Goal: Task Accomplishment & Management: Complete application form

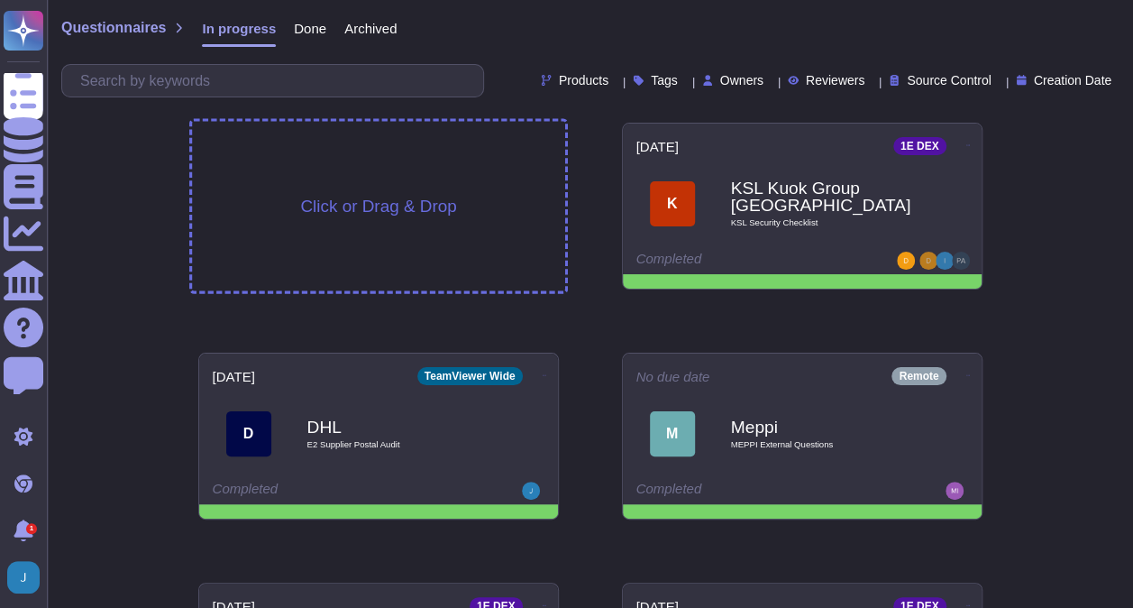
click at [366, 180] on div "Click or Drag & Drop" at bounding box center [378, 206] width 373 height 169
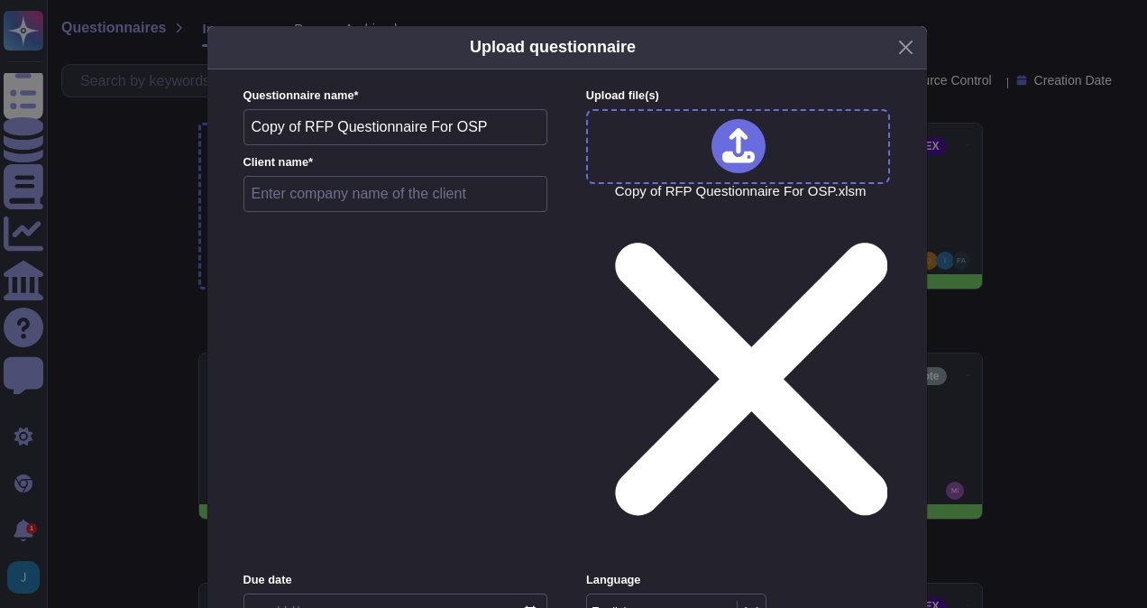
drag, startPoint x: 474, startPoint y: 133, endPoint x: 232, endPoint y: 153, distance: 243.3
click at [223, 131] on div "Questionnaire name * Copy of RFP Questionnaire For OSP Client name * Upload fil…" at bounding box center [566, 457] width 719 height 776
drag, startPoint x: 530, startPoint y: 132, endPoint x: 499, endPoint y: 141, distance: 31.9
click at [498, 140] on input "Outside Service Provider Questionaire - FR" at bounding box center [395, 127] width 305 height 36
type input "Outside Service Provider Questionnaire"
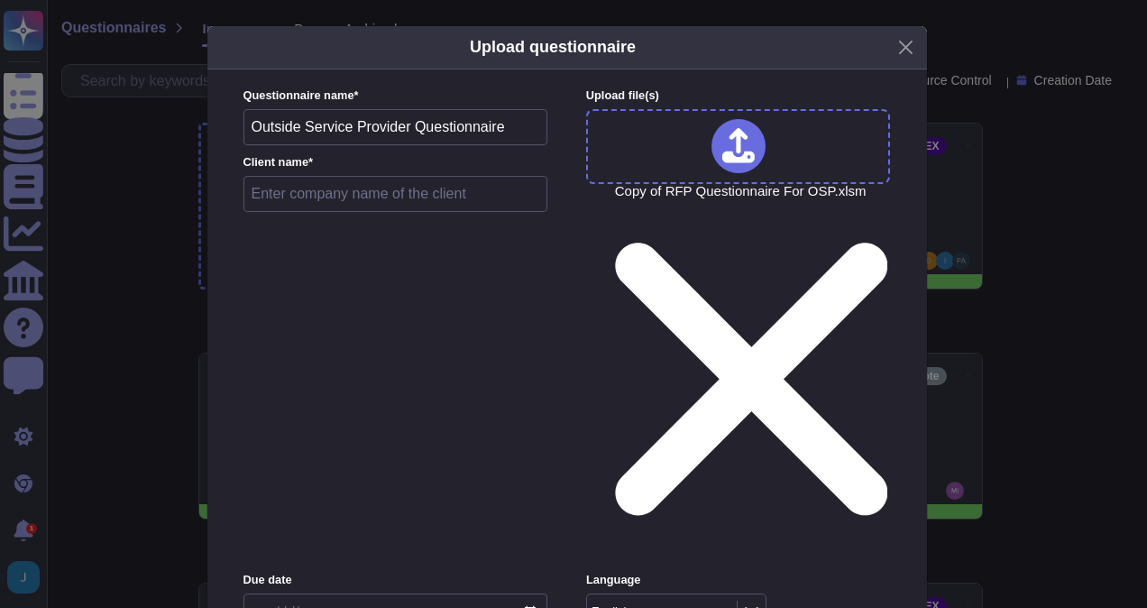
click at [413, 209] on input "text" at bounding box center [395, 194] width 305 height 36
type input "Ford"
click at [532, 593] on input "date" at bounding box center [395, 612] width 304 height 38
type input "2025-10-15"
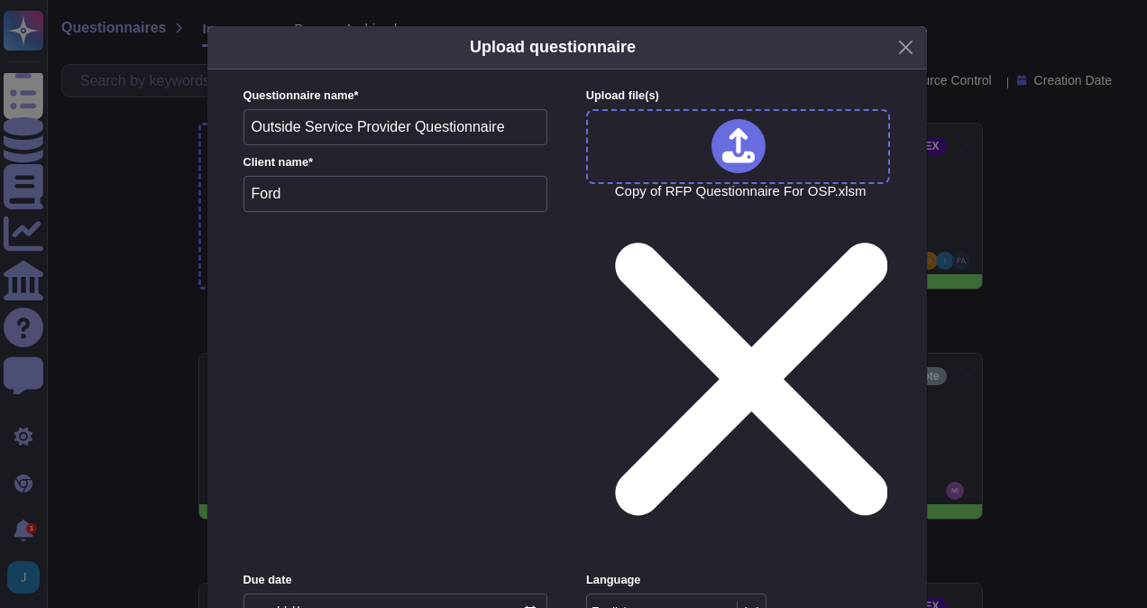
type input "250000"
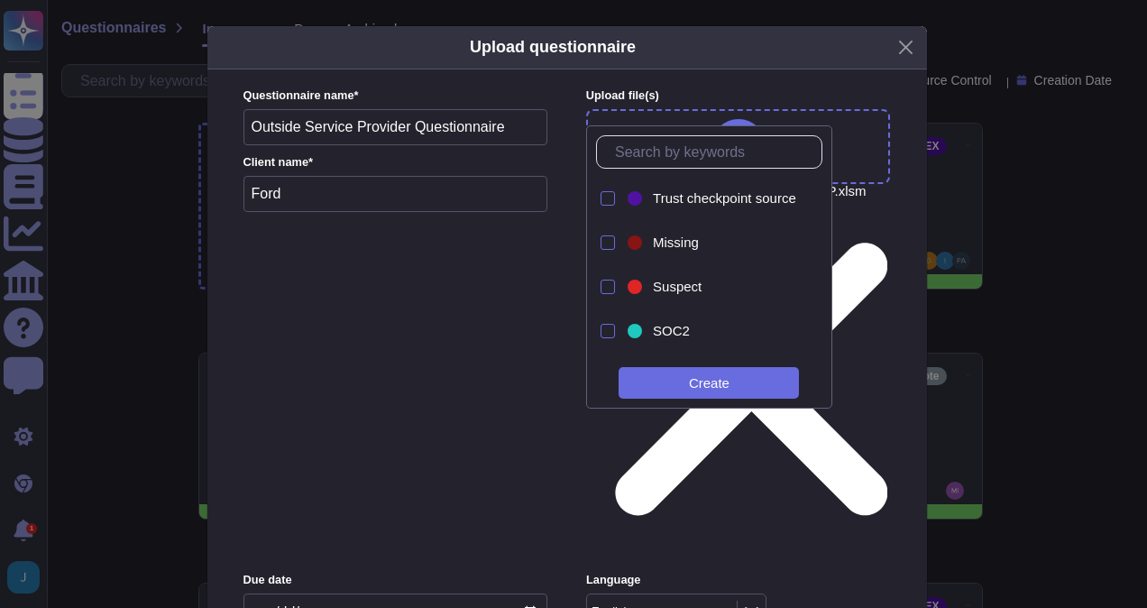
click at [874, 571] on div "Language English" at bounding box center [738, 605] width 304 height 69
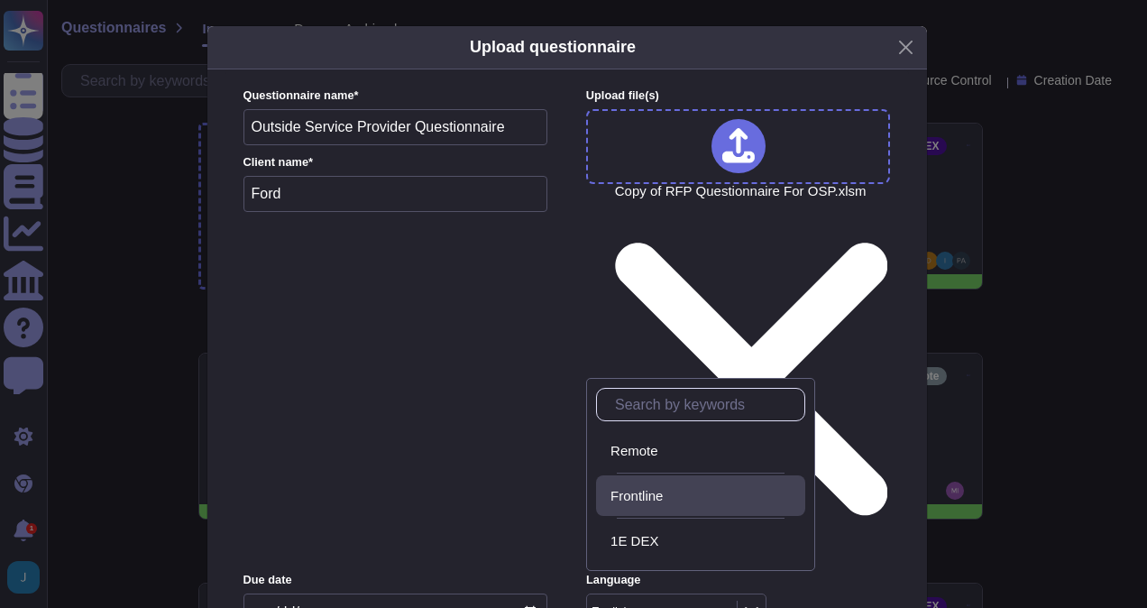
click at [659, 498] on span "Frontline" at bounding box center [636, 496] width 52 height 16
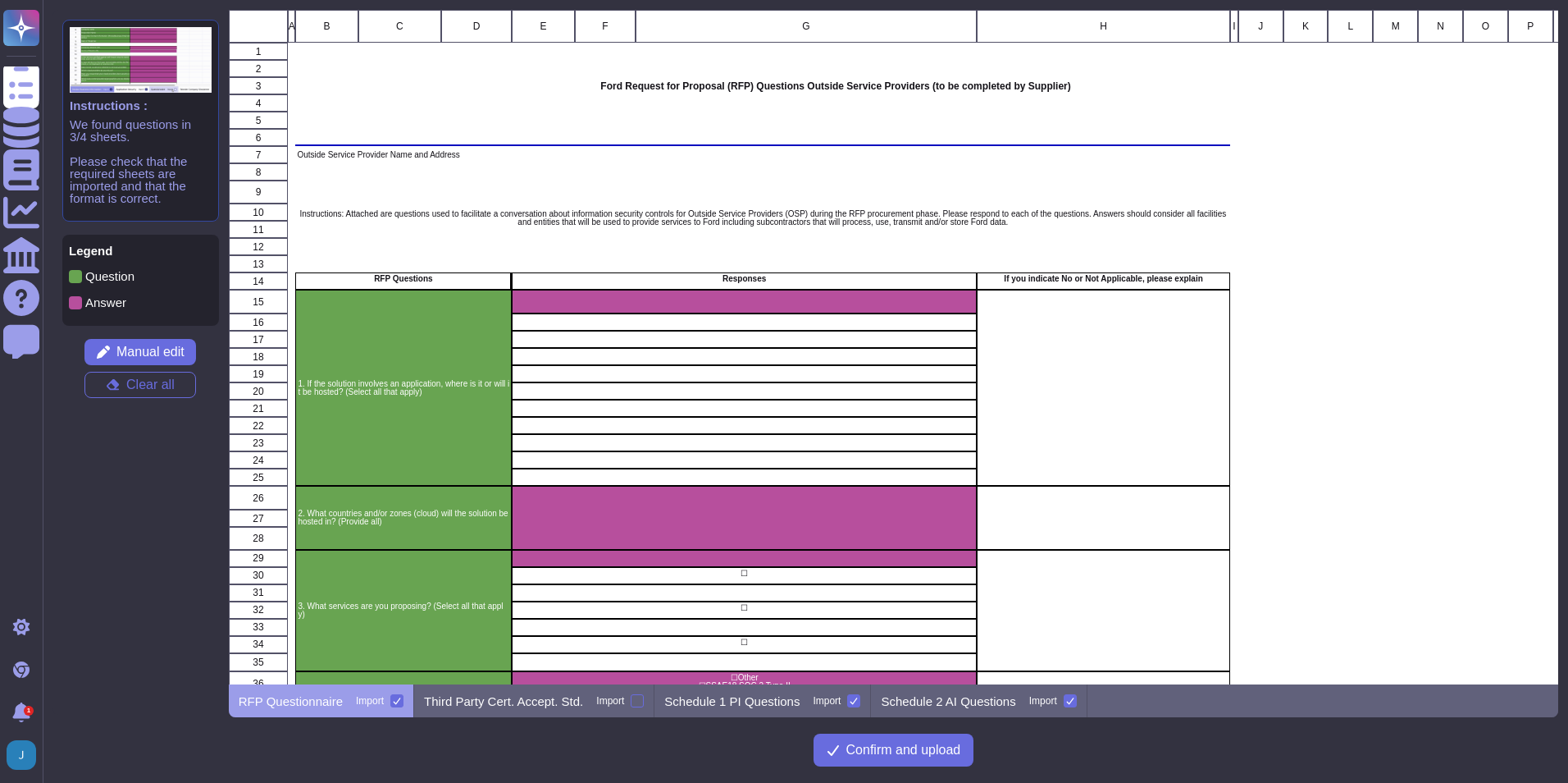
click at [541, 295] on div "grid" at bounding box center [744, 301] width 465 height 24
click at [543, 304] on div "grid" at bounding box center [744, 301] width 465 height 24
click at [548, 329] on div "grid" at bounding box center [542, 321] width 63 height 17
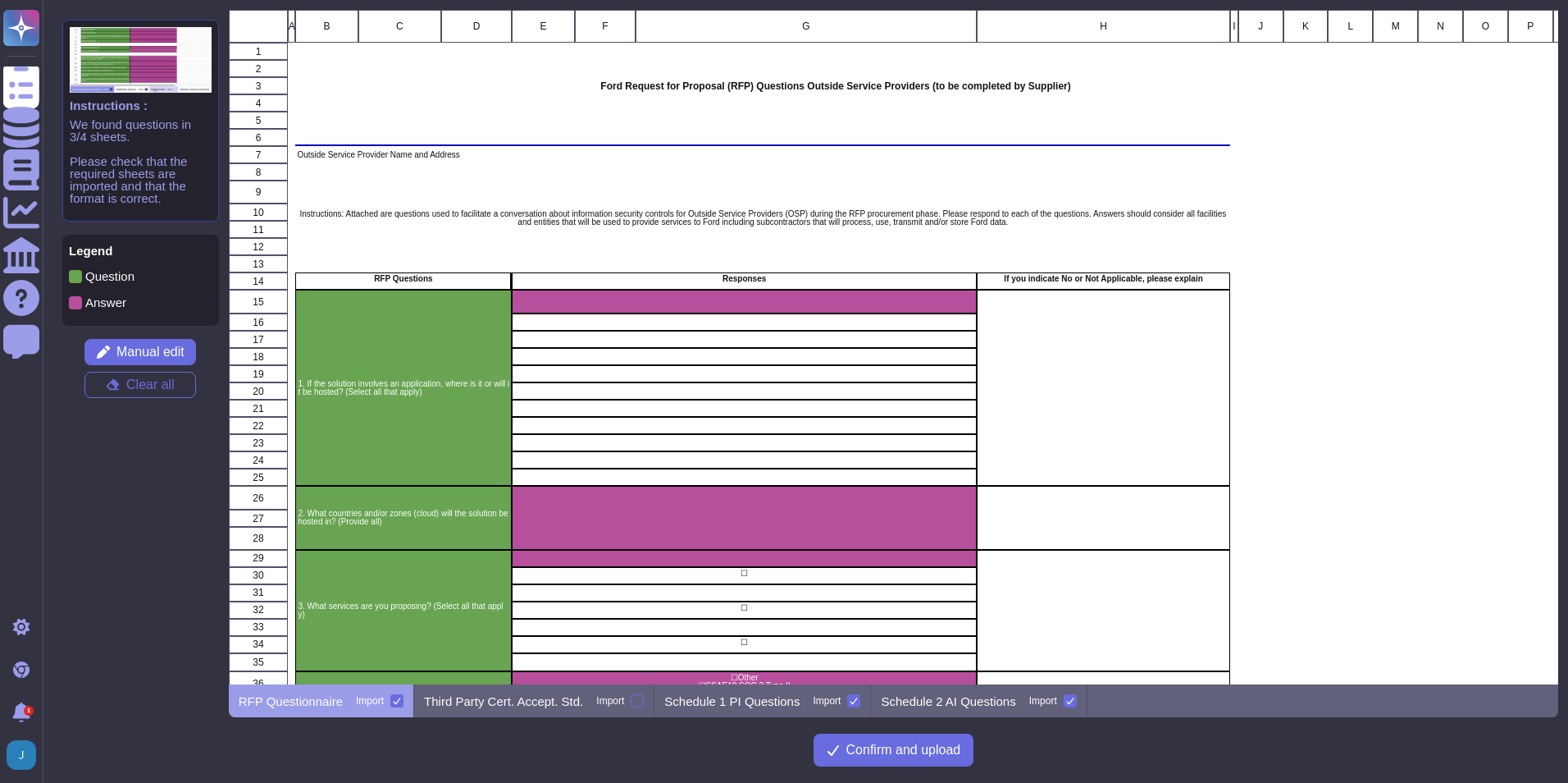
click at [438, 350] on div "1. If the solution involves an application, where is it or will it be hosted? (…" at bounding box center [403, 387] width 217 height 196
click at [437, 351] on div "1. If the solution involves an application, where is it or will it be hosted? (…" at bounding box center [403, 387] width 217 height 196
drag, startPoint x: 437, startPoint y: 351, endPoint x: 453, endPoint y: 420, distance: 70.8
click at [453, 420] on div "1. If the solution involves an application, where is it or will it be hosted? (…" at bounding box center [403, 387] width 217 height 196
click at [180, 352] on span "Manual edit" at bounding box center [150, 351] width 68 height 13
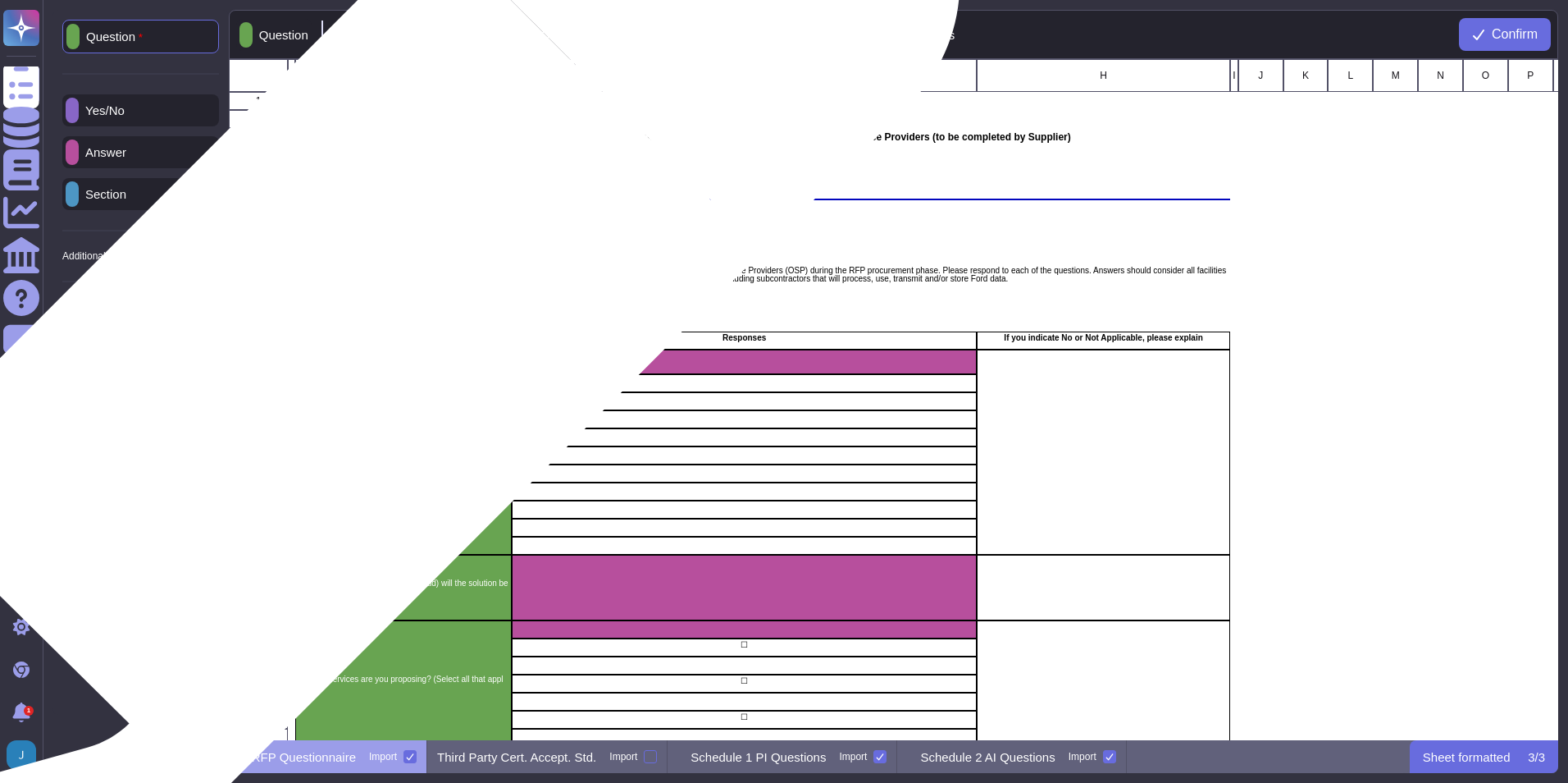
scroll to position [669, 1318]
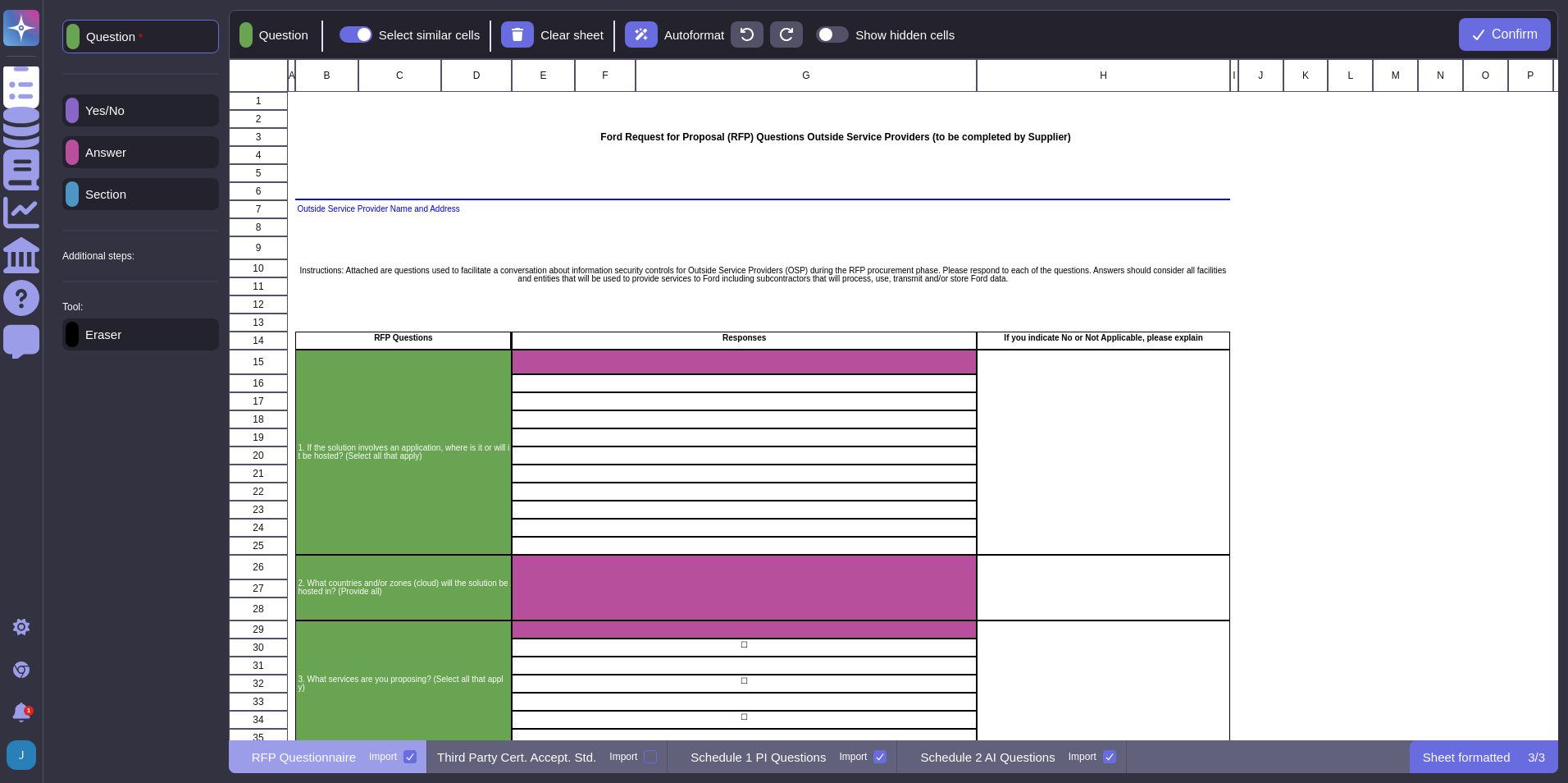
click at [122, 104] on p "Yes/No" at bounding box center [102, 110] width 46 height 13
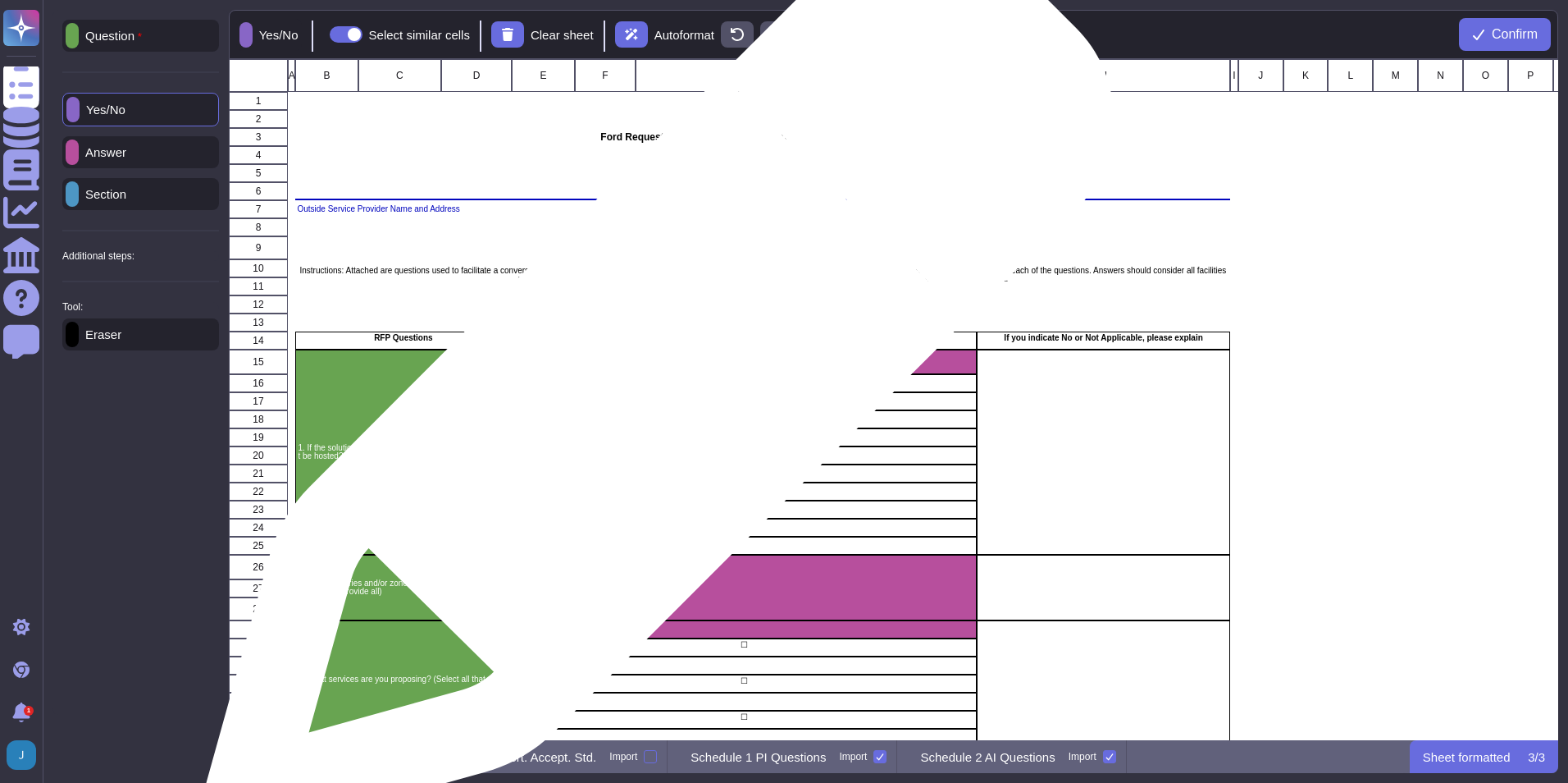
click at [652, 390] on div "grid" at bounding box center [806, 383] width 341 height 18
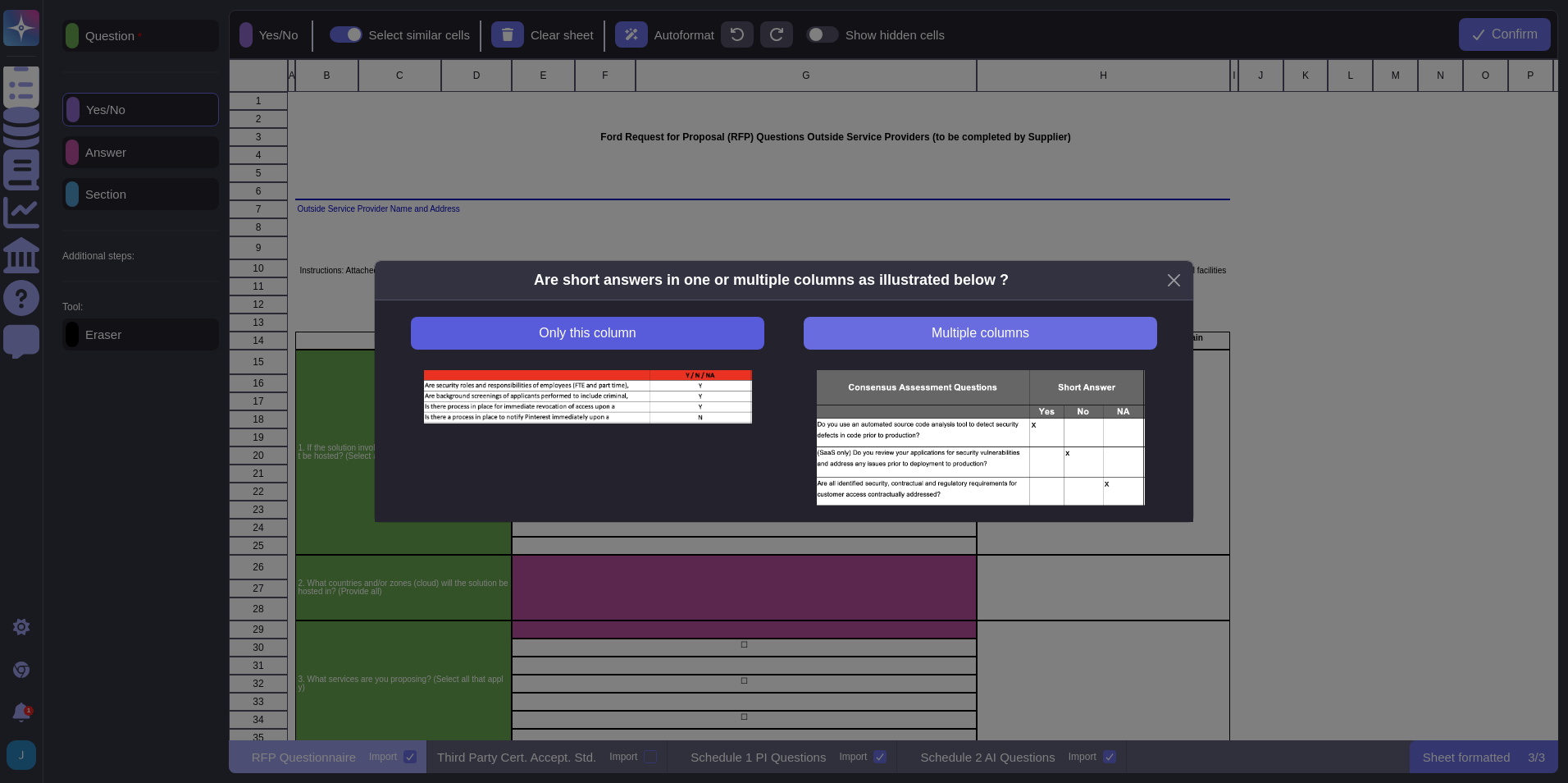
click at [632, 339] on span "Only this column" at bounding box center [587, 333] width 96 height 13
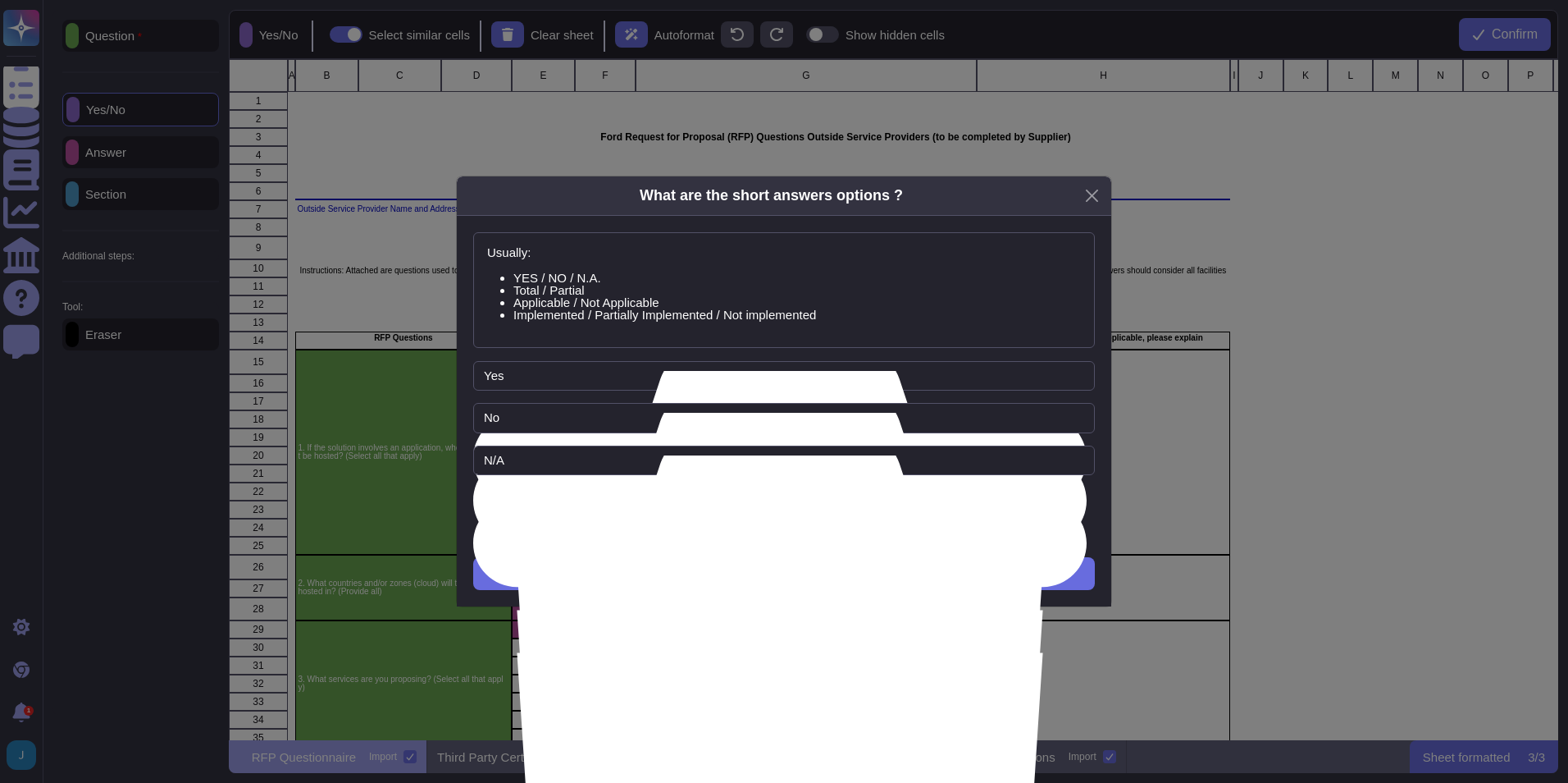
drag, startPoint x: 785, startPoint y: 575, endPoint x: 622, endPoint y: 467, distance: 195.5
click at [620, 470] on div "Usually: YES / NO / N.A. Total / Partial Applicable / Not Applicable Implemente…" at bounding box center [784, 412] width 654 height 392
click at [1043, 195] on button "Close" at bounding box center [1092, 196] width 25 height 25
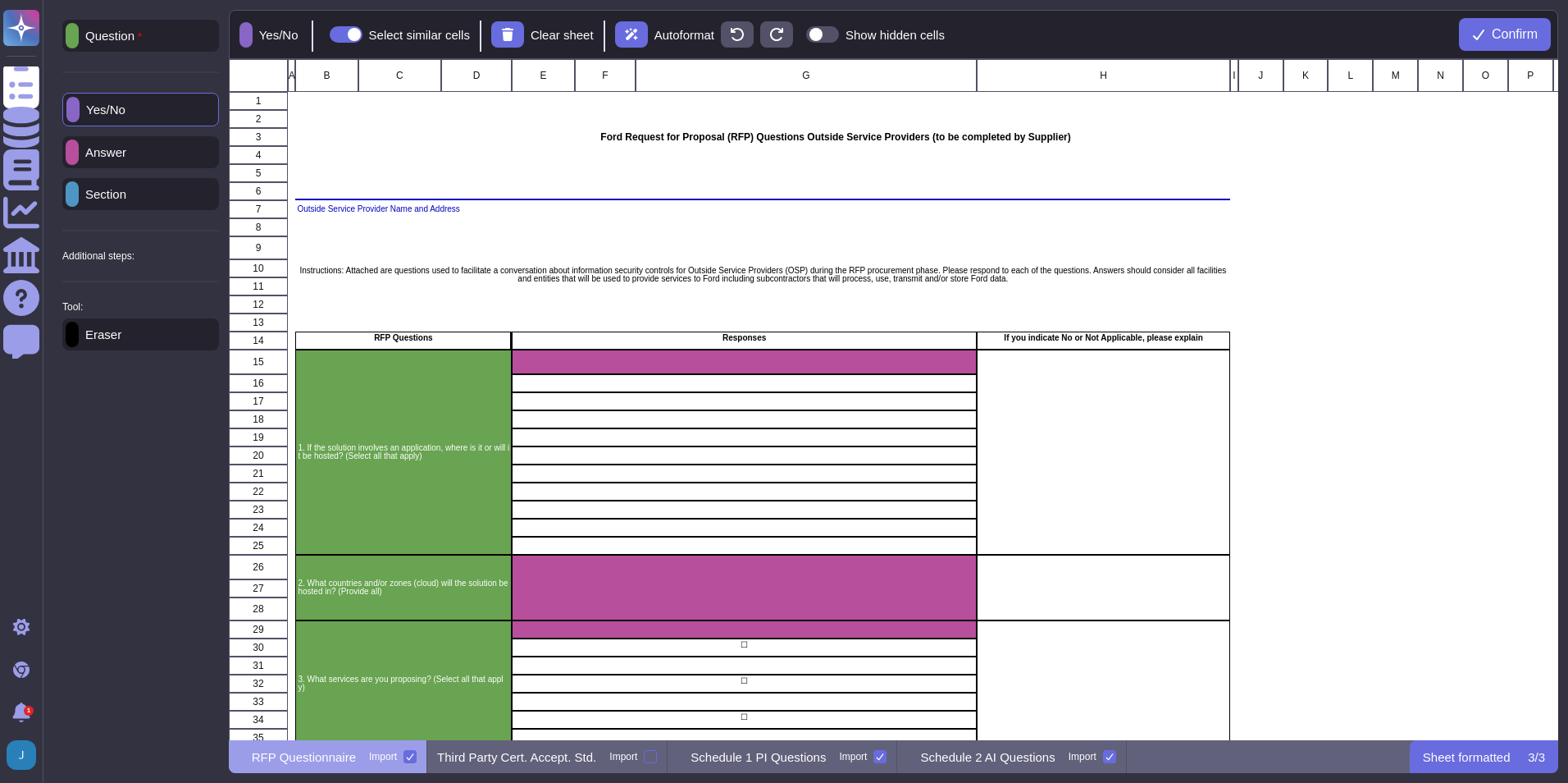
click at [126, 191] on p "Section" at bounding box center [103, 194] width 47 height 13
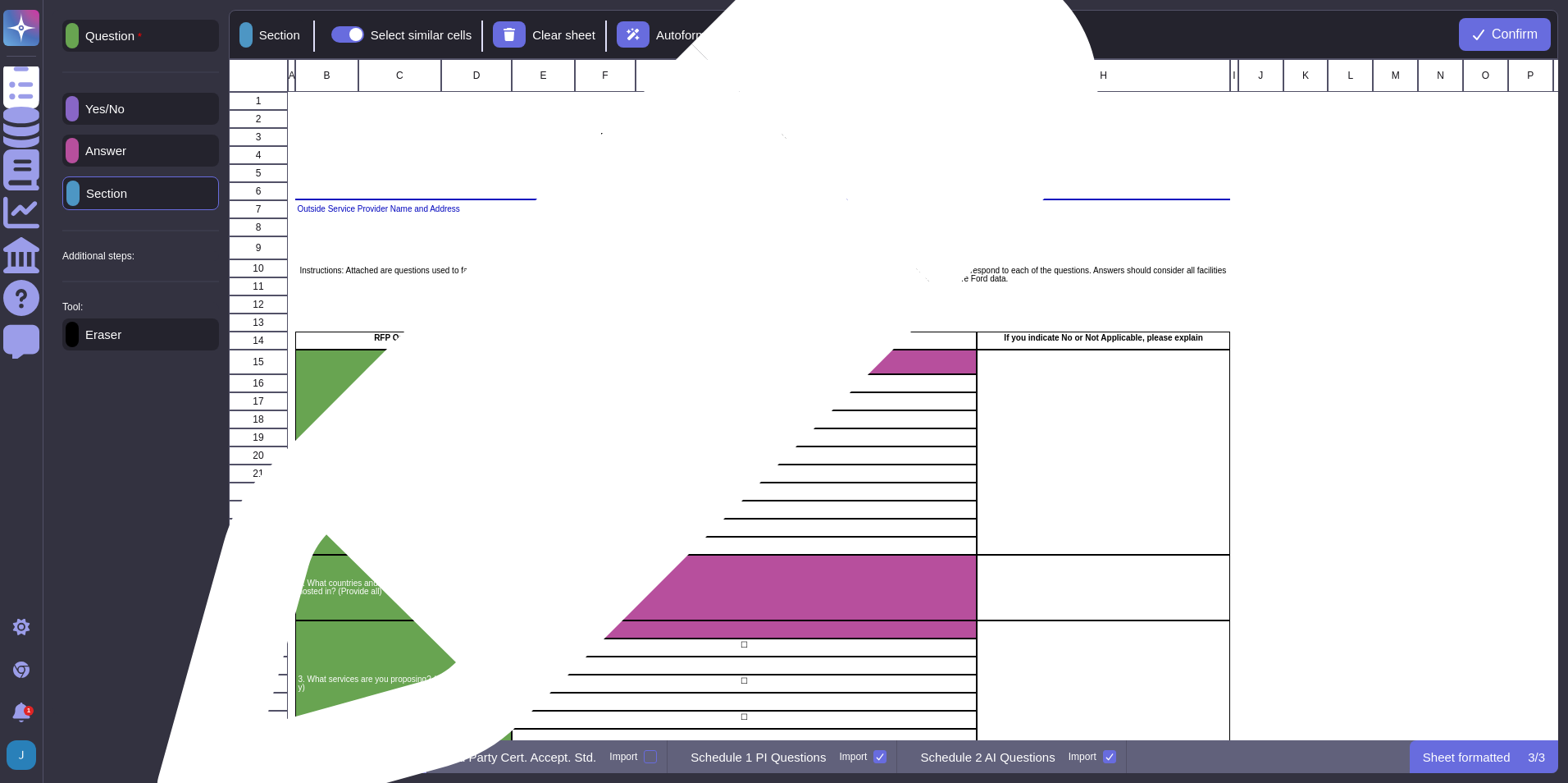
click at [622, 364] on div "grid" at bounding box center [744, 361] width 465 height 25
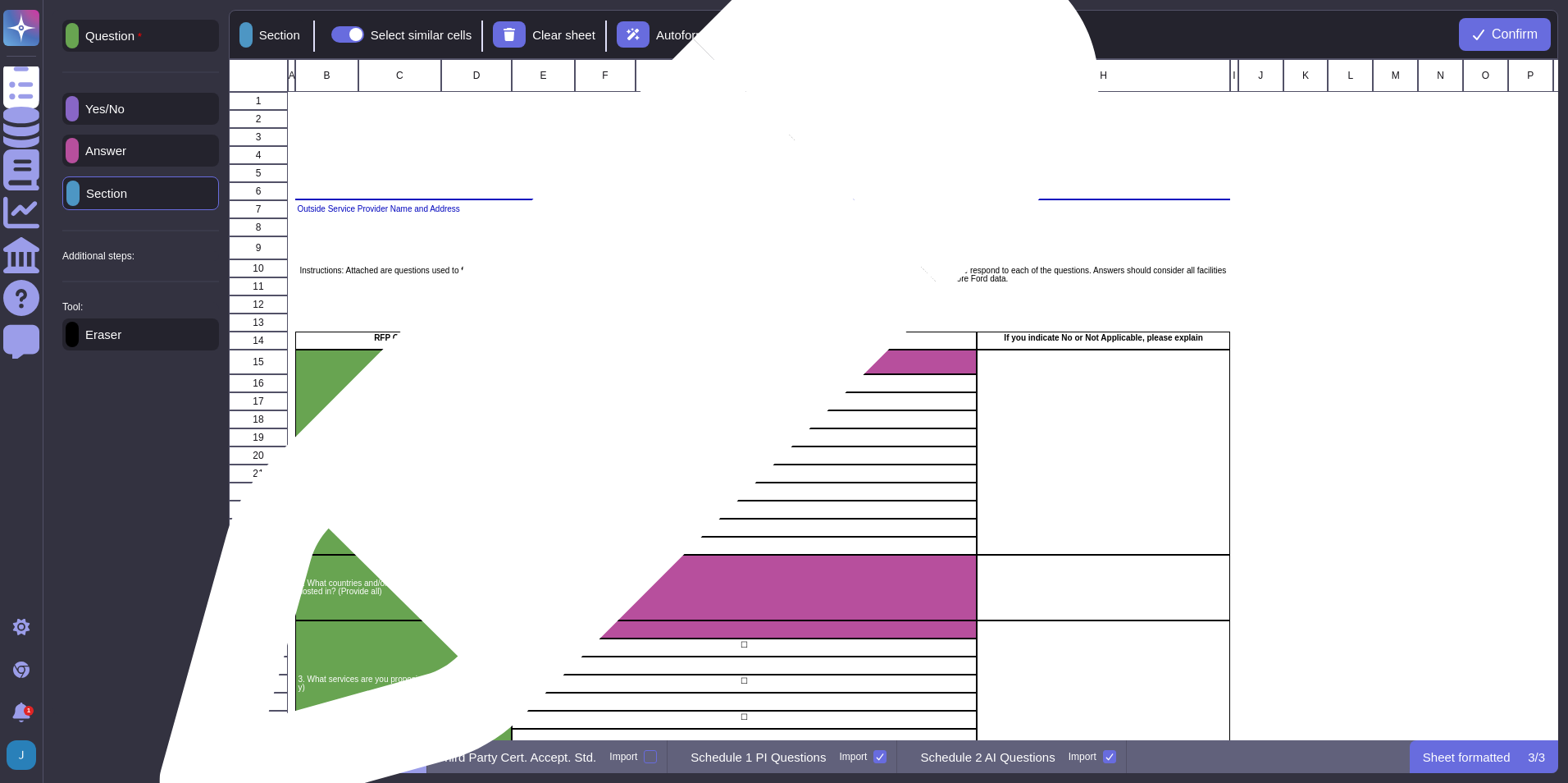
click at [622, 364] on div "grid" at bounding box center [744, 361] width 465 height 25
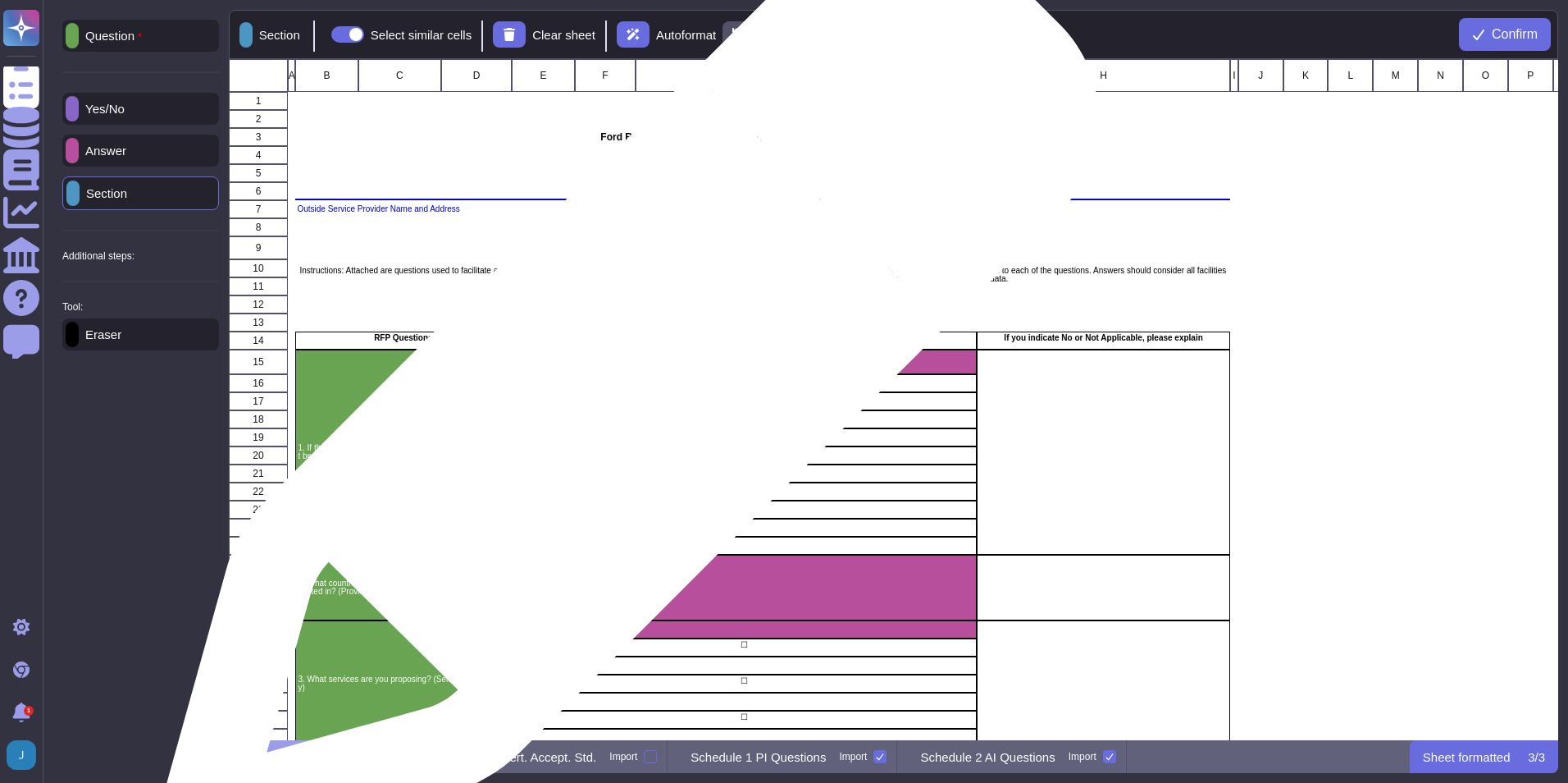
click at [621, 386] on div "grid" at bounding box center [605, 383] width 62 height 18
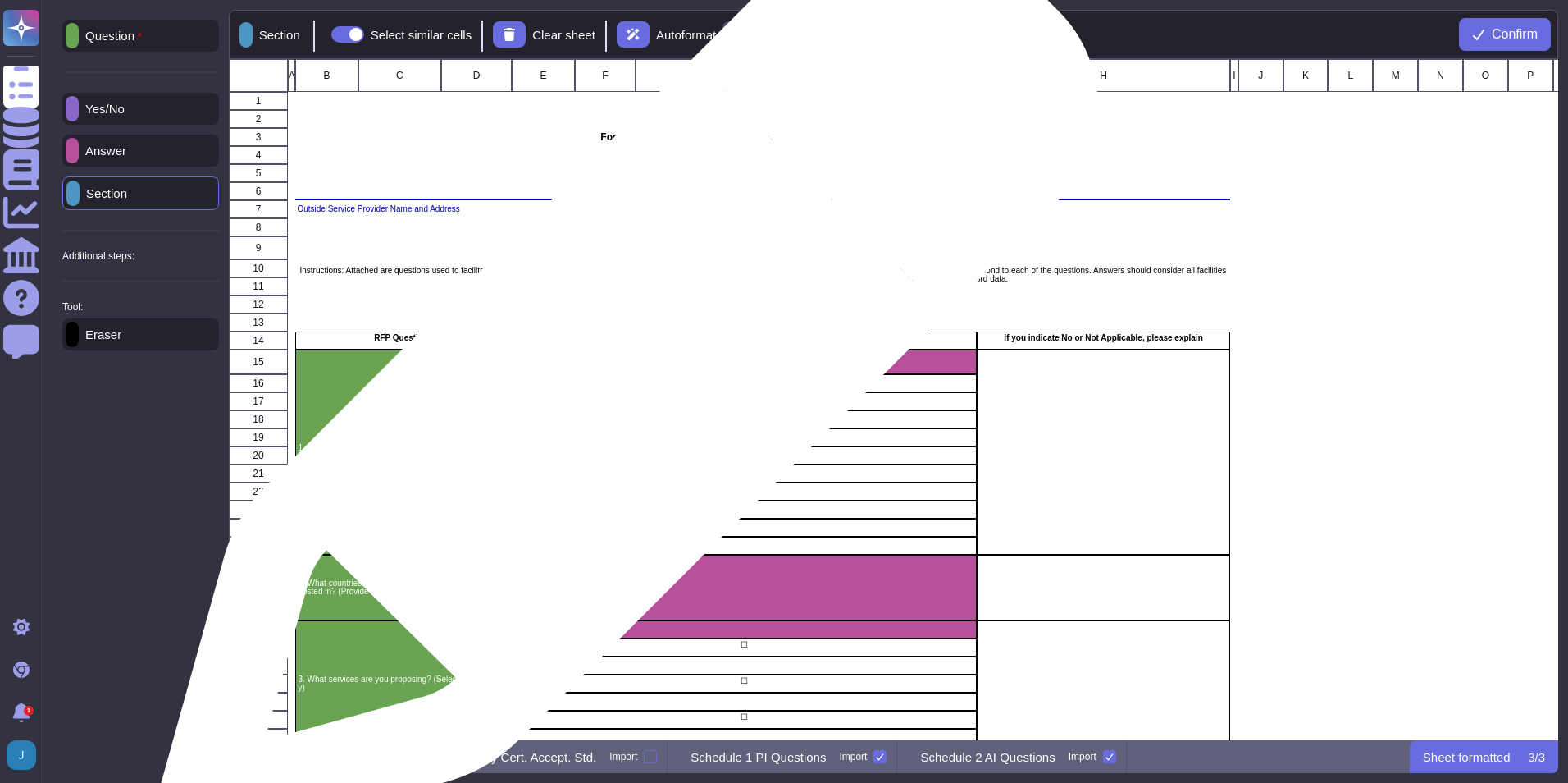
click at [621, 386] on div "grid" at bounding box center [605, 383] width 62 height 18
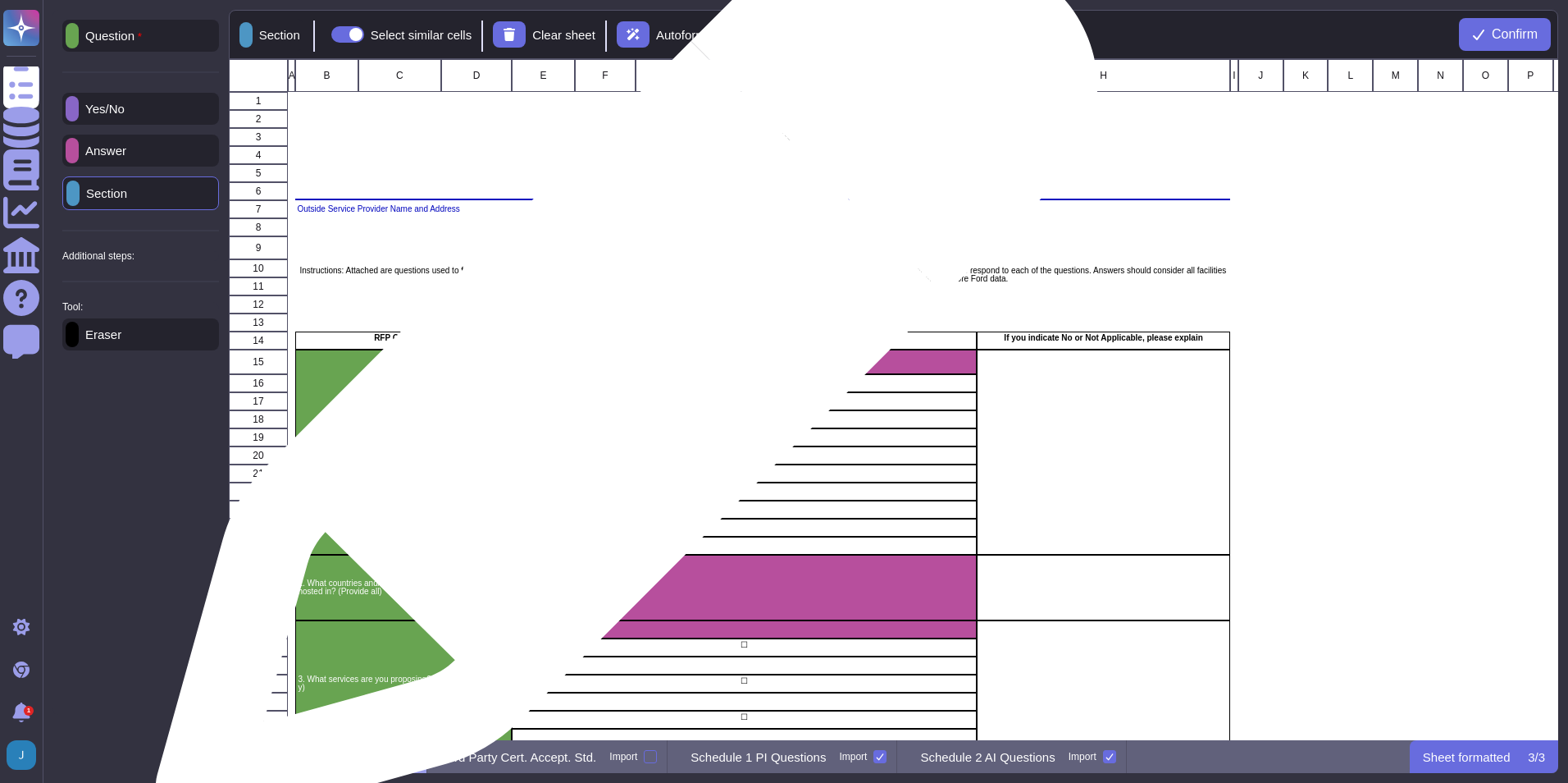
click at [620, 366] on div "grid" at bounding box center [744, 361] width 465 height 25
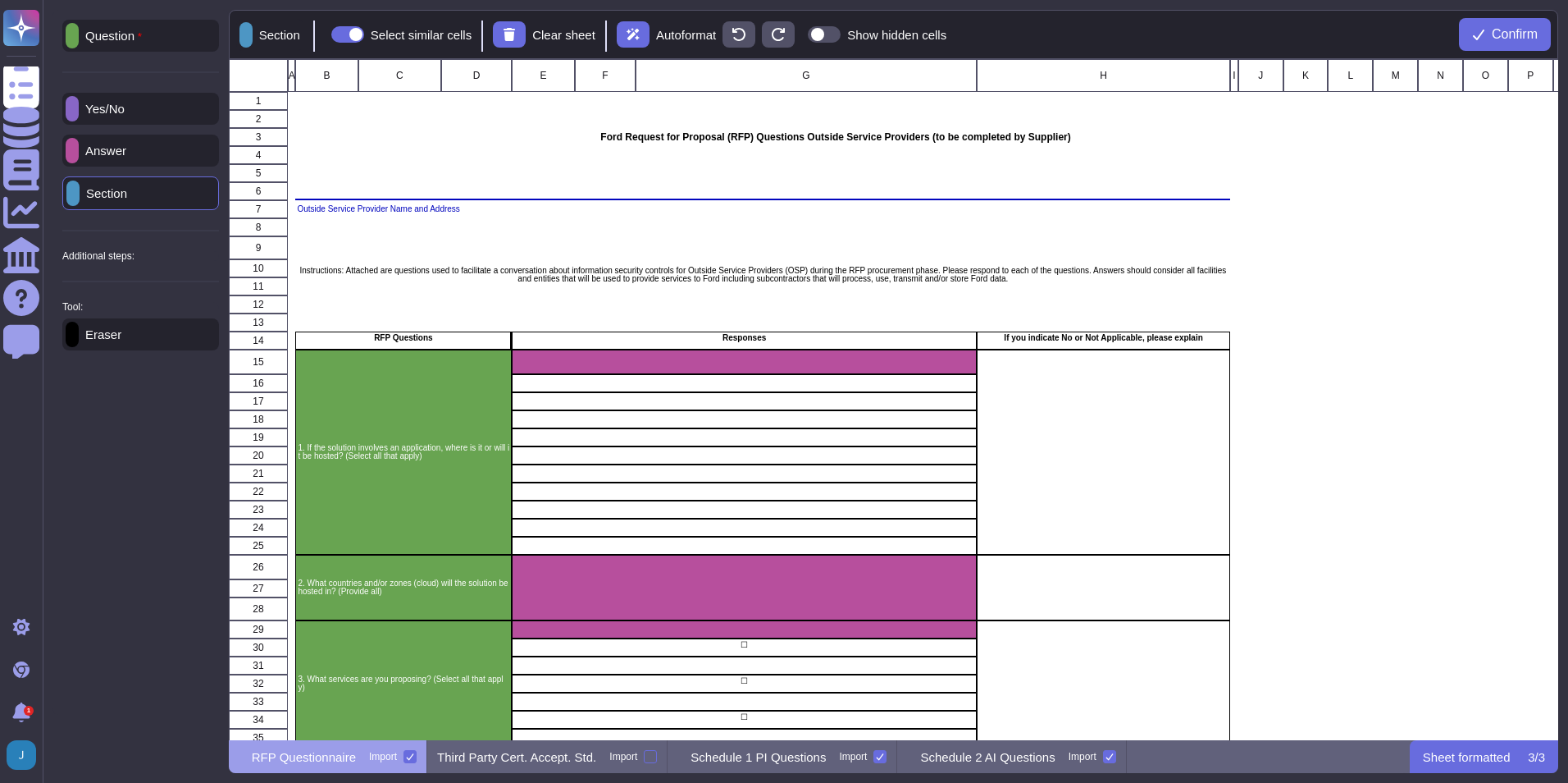
click at [278, 30] on p "Section" at bounding box center [277, 36] width 47 height 13
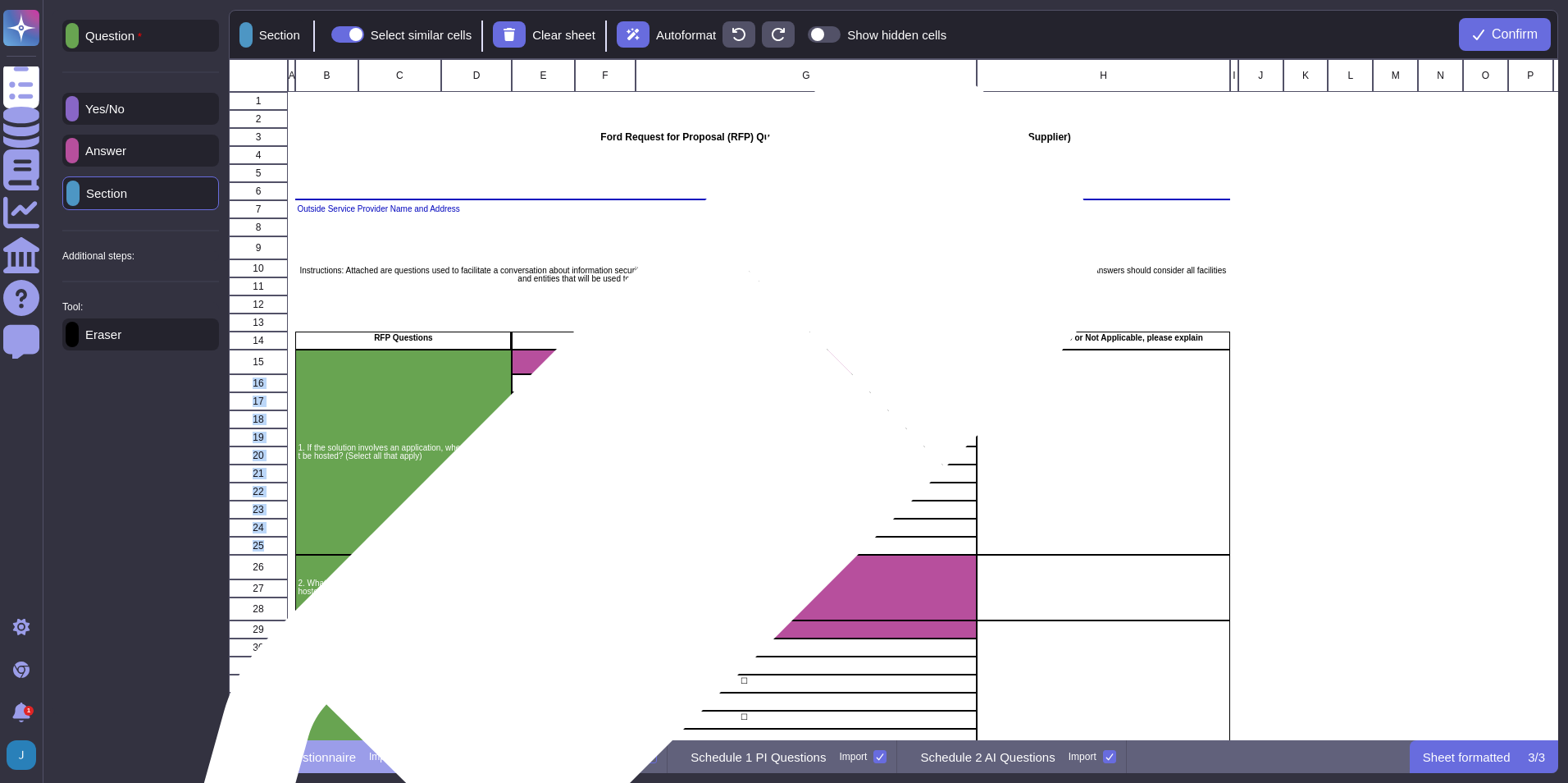
drag, startPoint x: 602, startPoint y: 361, endPoint x: 621, endPoint y: 540, distance: 180.0
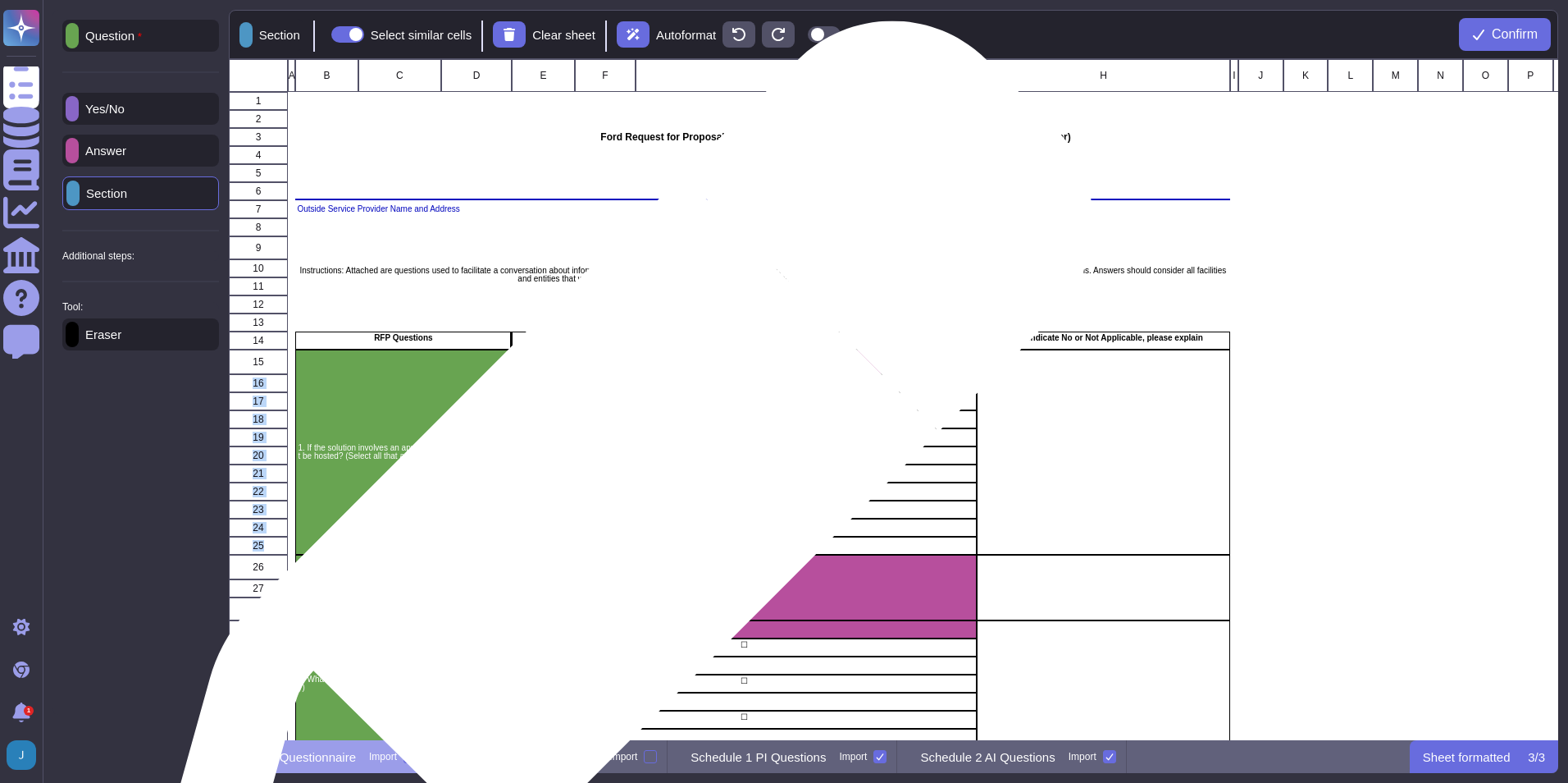
drag, startPoint x: 621, startPoint y: 540, endPoint x: 612, endPoint y: 504, distance: 37.1
click at [612, 504] on div "grid" at bounding box center [744, 510] width 465 height 18
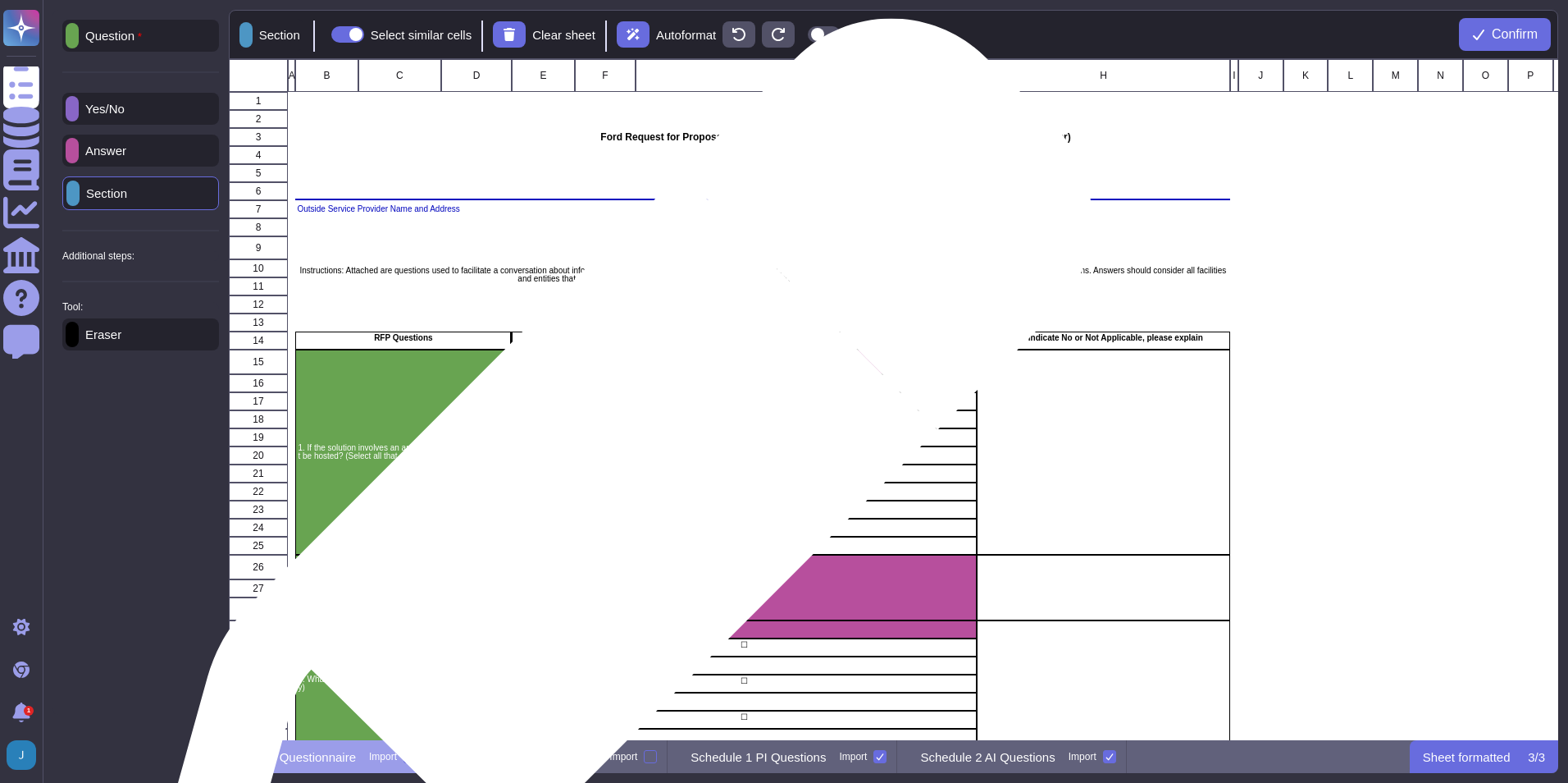
click at [604, 475] on div "grid" at bounding box center [744, 473] width 465 height 18
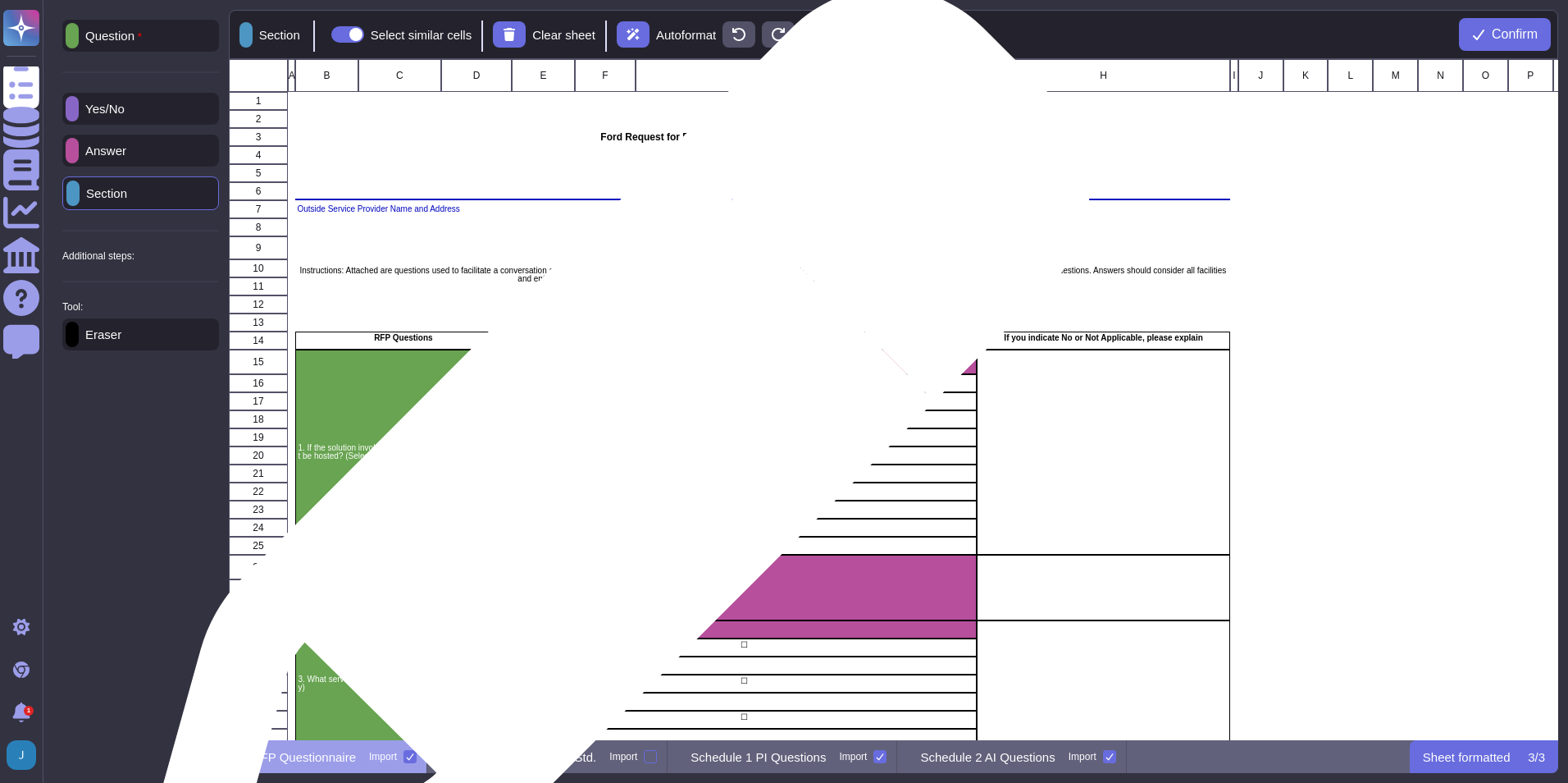
click at [604, 473] on div "grid" at bounding box center [744, 473] width 465 height 18
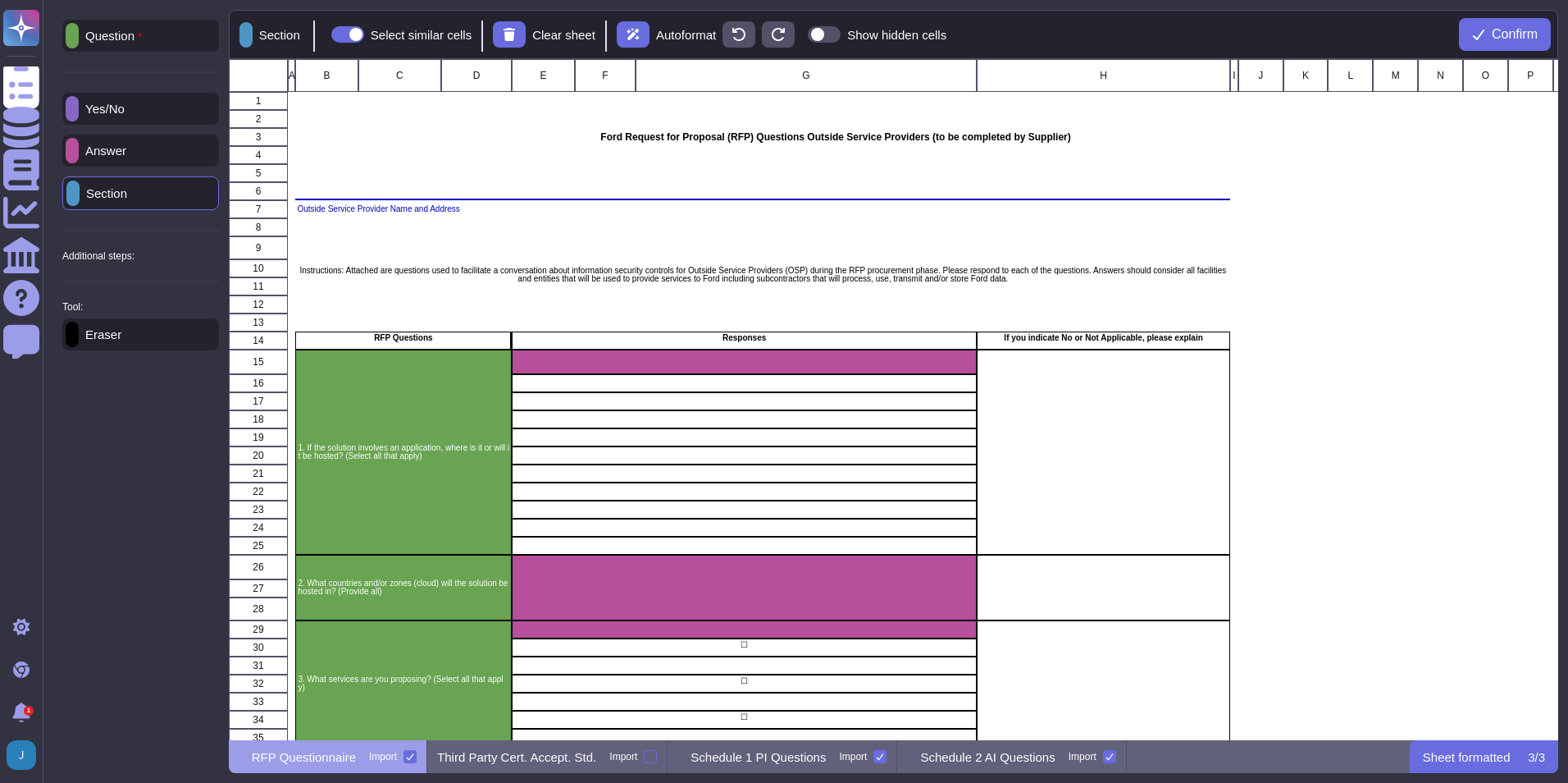
click at [182, 270] on div "Question Yes/No Answer Section Additional steps: Sub-Question Documents Instruc…" at bounding box center [141, 185] width 157 height 330
click at [219, 256] on icon at bounding box center [219, 256] width 0 height 0
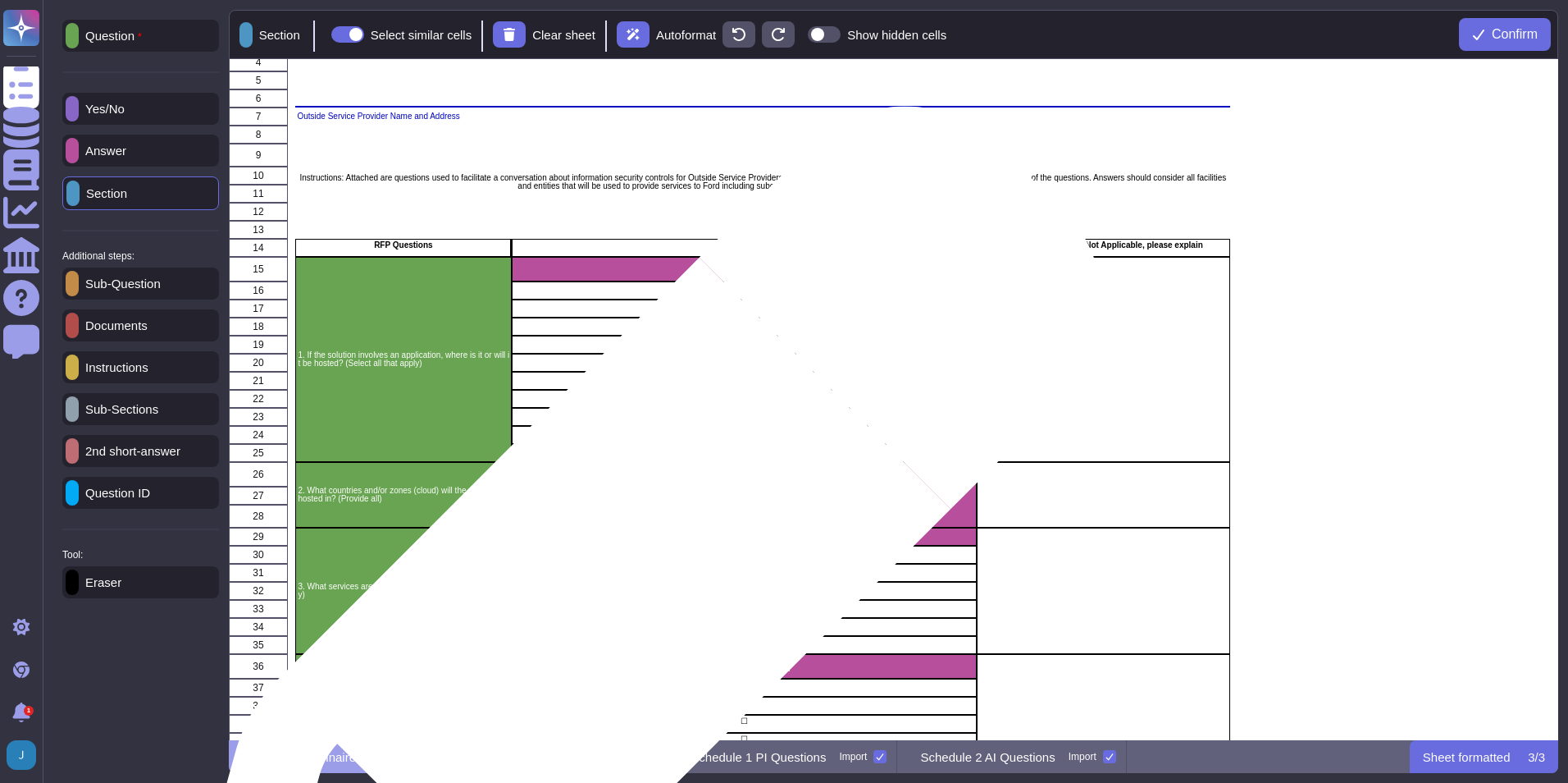
scroll to position [164, 0]
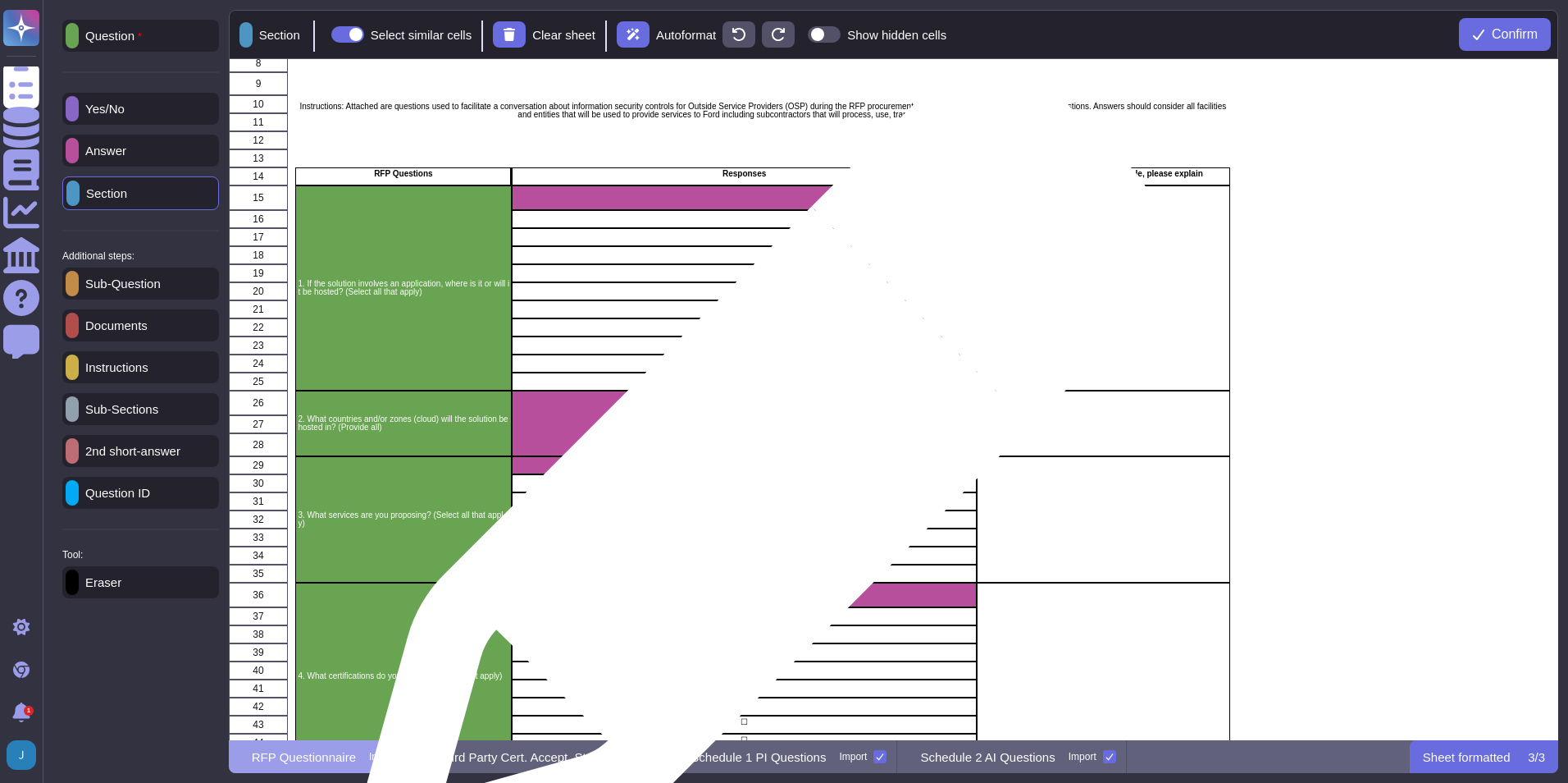
click at [750, 489] on div "☐" at bounding box center [744, 483] width 465 height 18
click at [748, 488] on div "☐" at bounding box center [744, 483] width 465 height 18
click at [748, 487] on div "☐" at bounding box center [744, 483] width 465 height 18
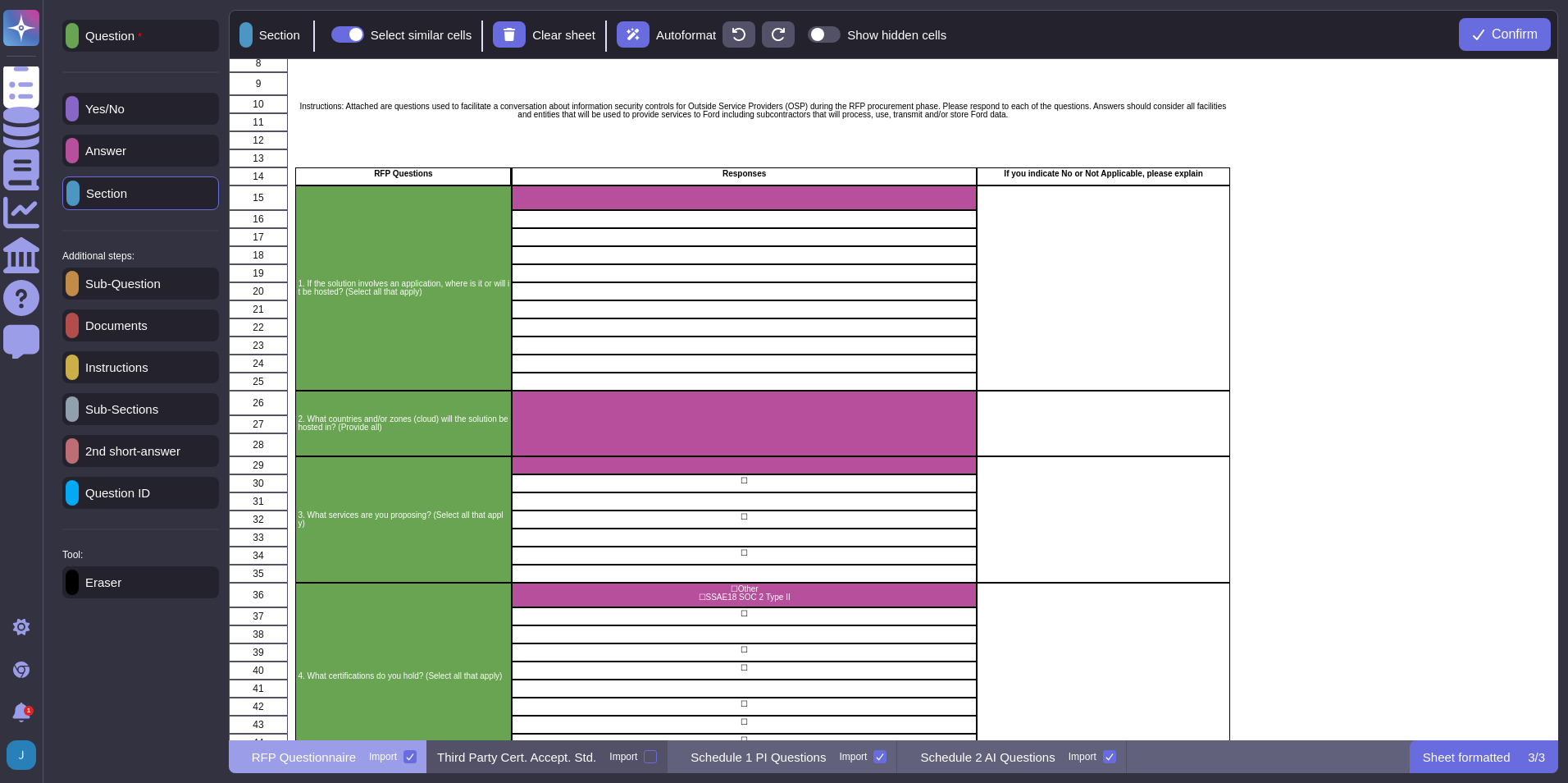
click at [580, 553] on div "Third Party Cert. Accept. Std. Import" at bounding box center [548, 757] width 240 height 33
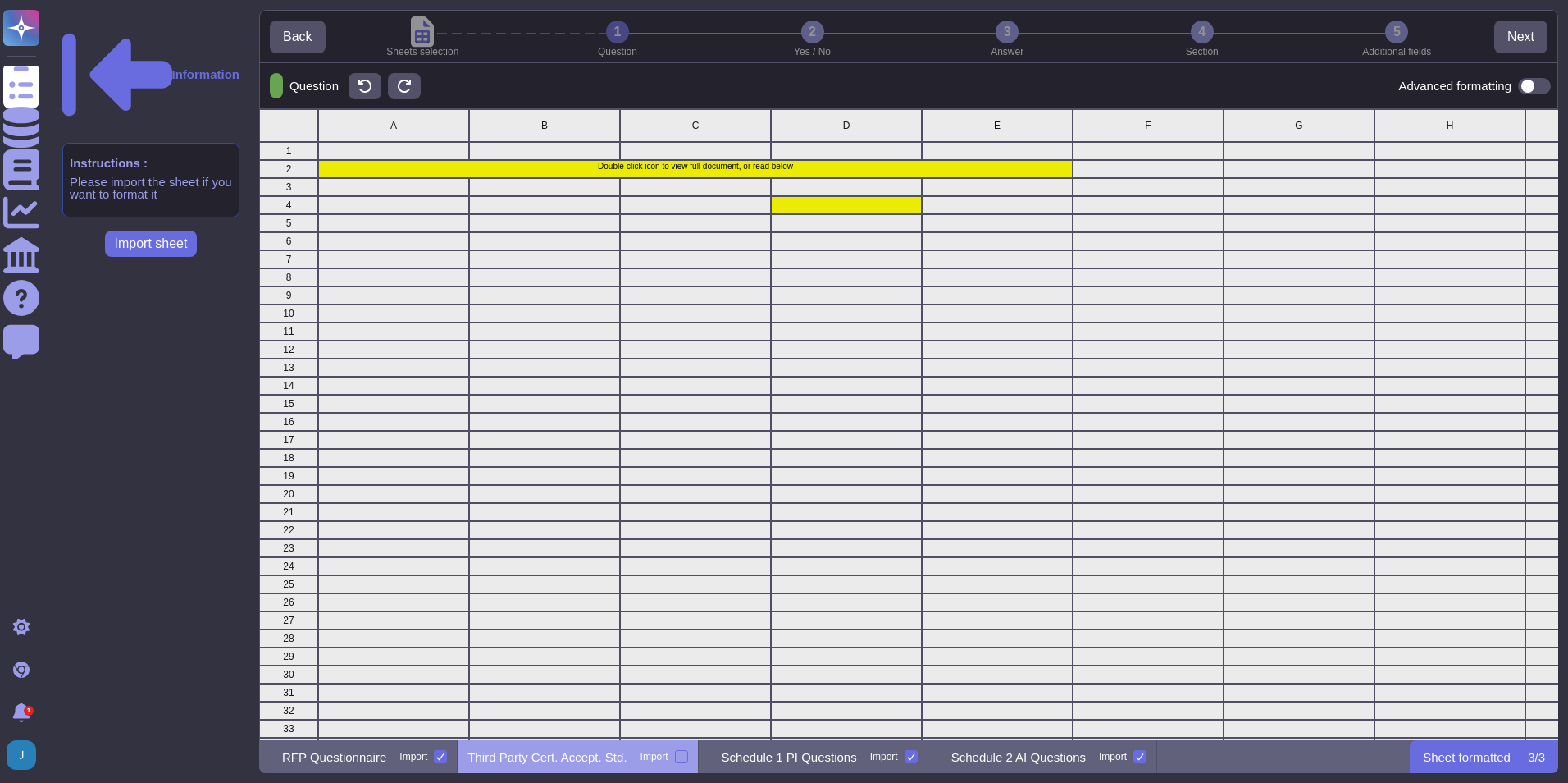
scroll to position [619, 1287]
click at [781, 553] on p "Schedule 1 PI Questions" at bounding box center [789, 758] width 136 height 13
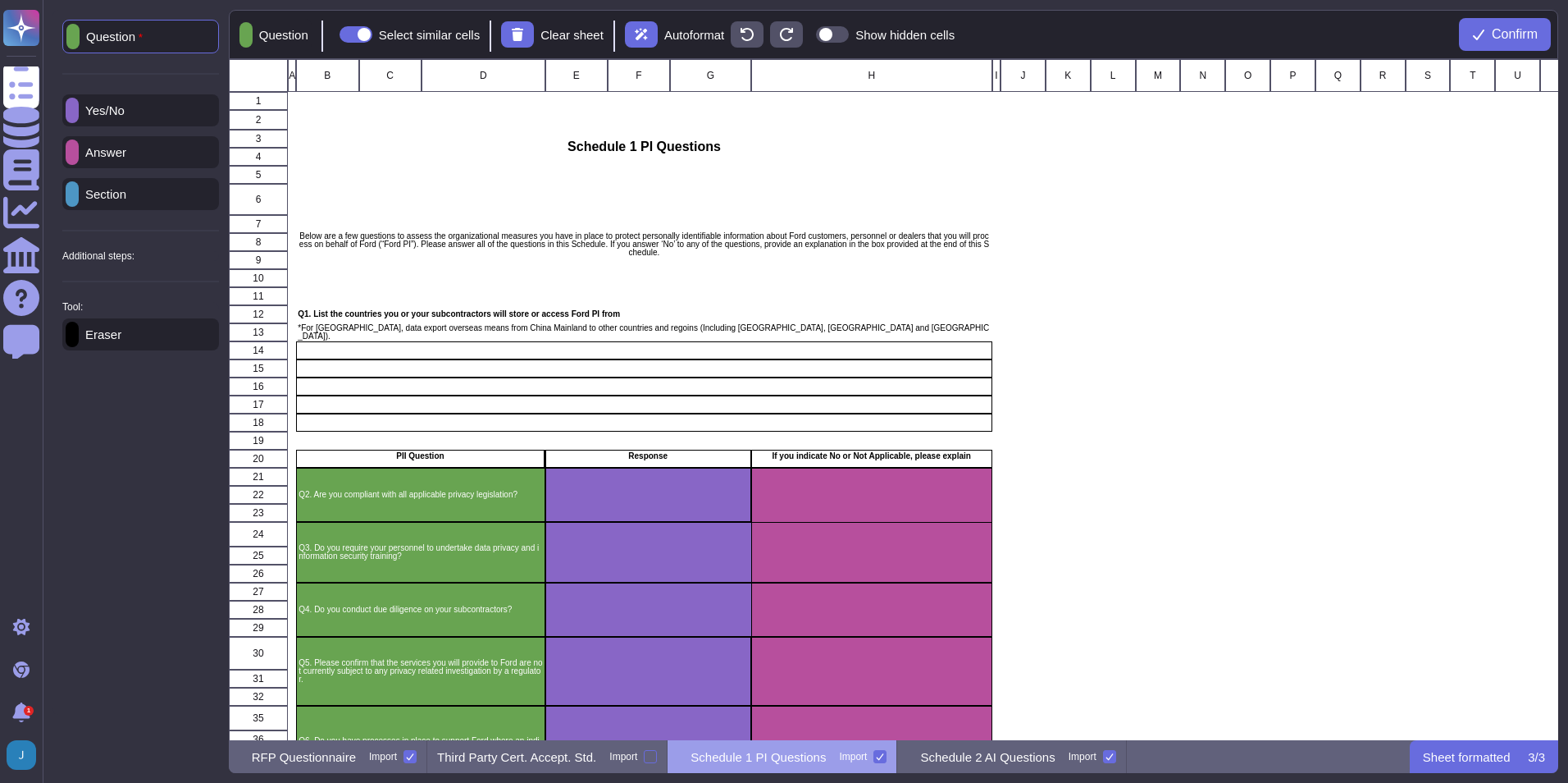
scroll to position [669, 1318]
click at [1043, 553] on p "Schedule 2 AI Questions" at bounding box center [987, 758] width 135 height 13
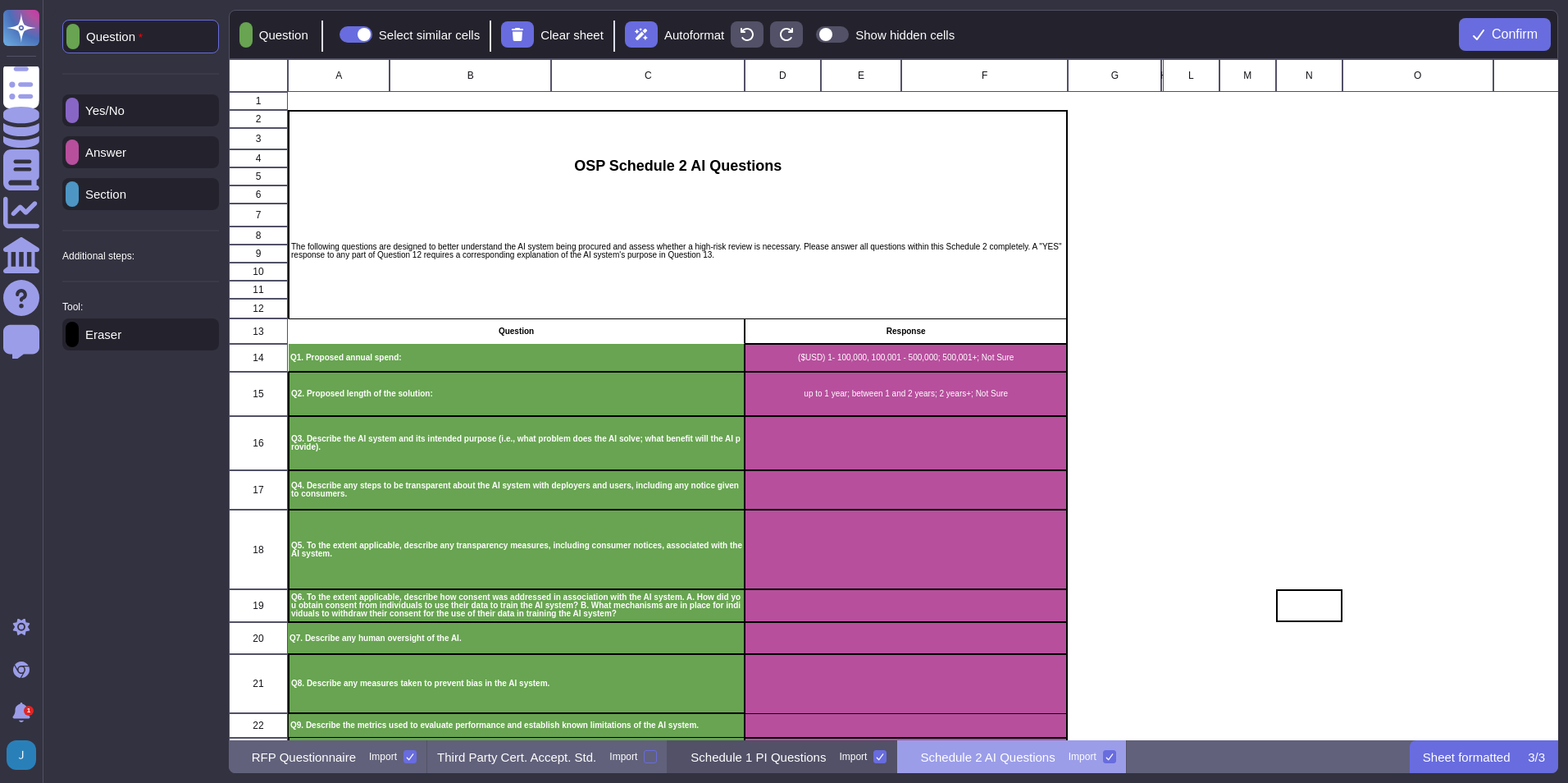
click at [803, 553] on p "Schedule 1 PI Questions" at bounding box center [758, 758] width 136 height 13
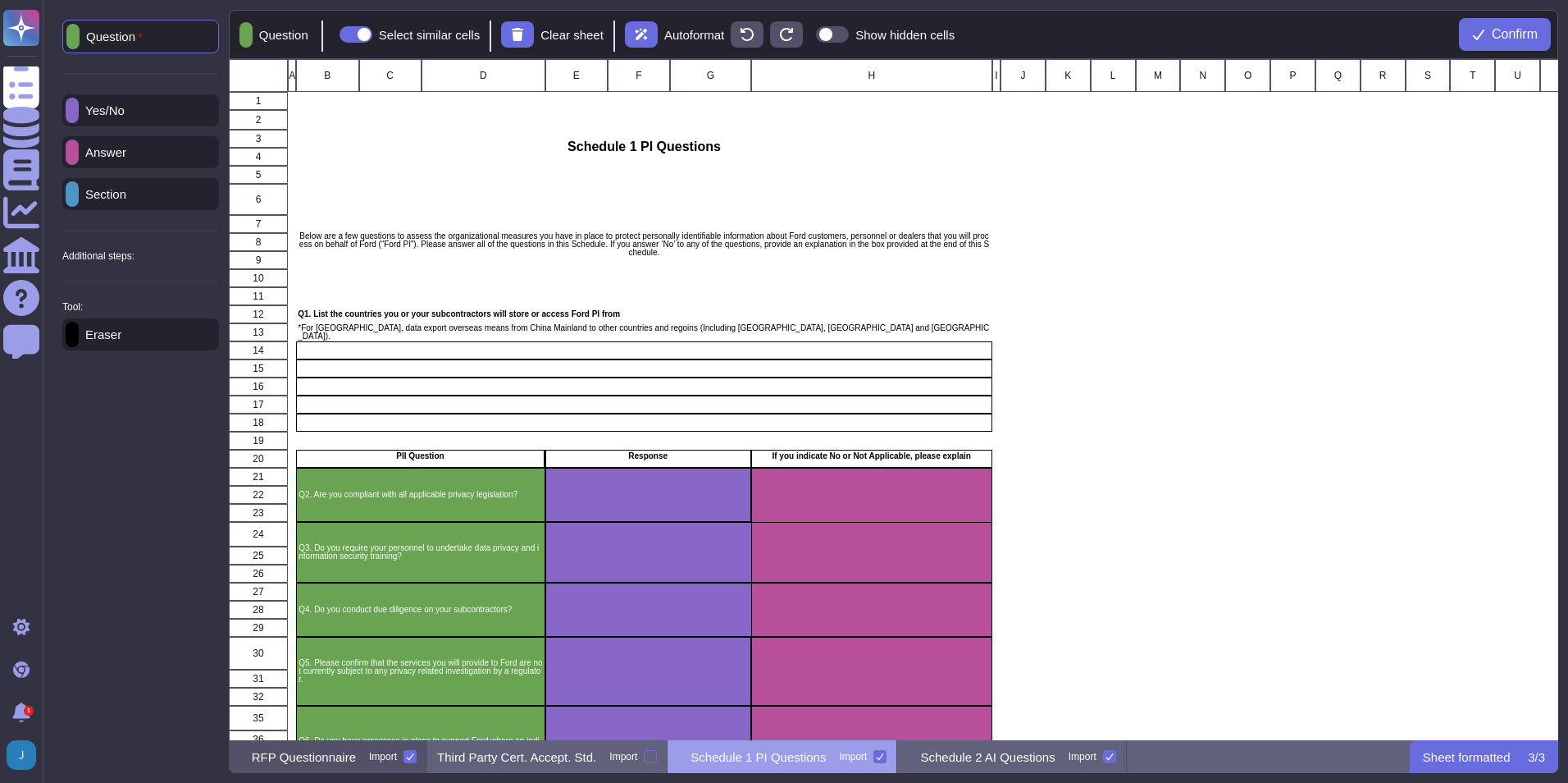
click at [374, 553] on div "RFP Questionnaire Import" at bounding box center [328, 757] width 198 height 33
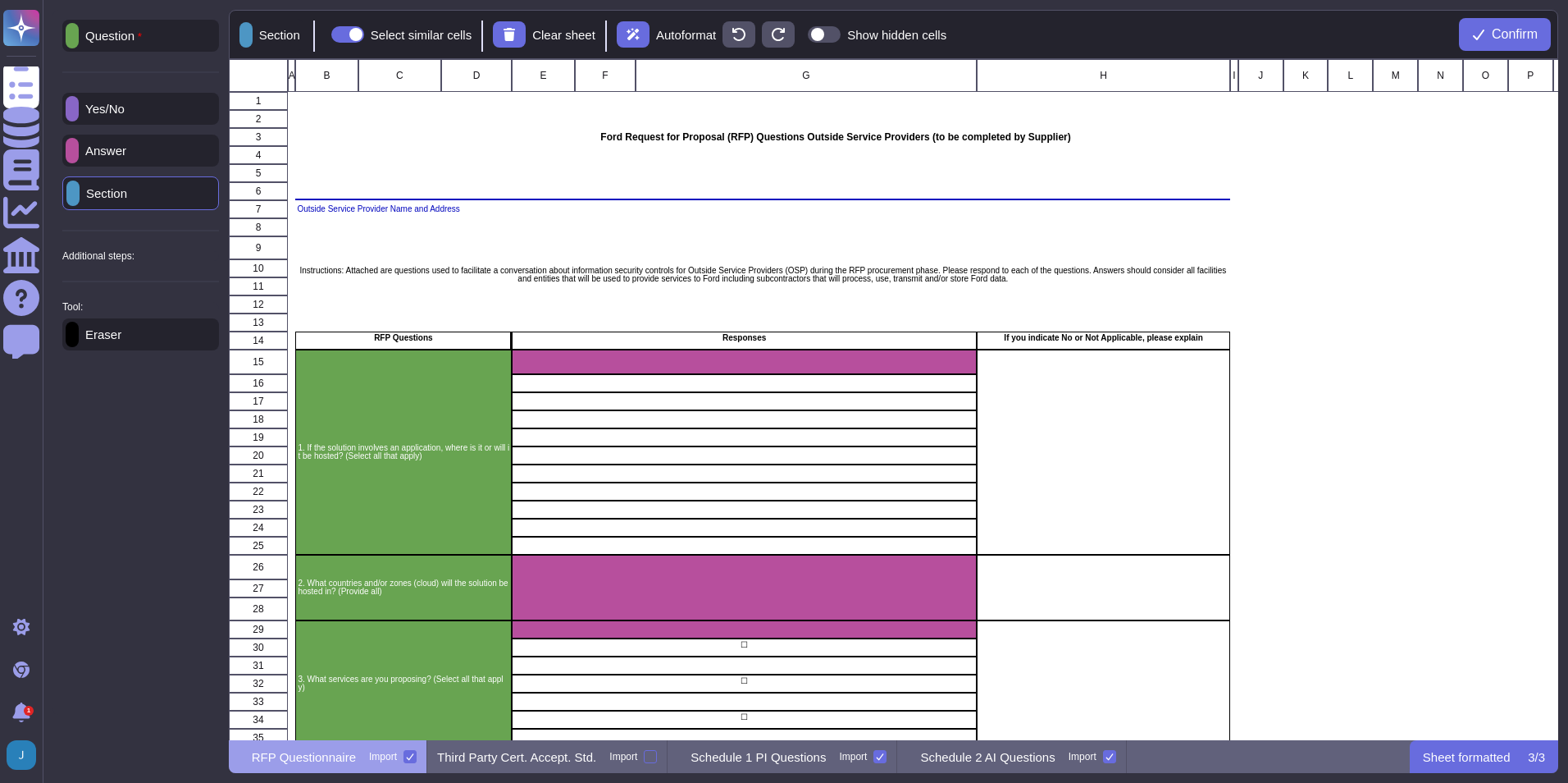
click at [111, 103] on p "Yes/No" at bounding box center [102, 109] width 46 height 13
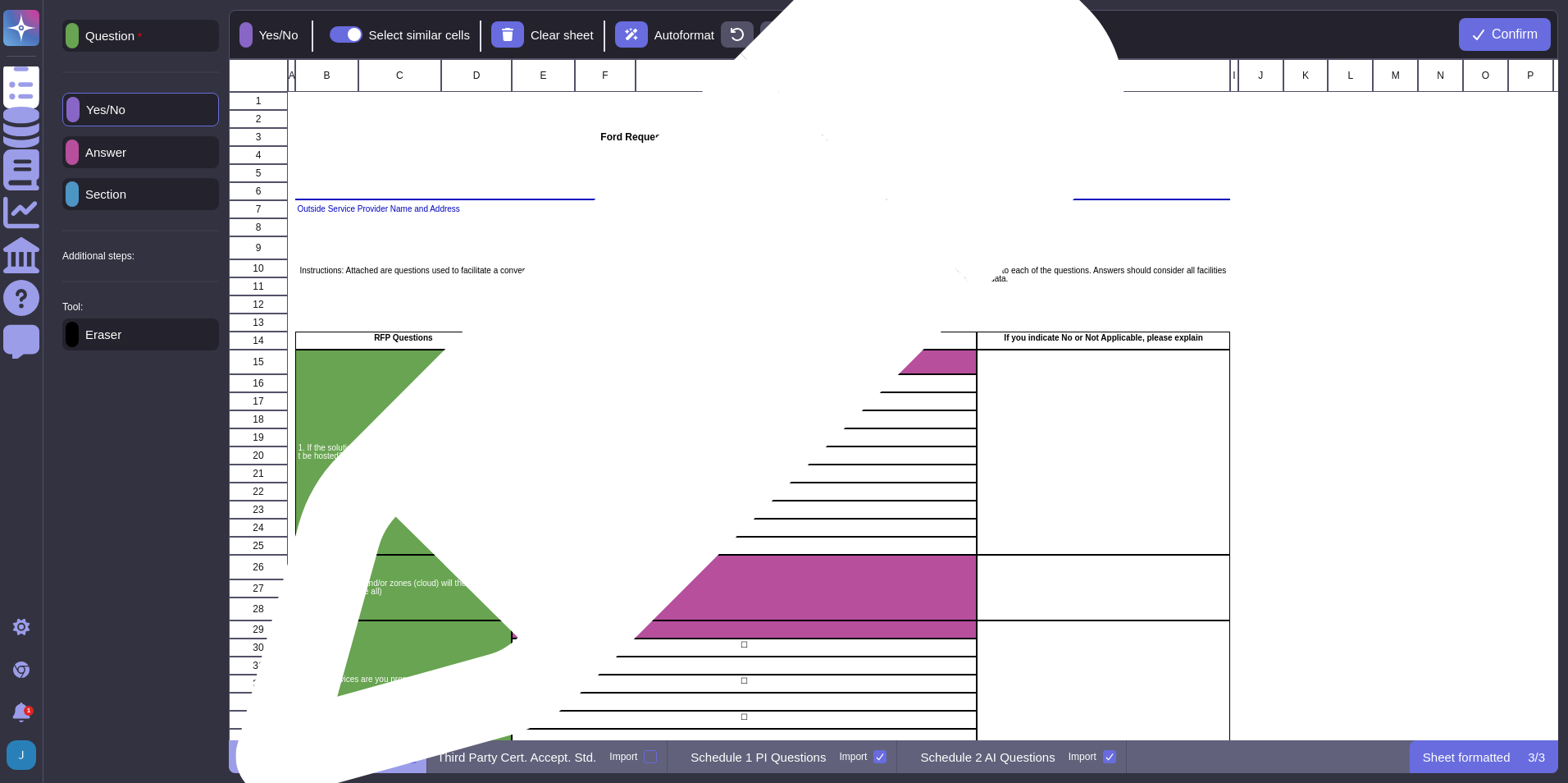
click at [675, 361] on div "grid" at bounding box center [744, 361] width 465 height 25
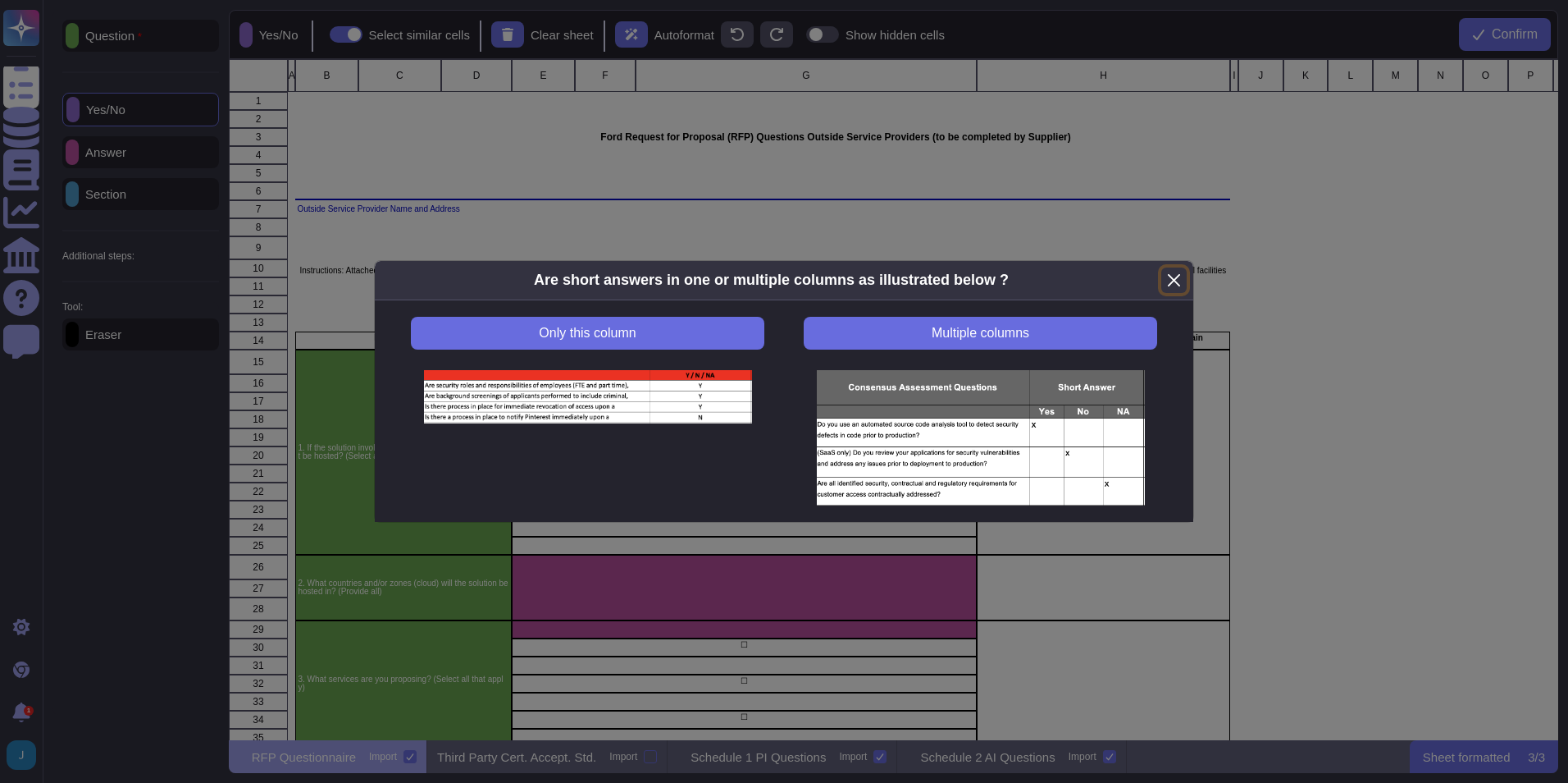
click at [1043, 278] on button "Close" at bounding box center [1174, 280] width 25 height 25
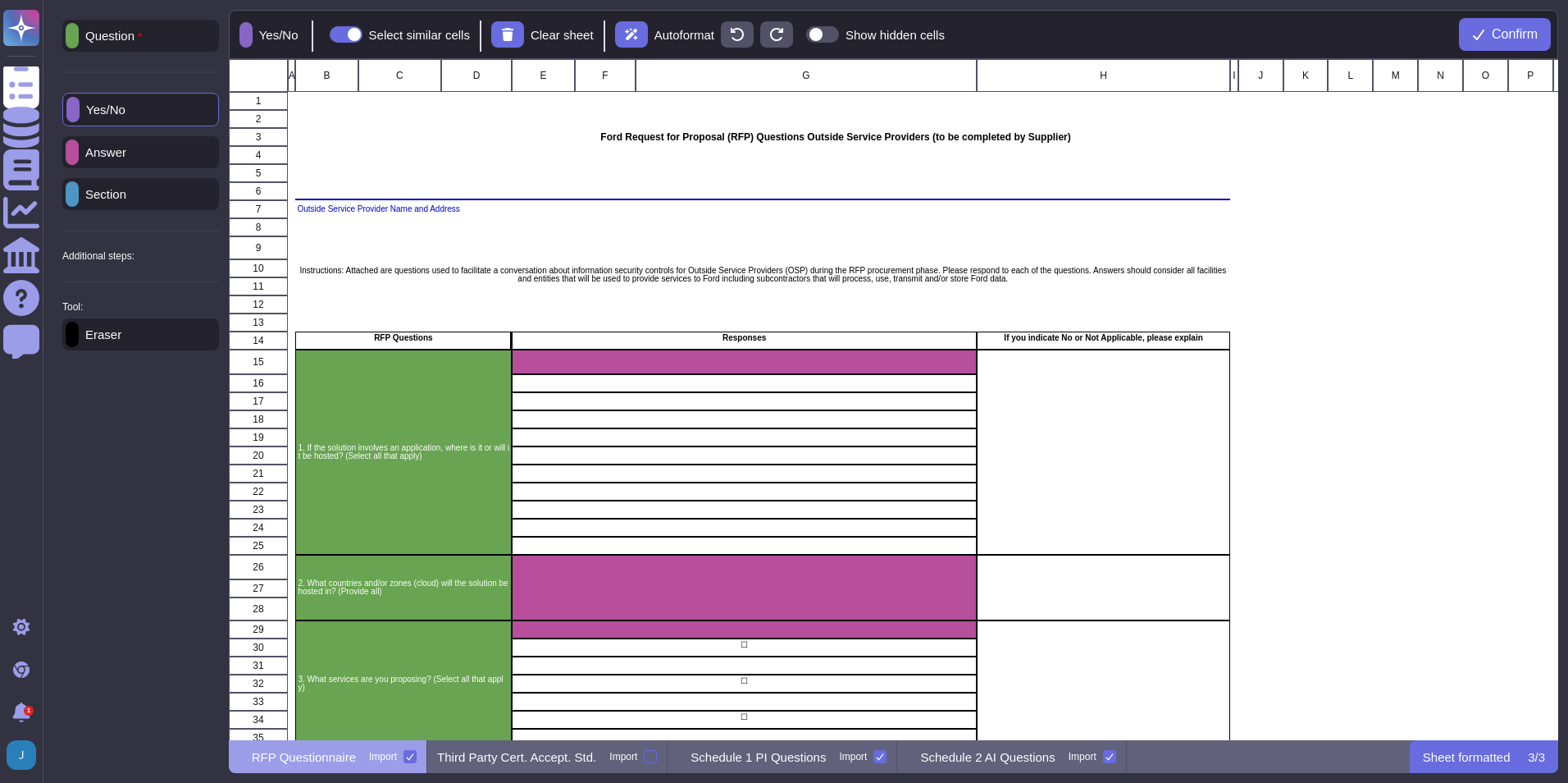
click at [161, 146] on div "Answer" at bounding box center [141, 152] width 157 height 32
click at [1043, 397] on div "grid" at bounding box center [1104, 452] width 254 height 205
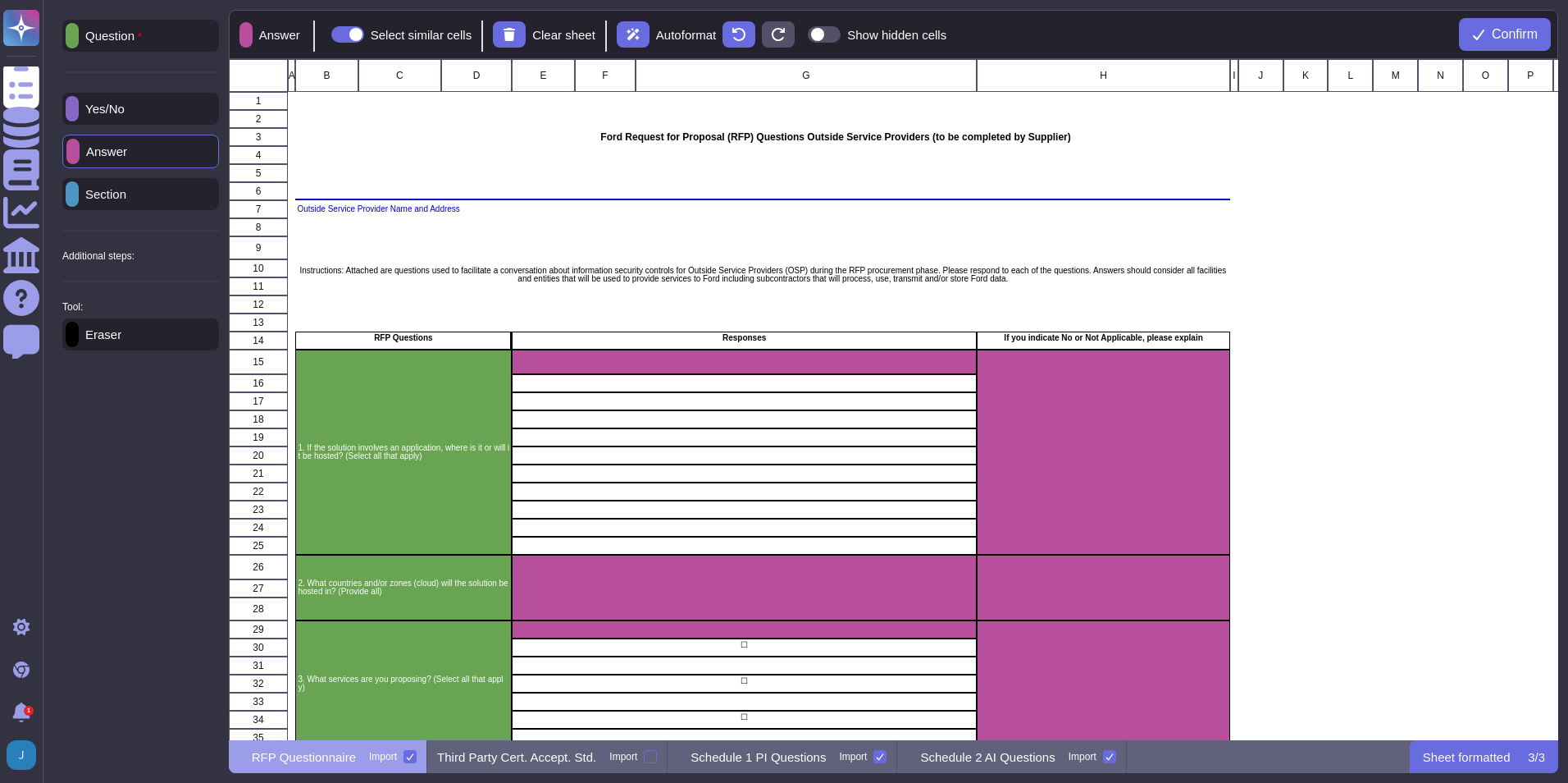
click at [112, 107] on p "Yes/No" at bounding box center [102, 109] width 46 height 13
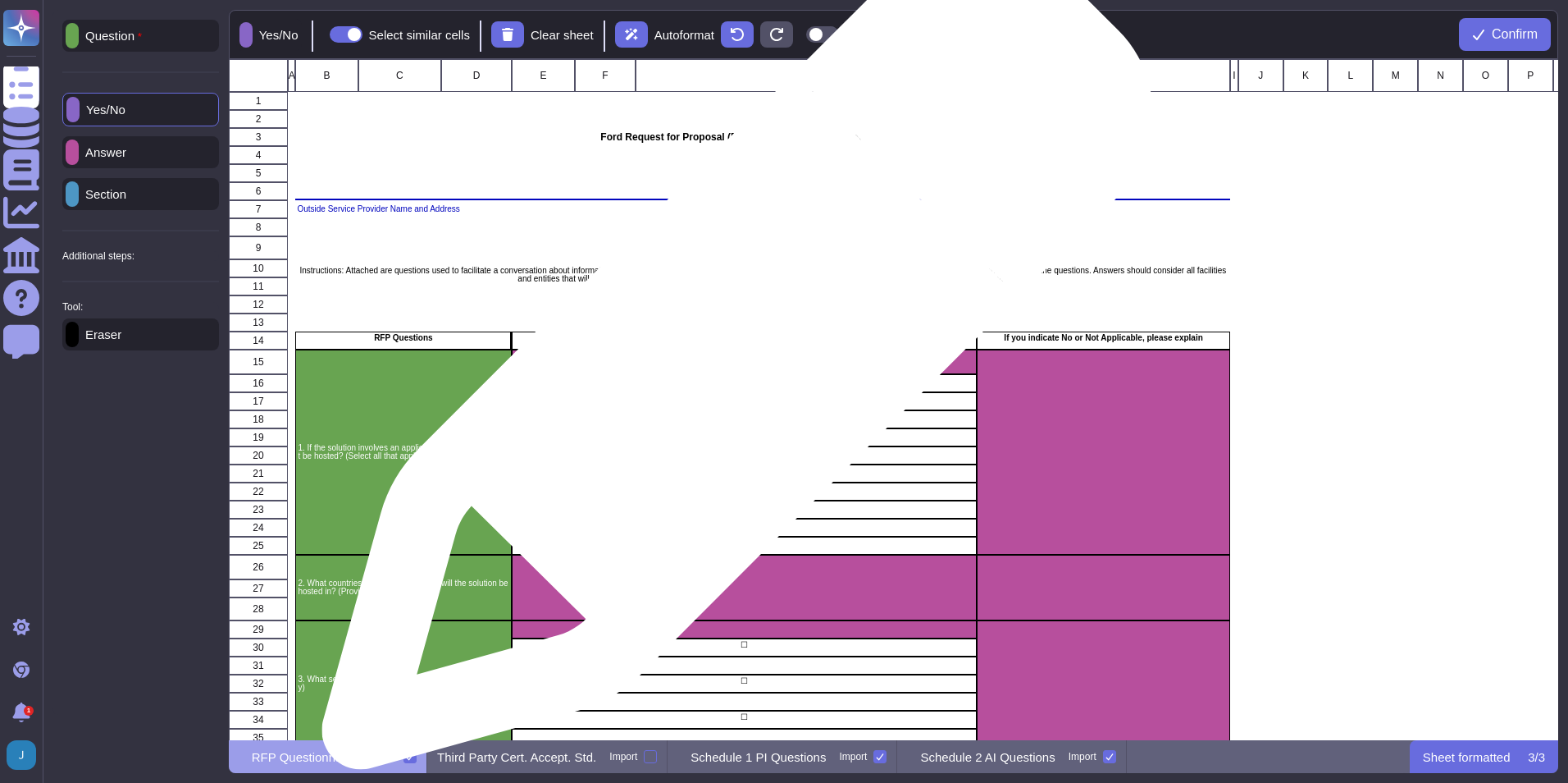
click at [731, 361] on div "grid" at bounding box center [744, 361] width 465 height 25
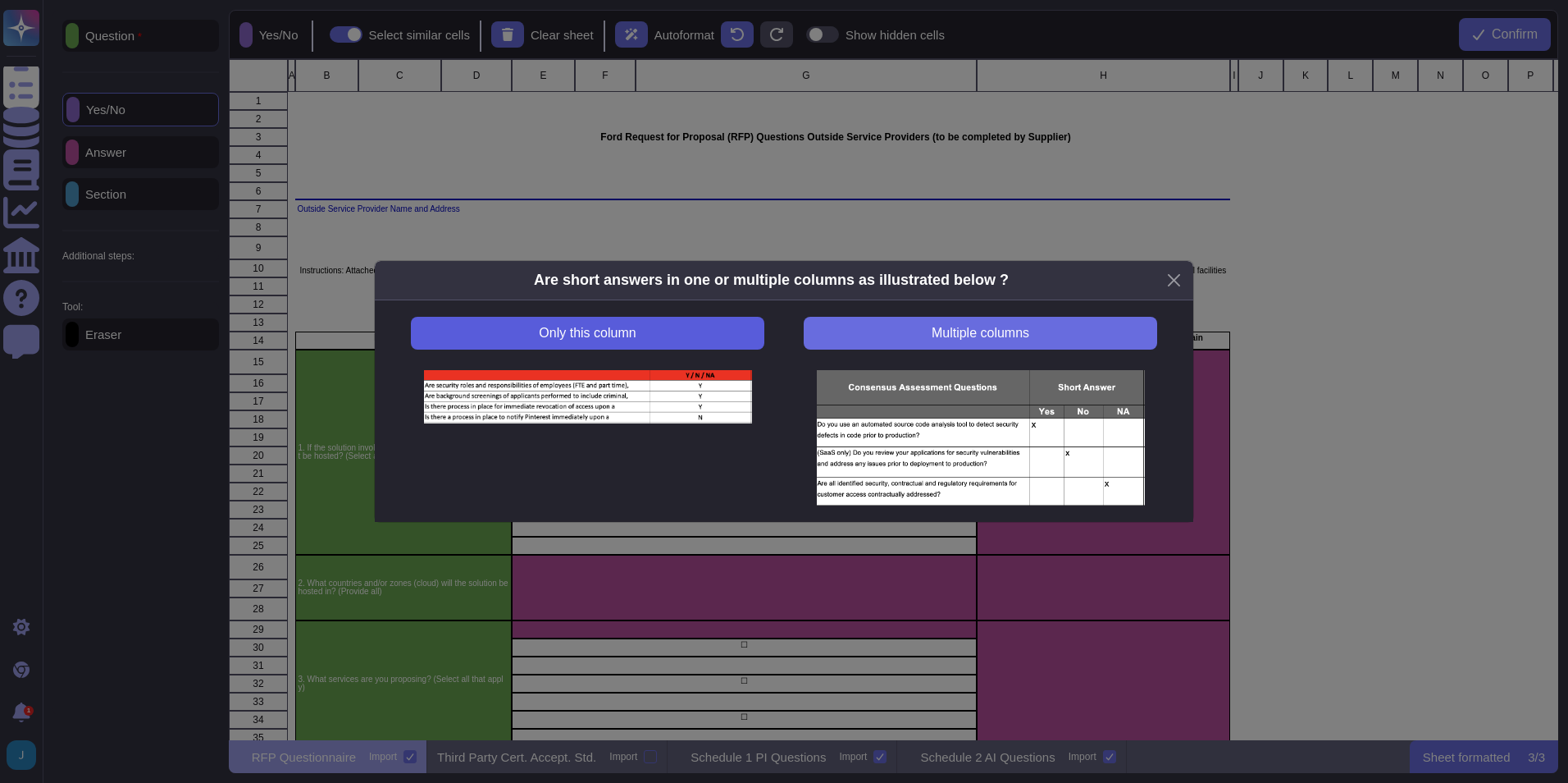
click at [683, 339] on button "Only this column" at bounding box center [588, 333] width 353 height 33
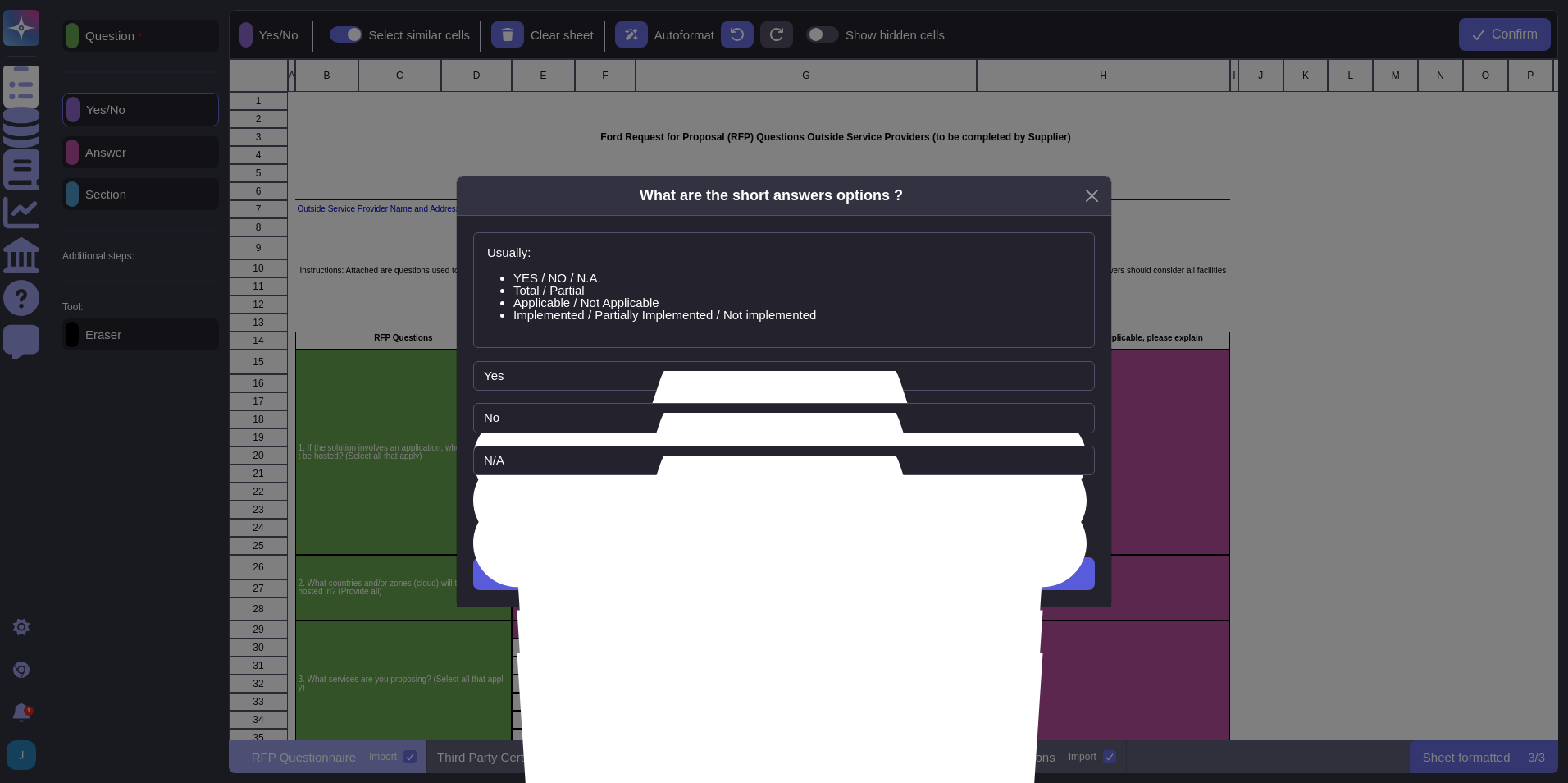
click at [777, 553] on button "Next" at bounding box center [784, 574] width 622 height 33
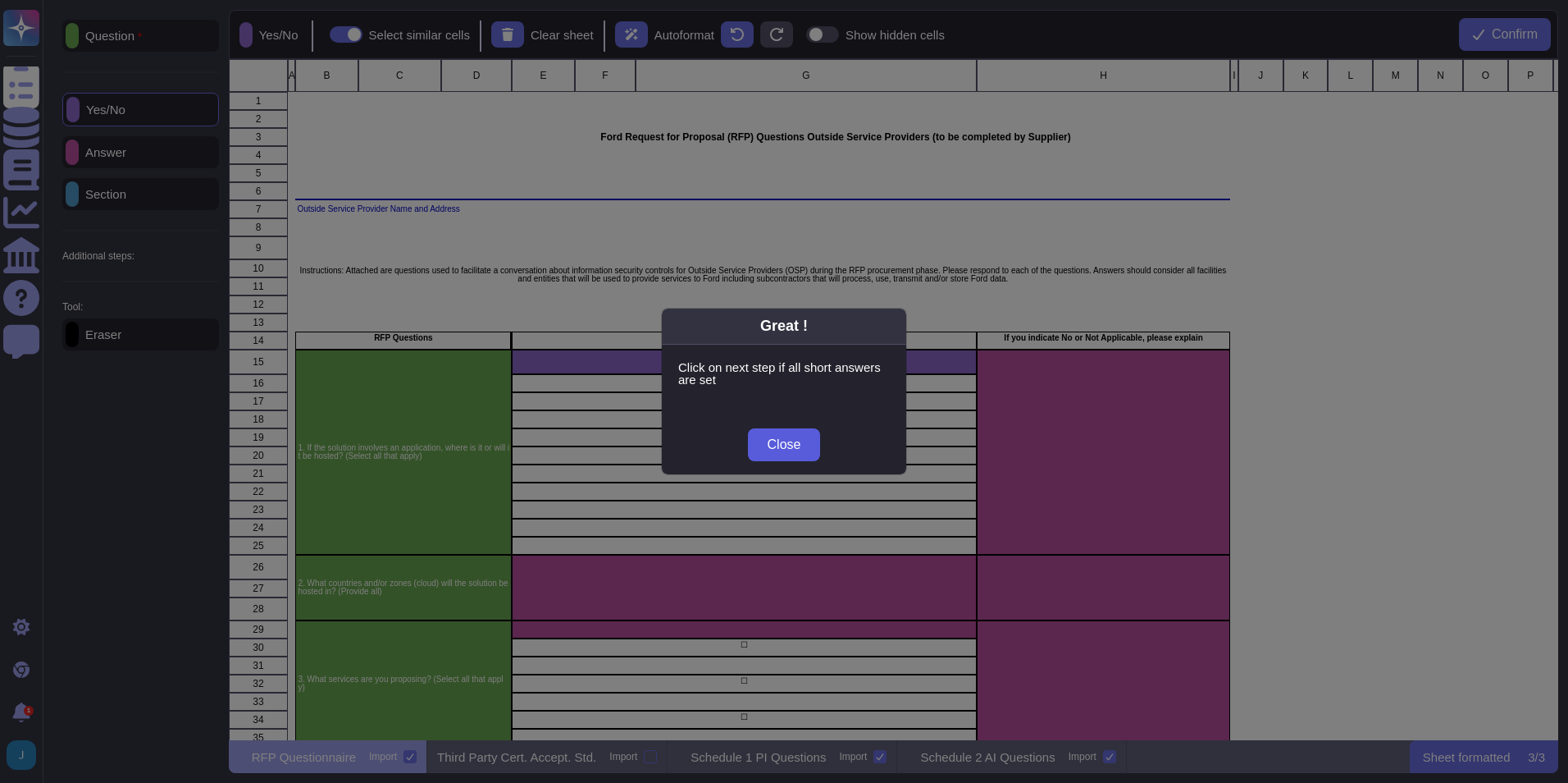
click at [798, 446] on span "Close" at bounding box center [784, 444] width 34 height 13
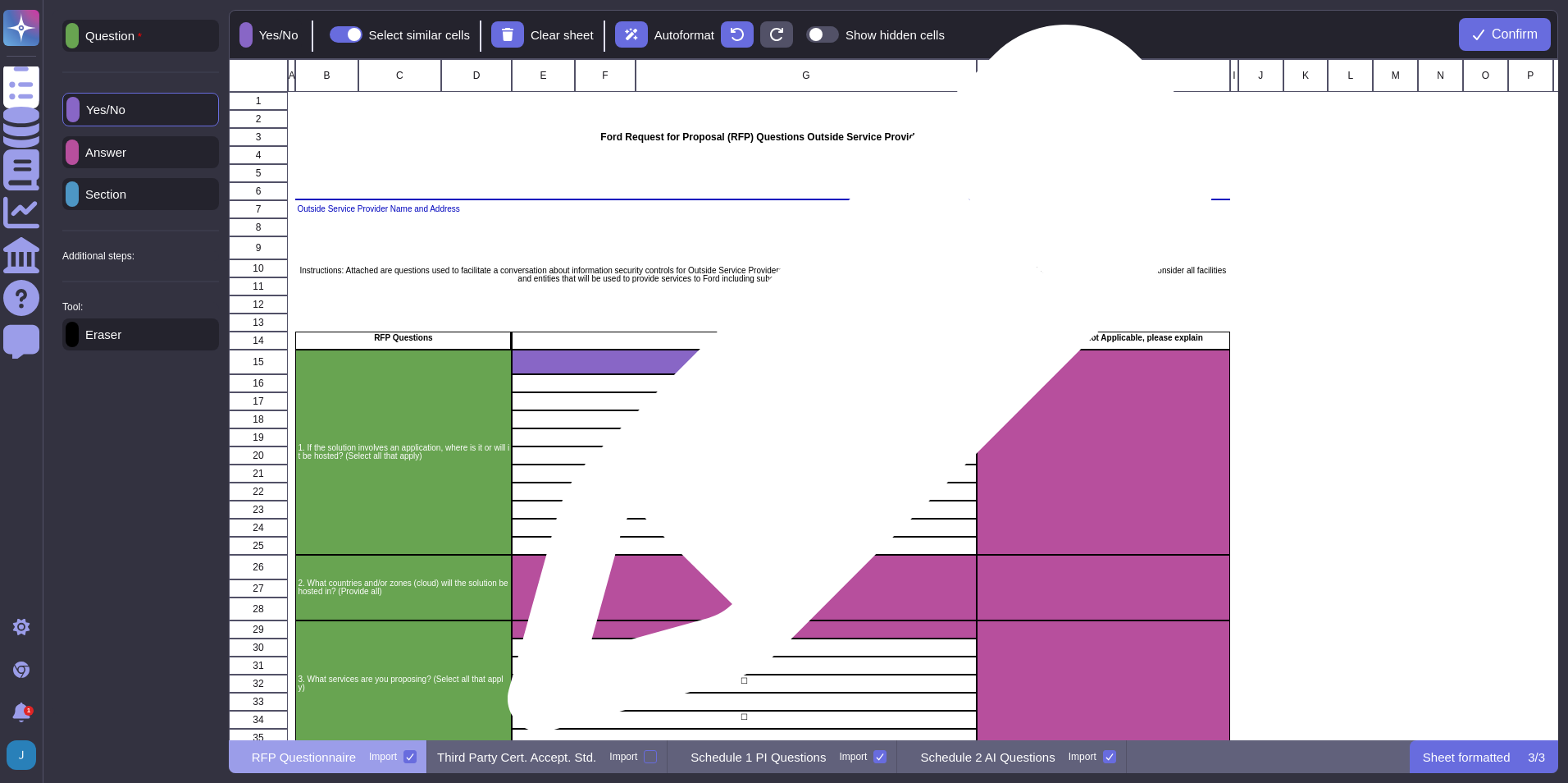
click at [855, 387] on div "grid" at bounding box center [806, 383] width 341 height 18
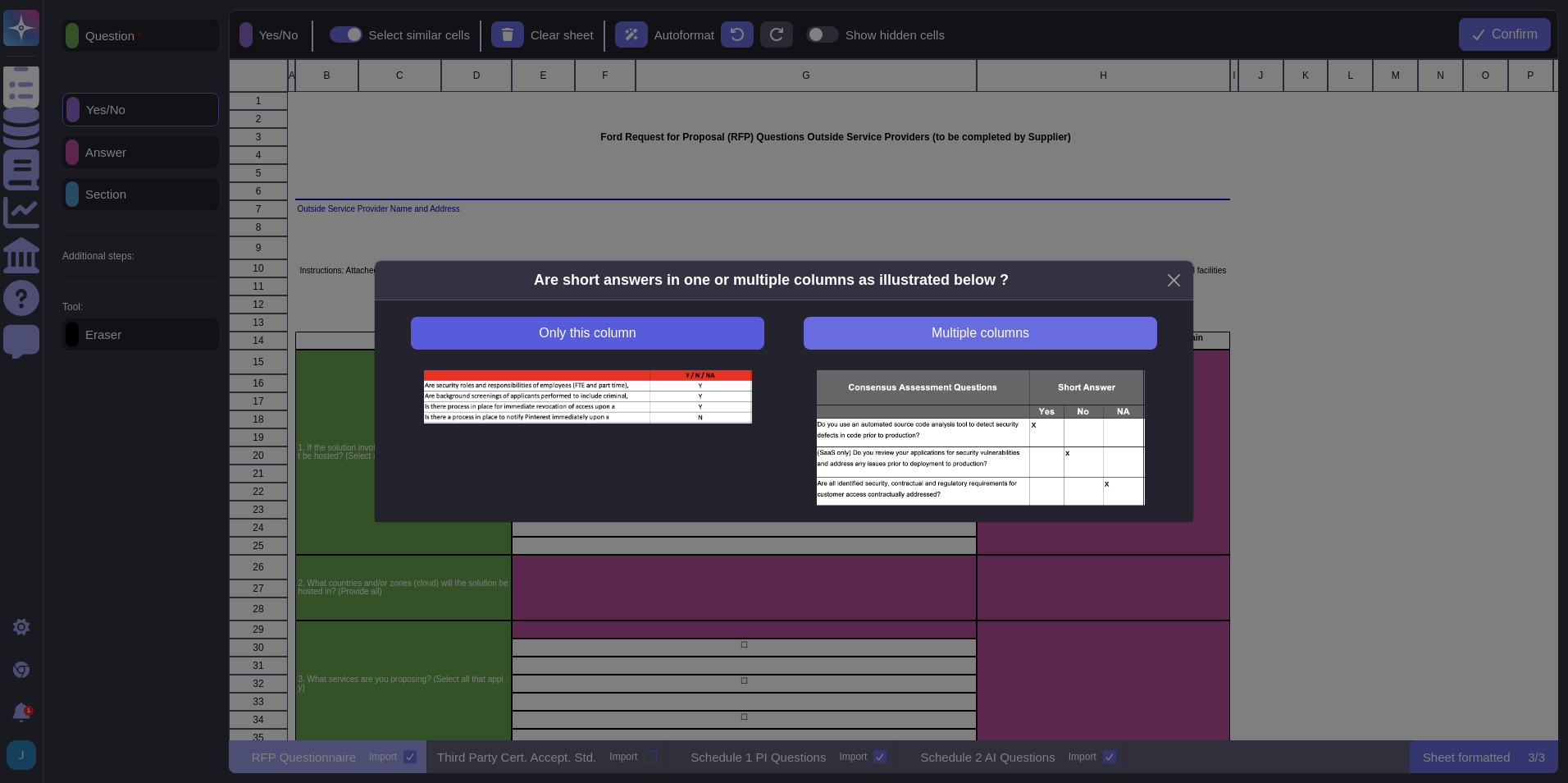
click at [693, 342] on button "Only this column" at bounding box center [588, 333] width 353 height 33
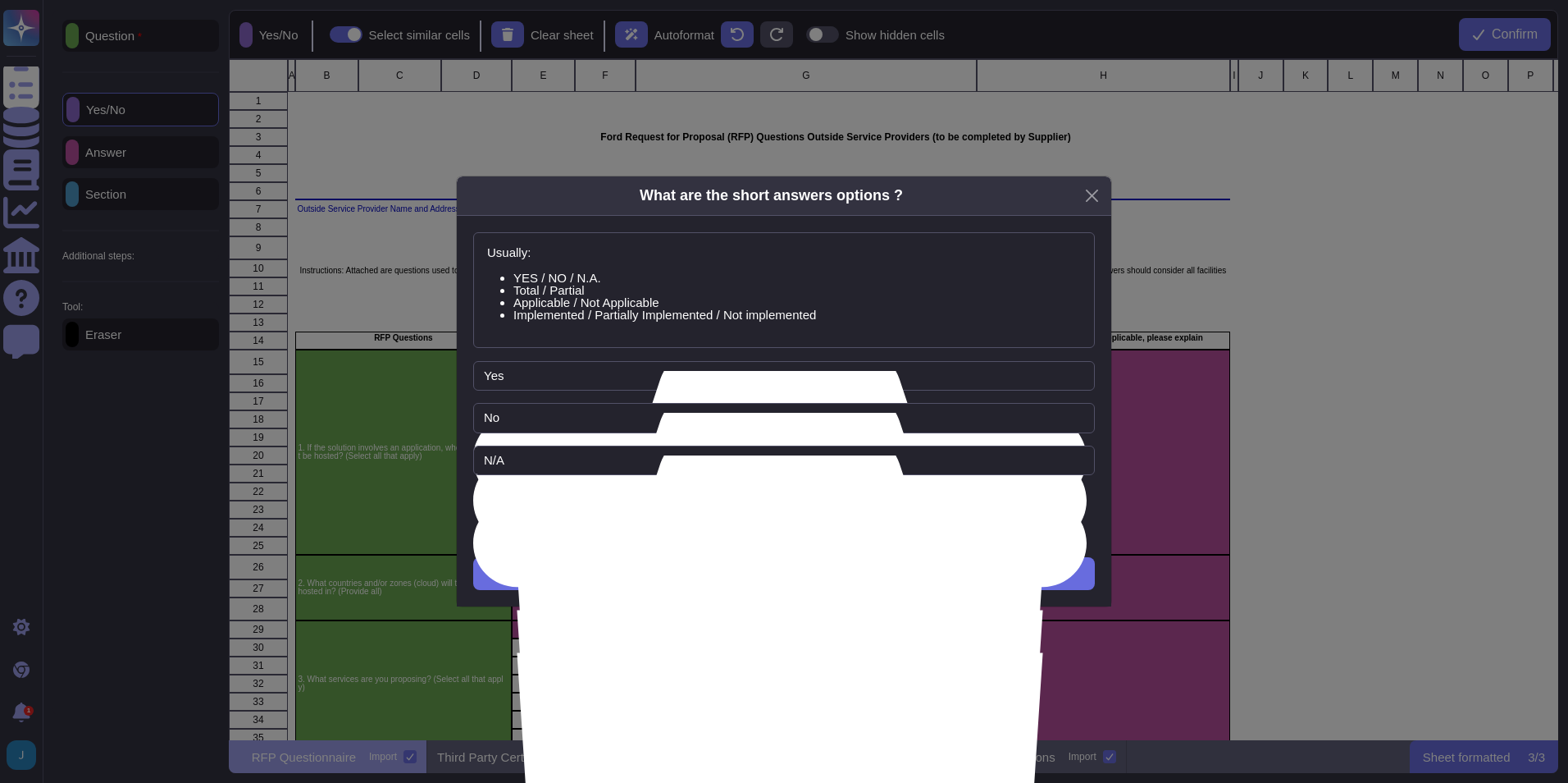
click at [783, 508] on span "Add Option" at bounding box center [784, 503] width 66 height 13
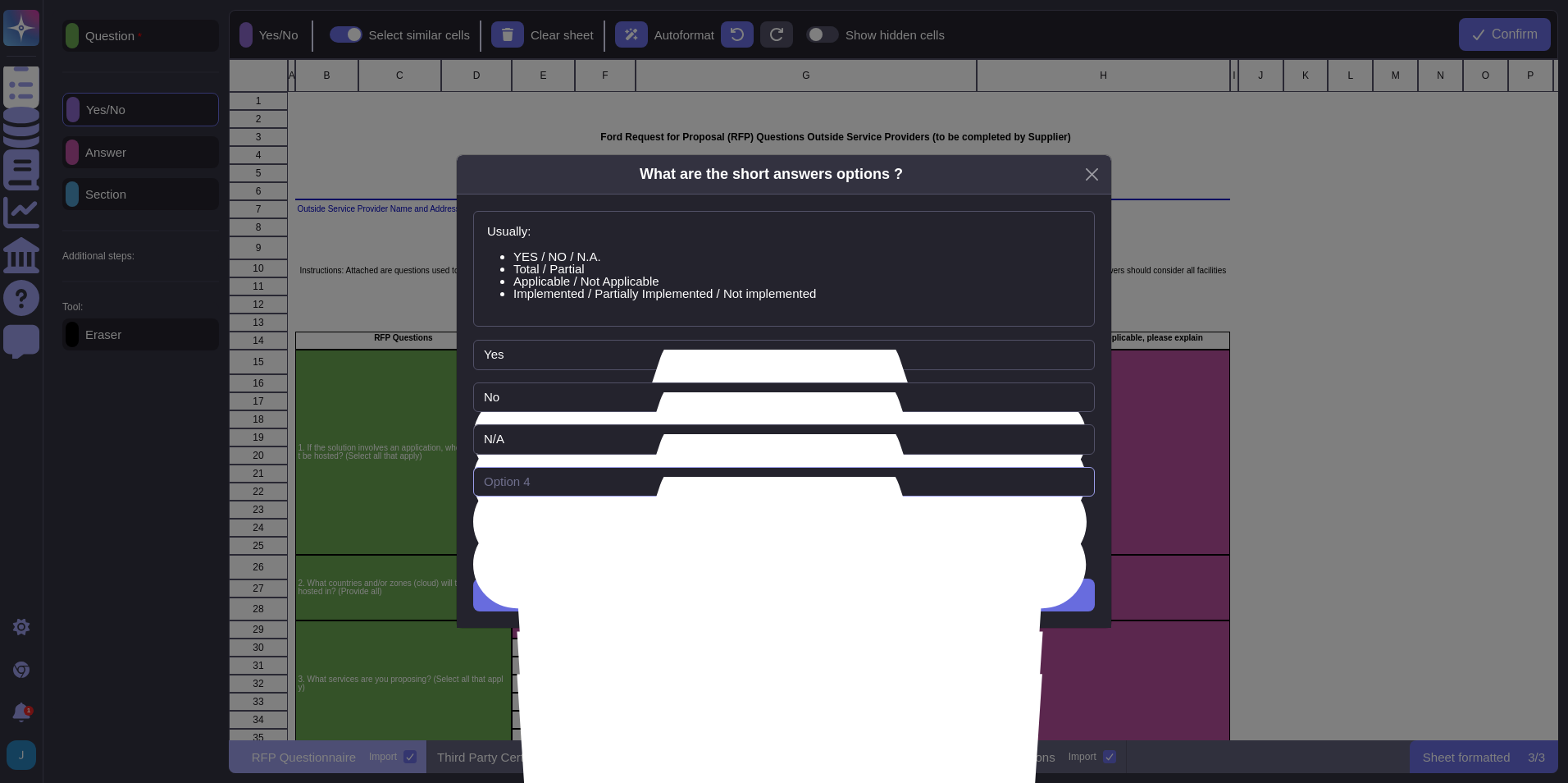
click at [734, 491] on input "text" at bounding box center [784, 482] width 622 height 30
type input "Checkbox"
click at [781, 553] on button "Next" at bounding box center [784, 595] width 622 height 33
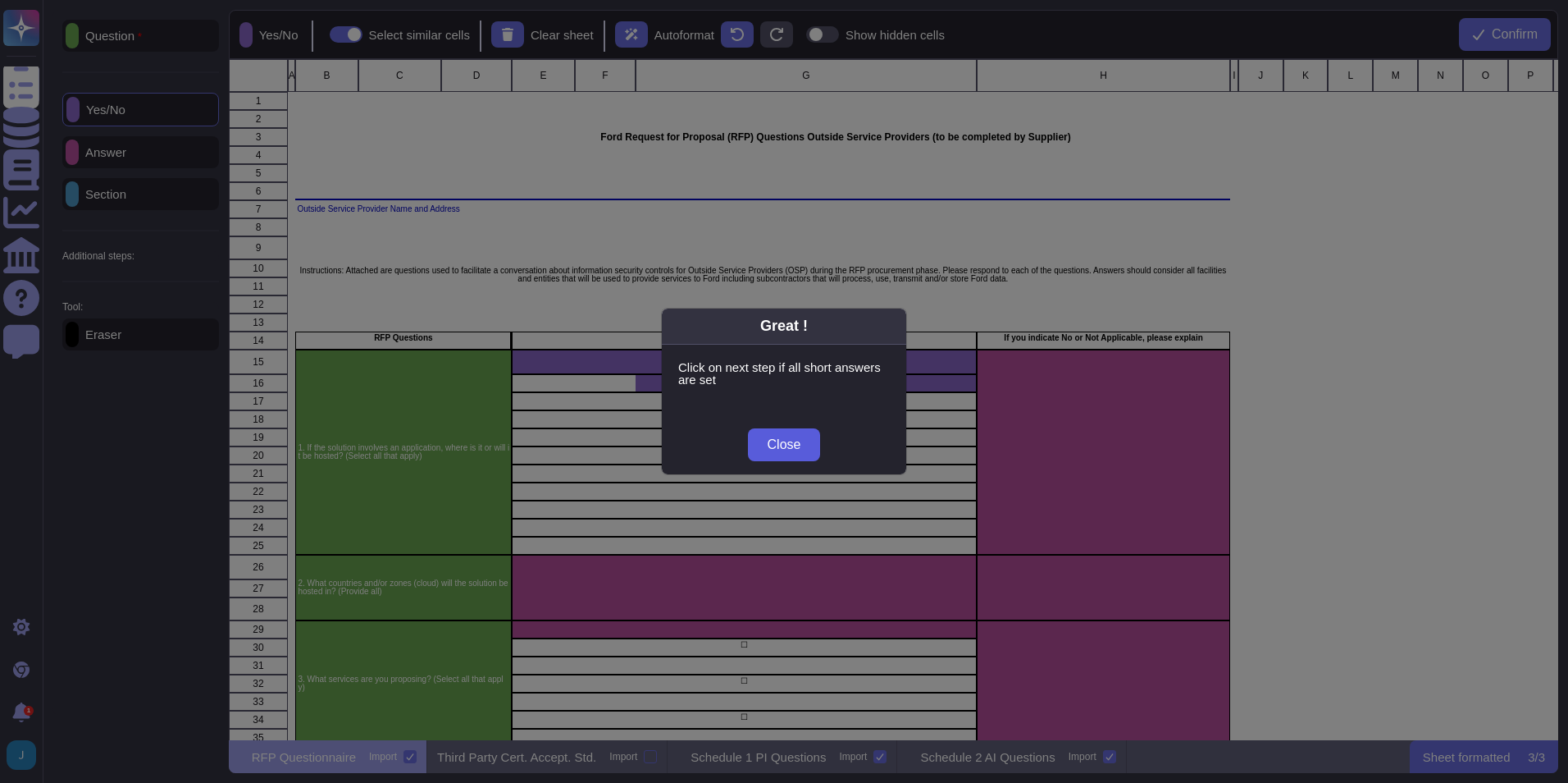
click at [776, 445] on span "Close" at bounding box center [784, 444] width 34 height 13
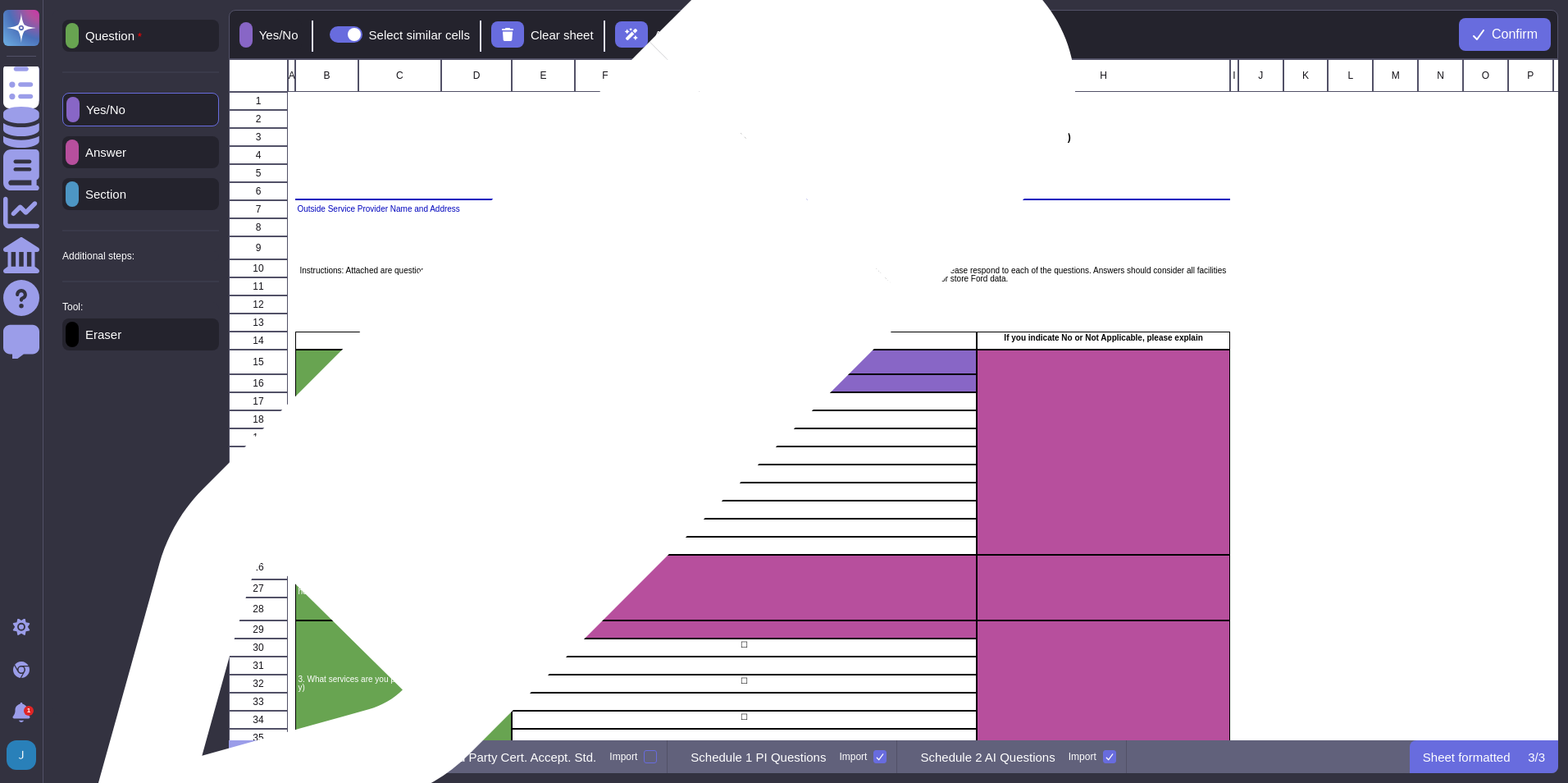
click at [576, 383] on div "grid" at bounding box center [605, 383] width 62 height 18
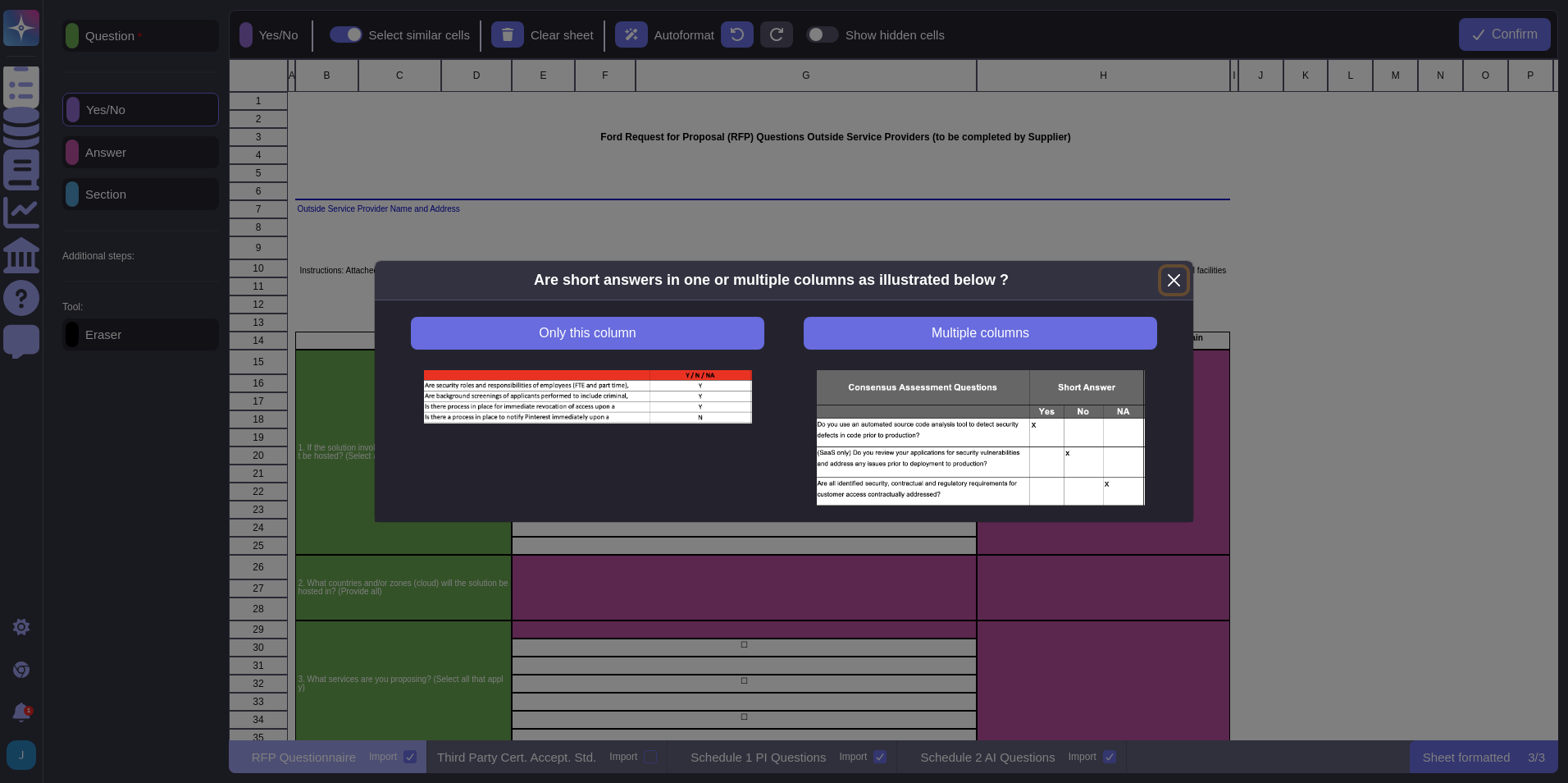
click at [1043, 280] on button "Close" at bounding box center [1174, 280] width 25 height 25
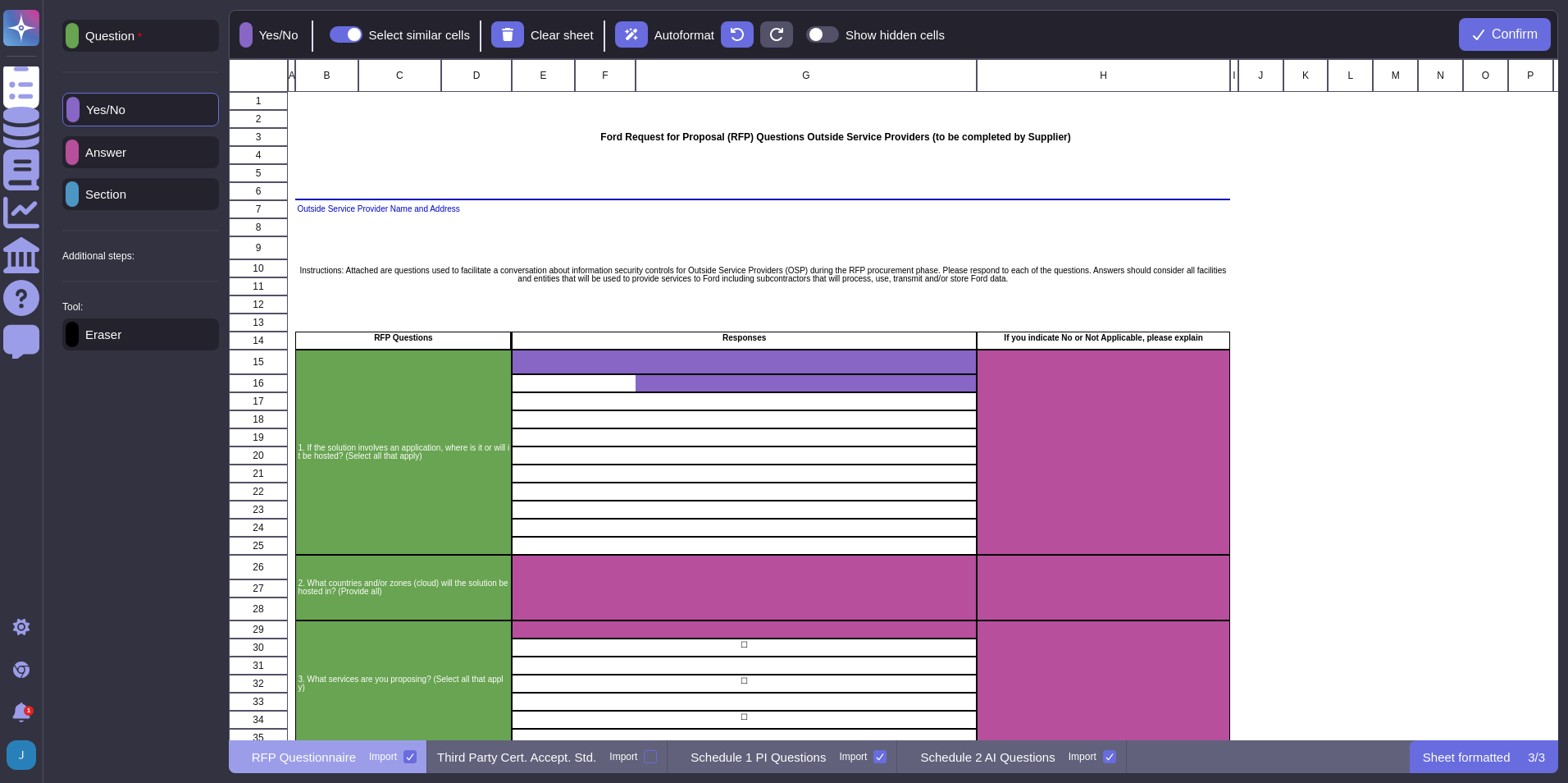
click at [174, 341] on div "Eraser" at bounding box center [141, 334] width 157 height 32
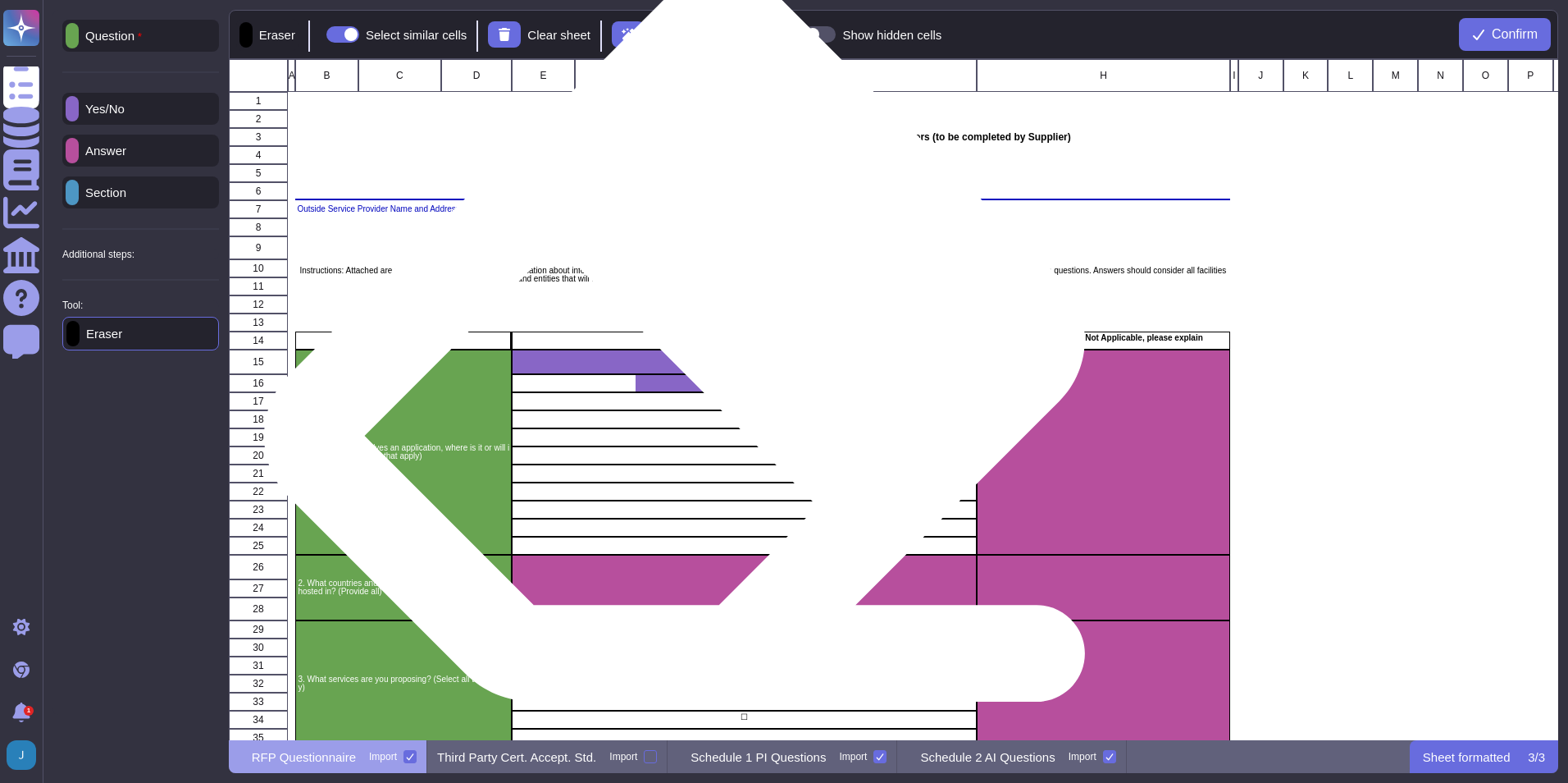
click at [693, 371] on div "grid" at bounding box center [744, 361] width 465 height 25
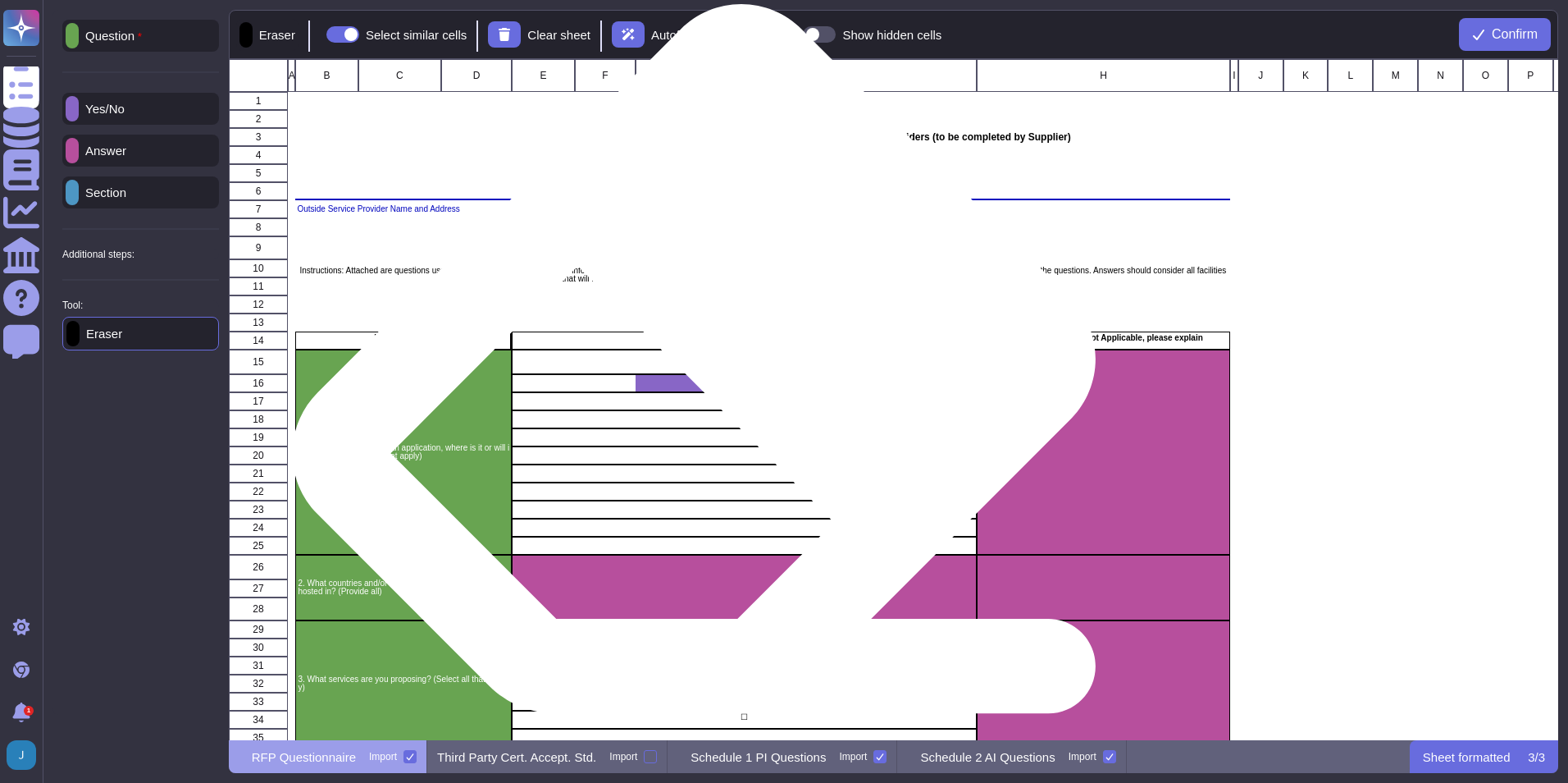
click at [711, 391] on div "grid" at bounding box center [806, 383] width 341 height 18
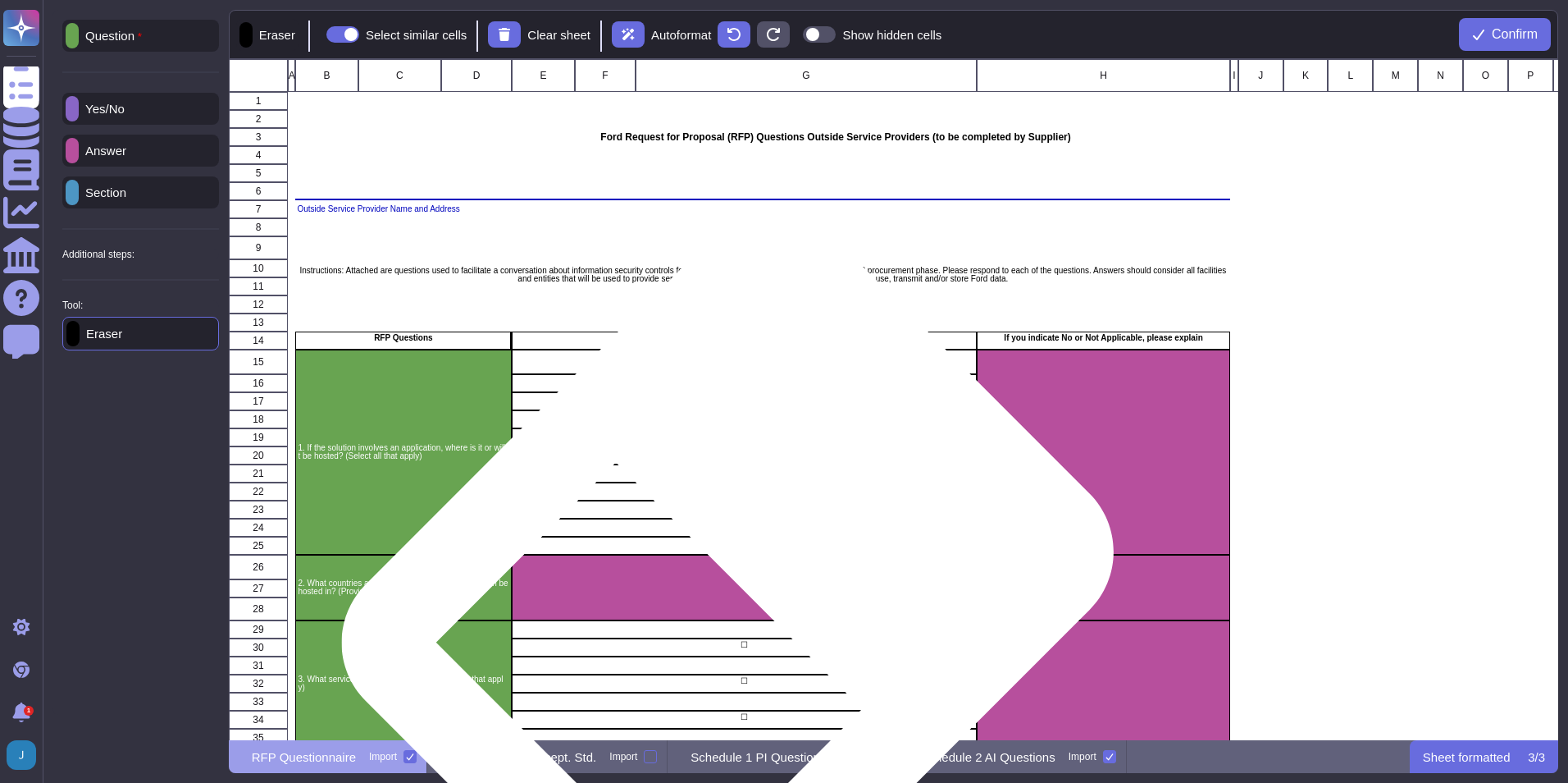
click at [744, 553] on div "grid" at bounding box center [744, 587] width 465 height 66
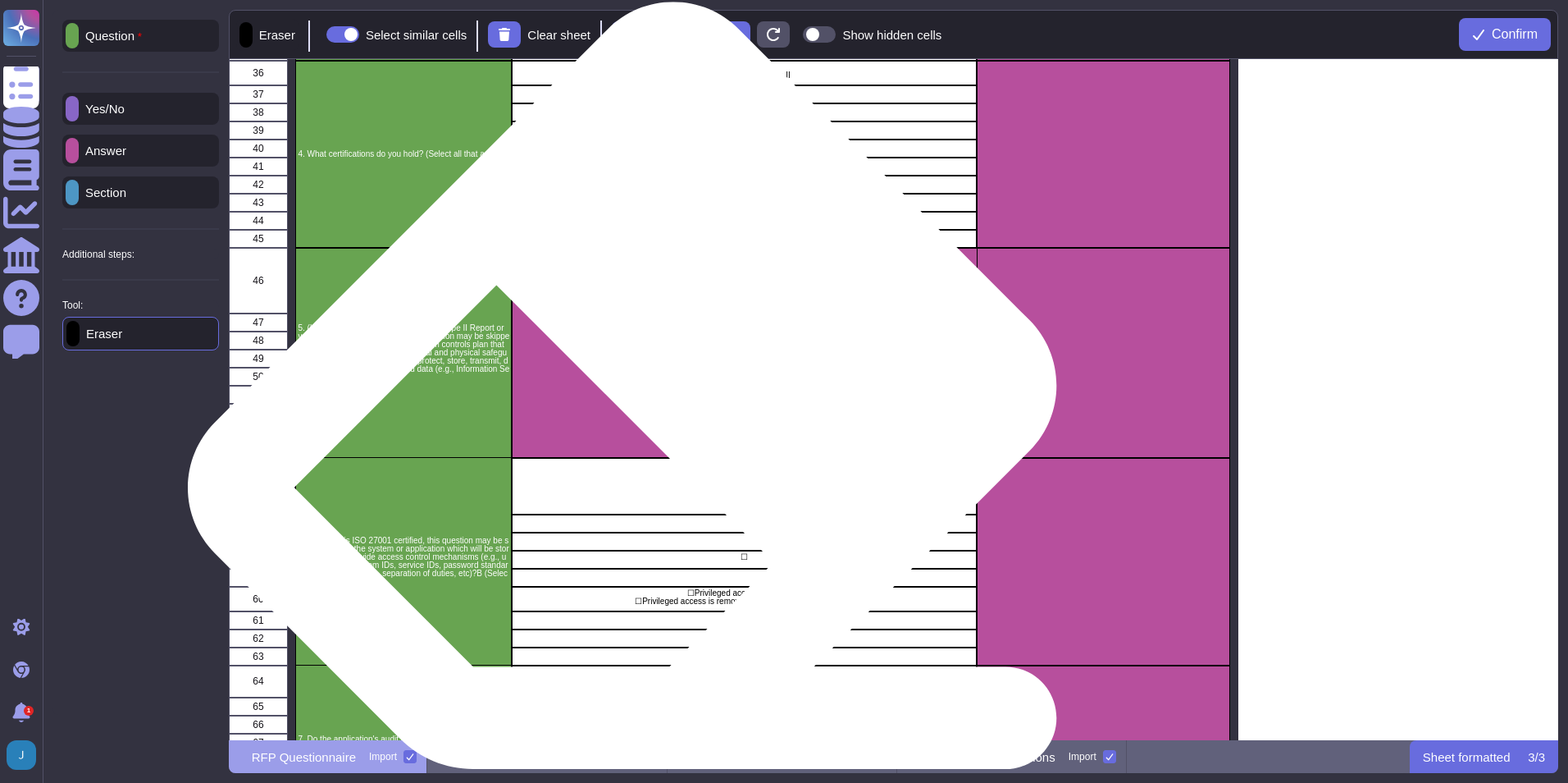
scroll to position [656, 0]
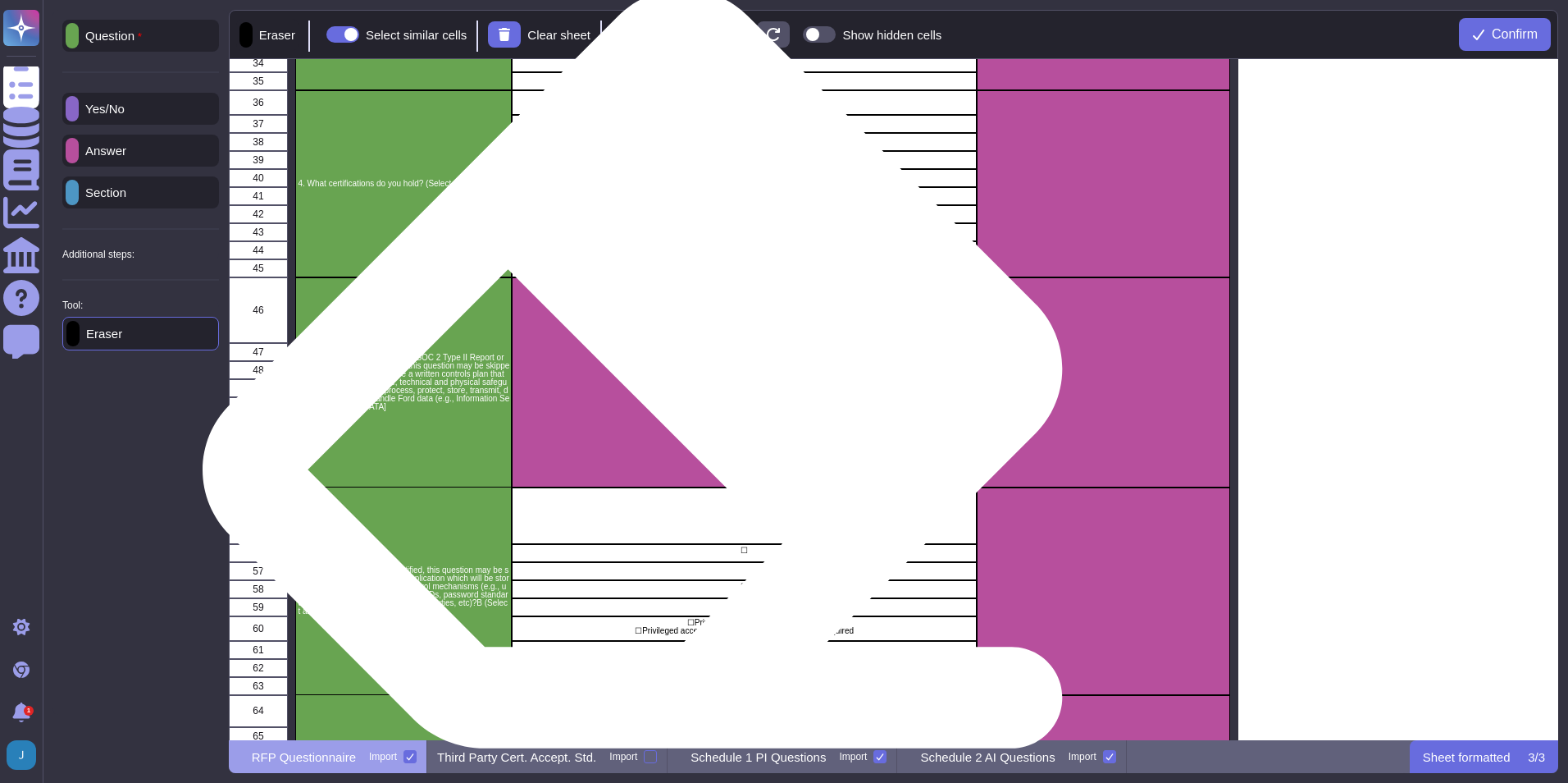
click at [652, 402] on div "☐" at bounding box center [744, 382] width 465 height 210
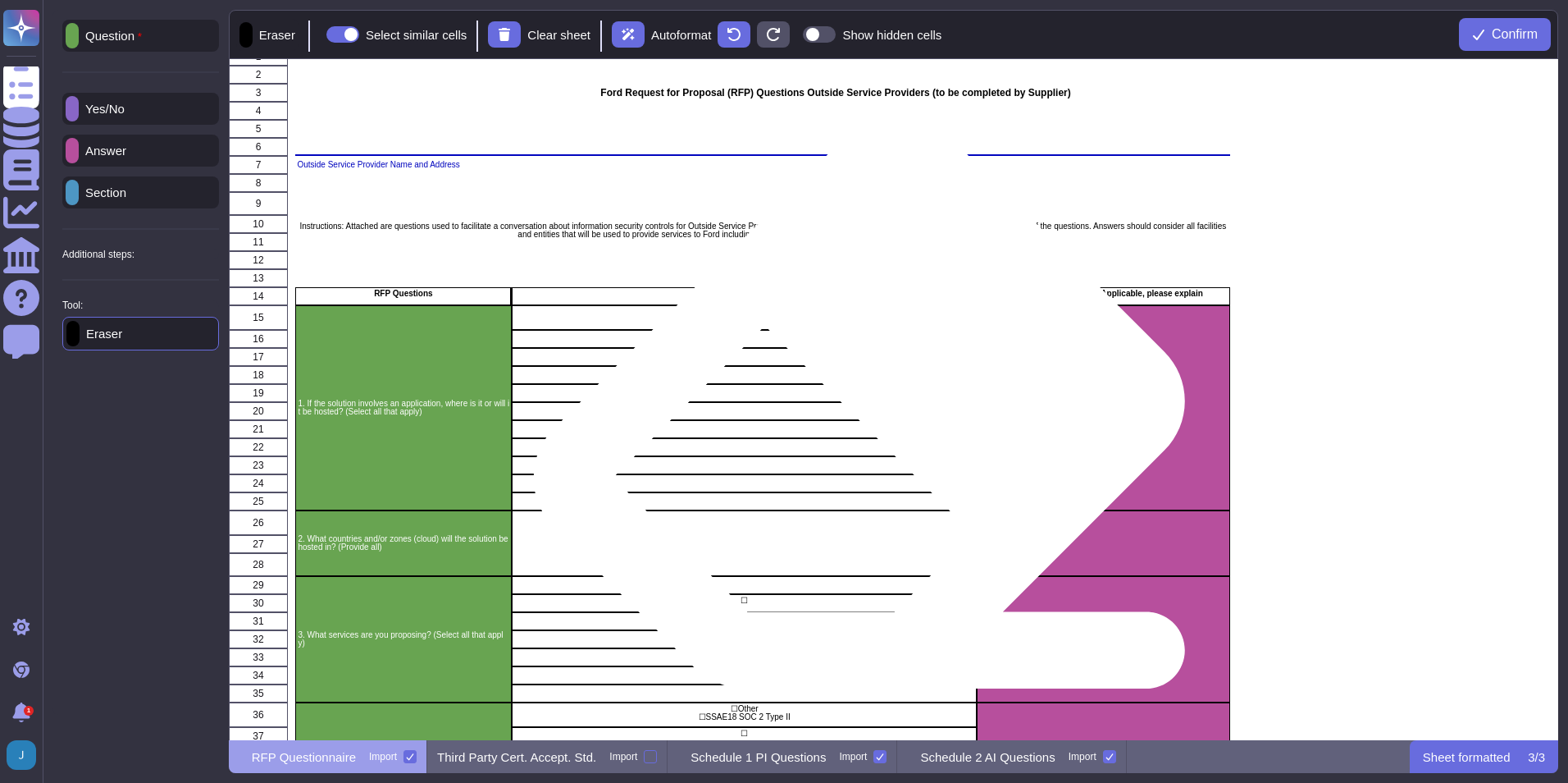
scroll to position [0, 0]
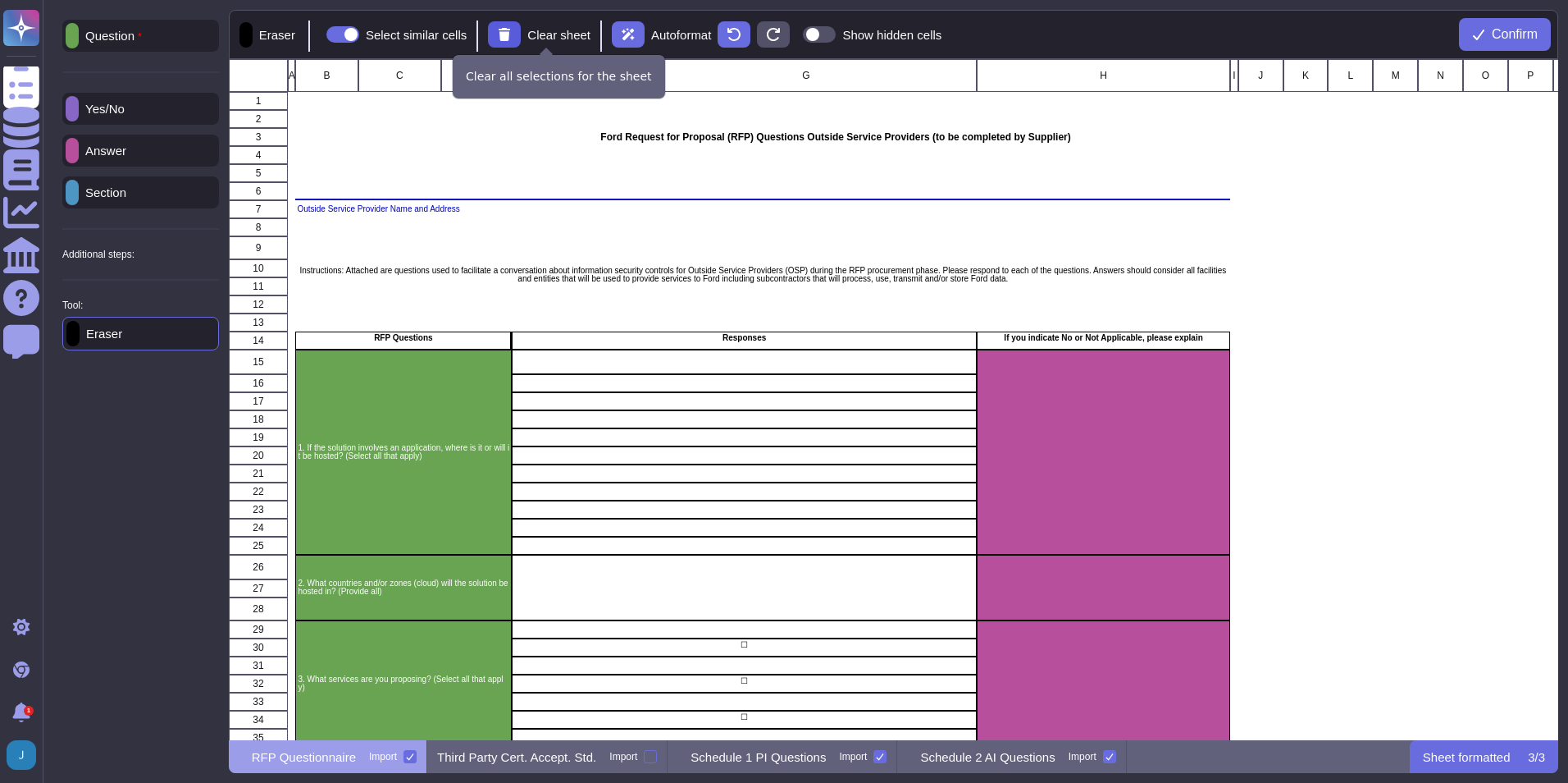
click at [498, 37] on button at bounding box center [504, 34] width 33 height 26
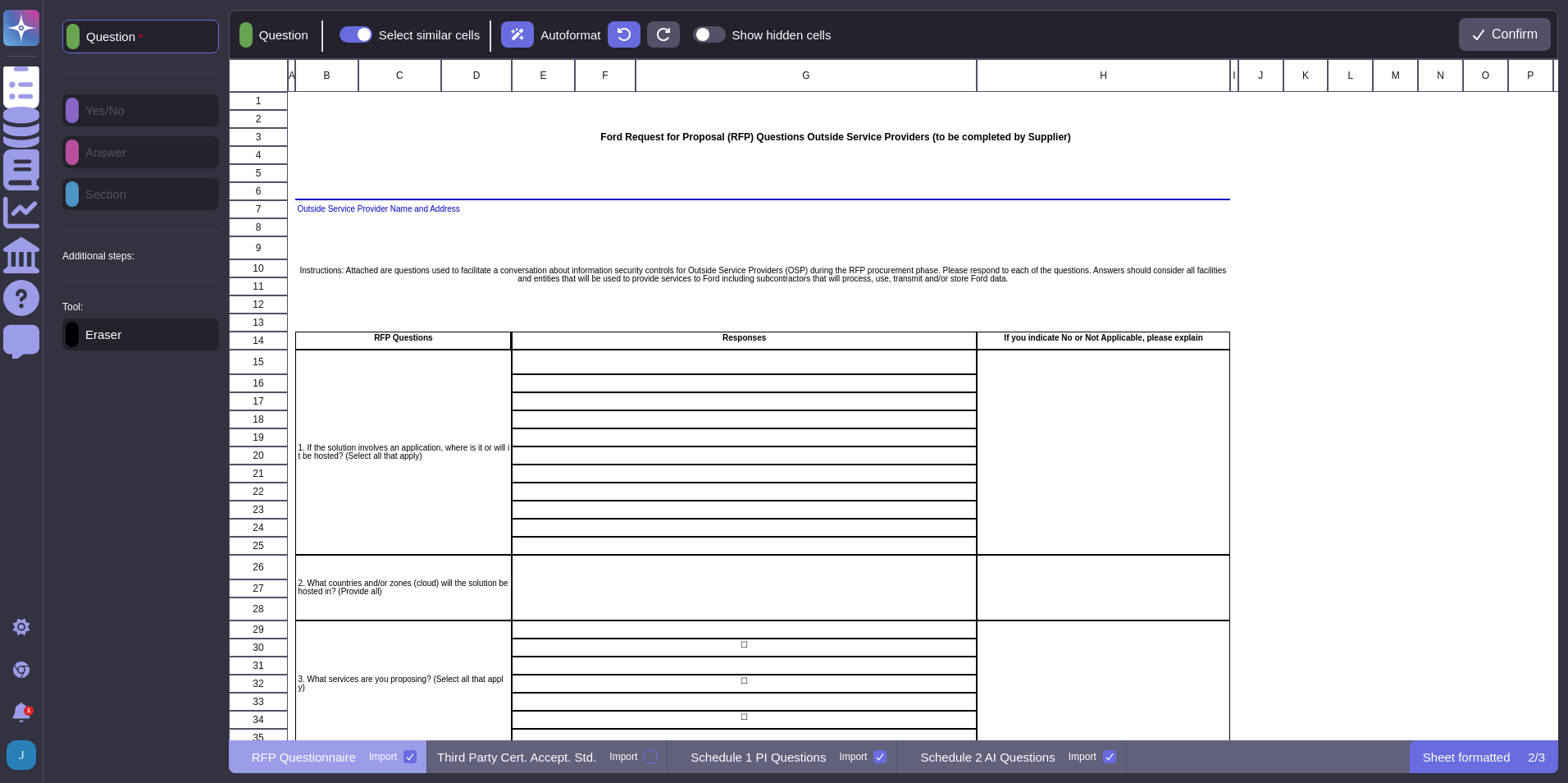
click at [296, 35] on p "Question" at bounding box center [280, 36] width 56 height 13
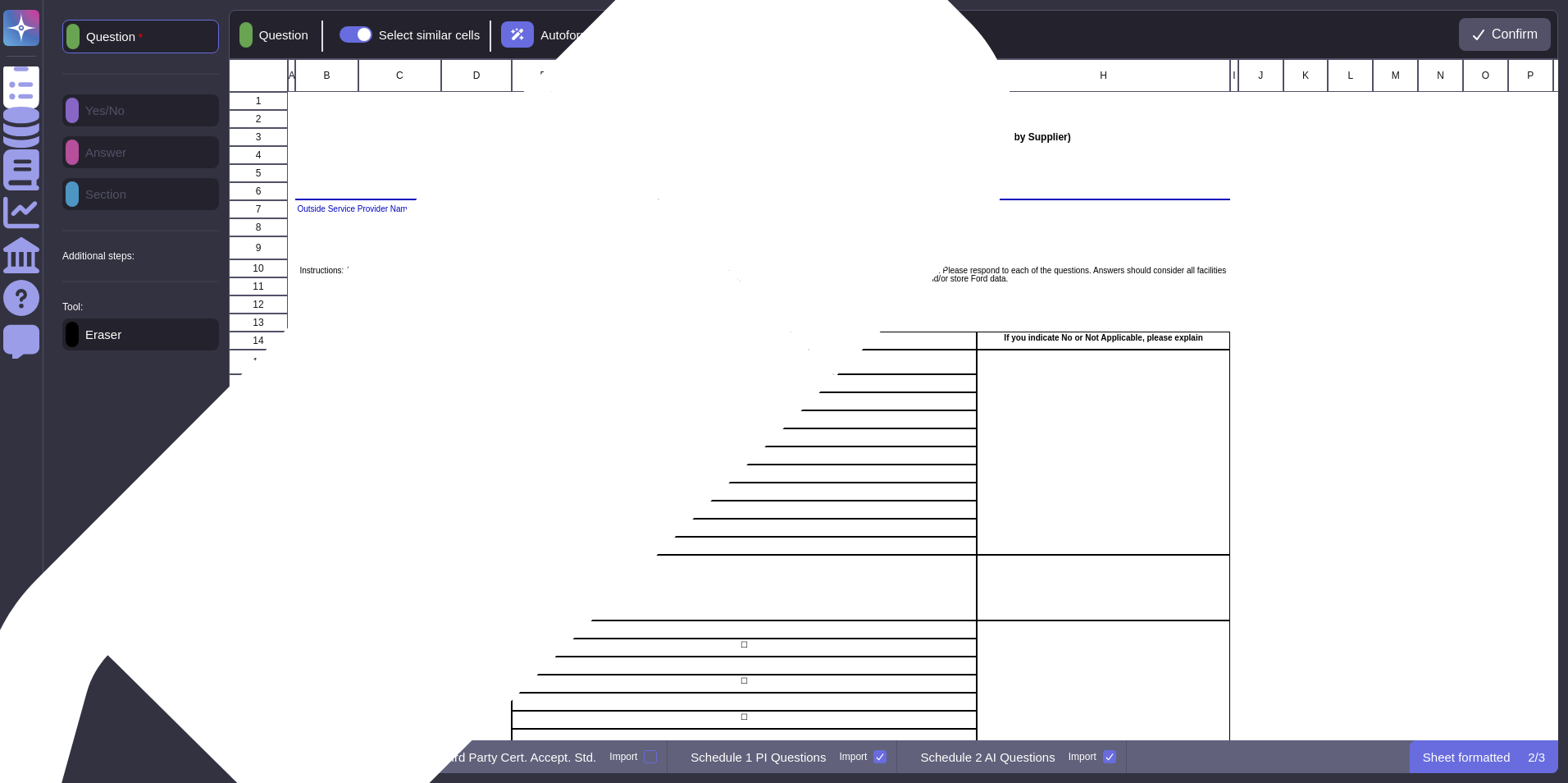
click at [455, 461] on div "1. If the solution involves an application, where is it or will it be hosted? (…" at bounding box center [403, 452] width 217 height 205
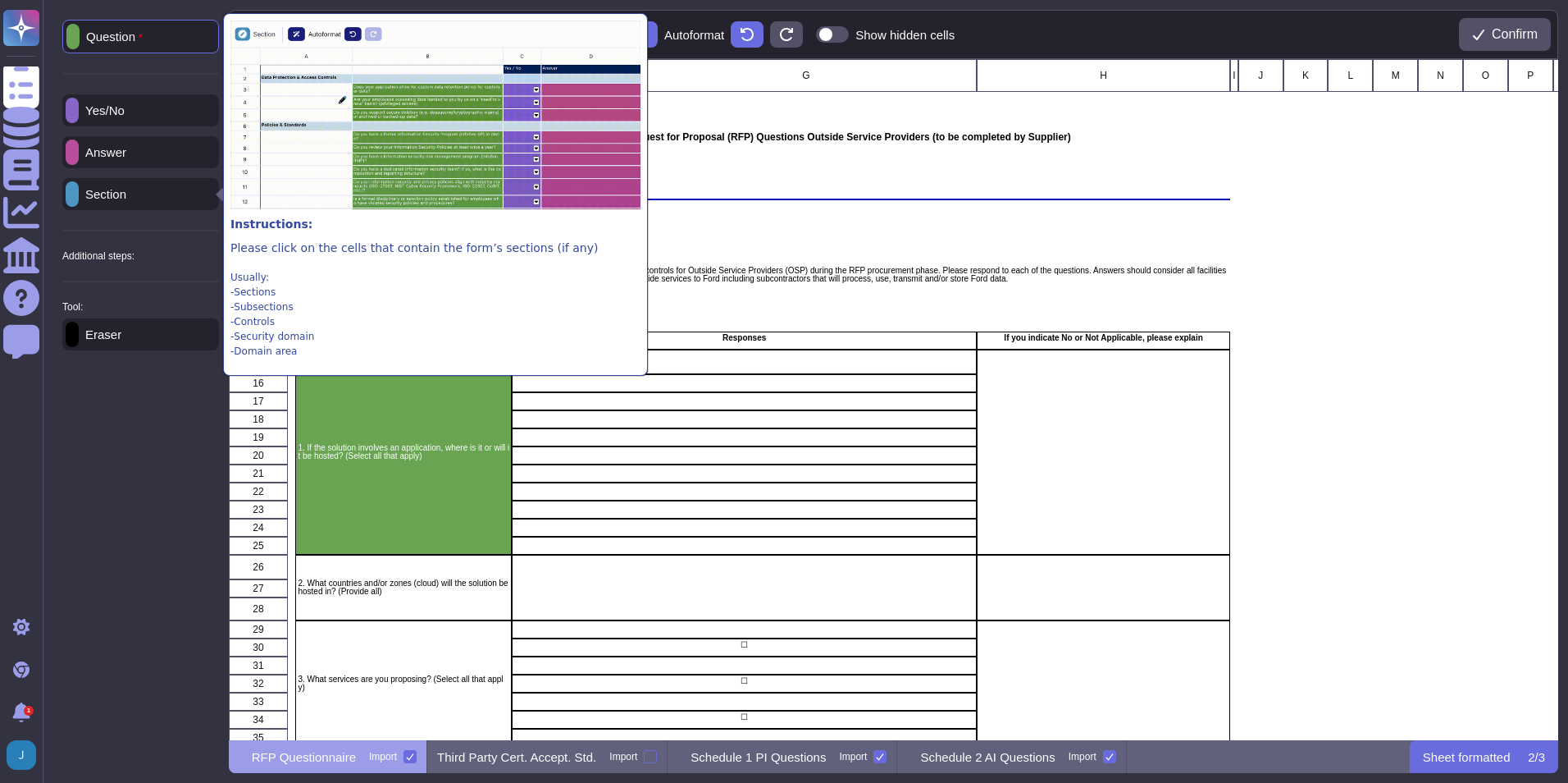
click at [216, 196] on icon at bounding box center [425, 405] width 420 height 420
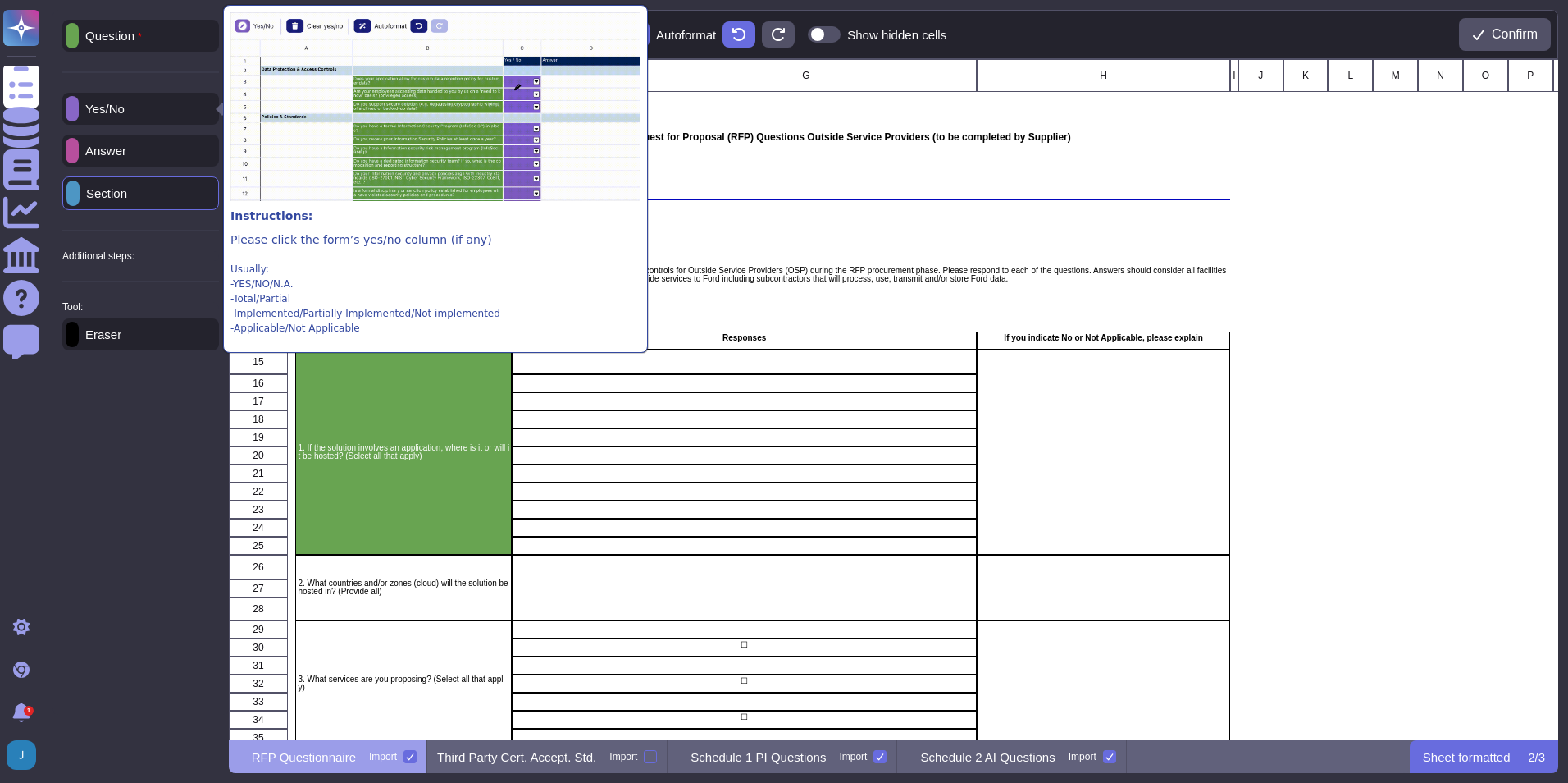
click at [216, 110] on icon at bounding box center [216, 110] width 0 height 0
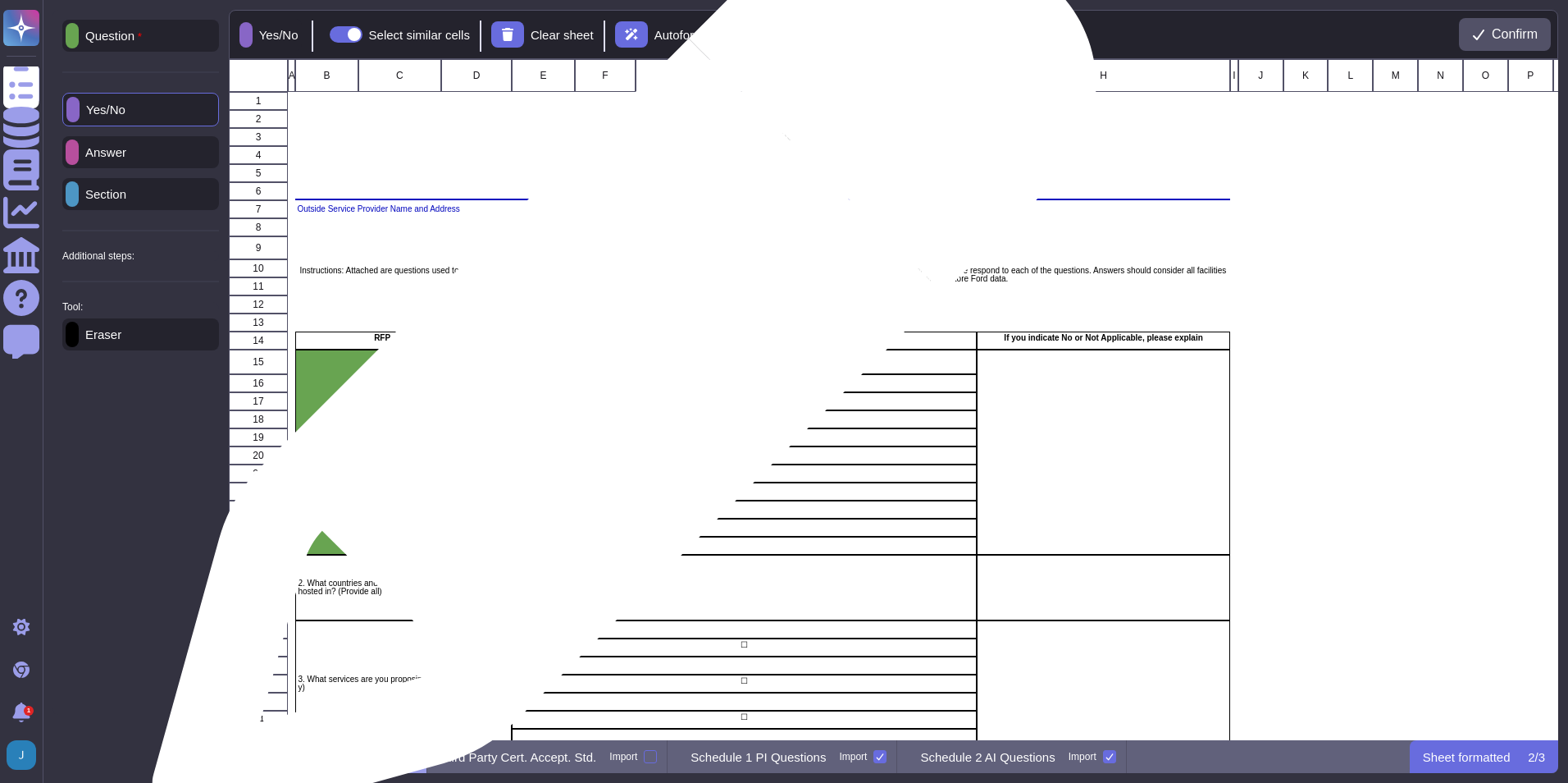
click at [618, 366] on div "grid" at bounding box center [744, 361] width 465 height 25
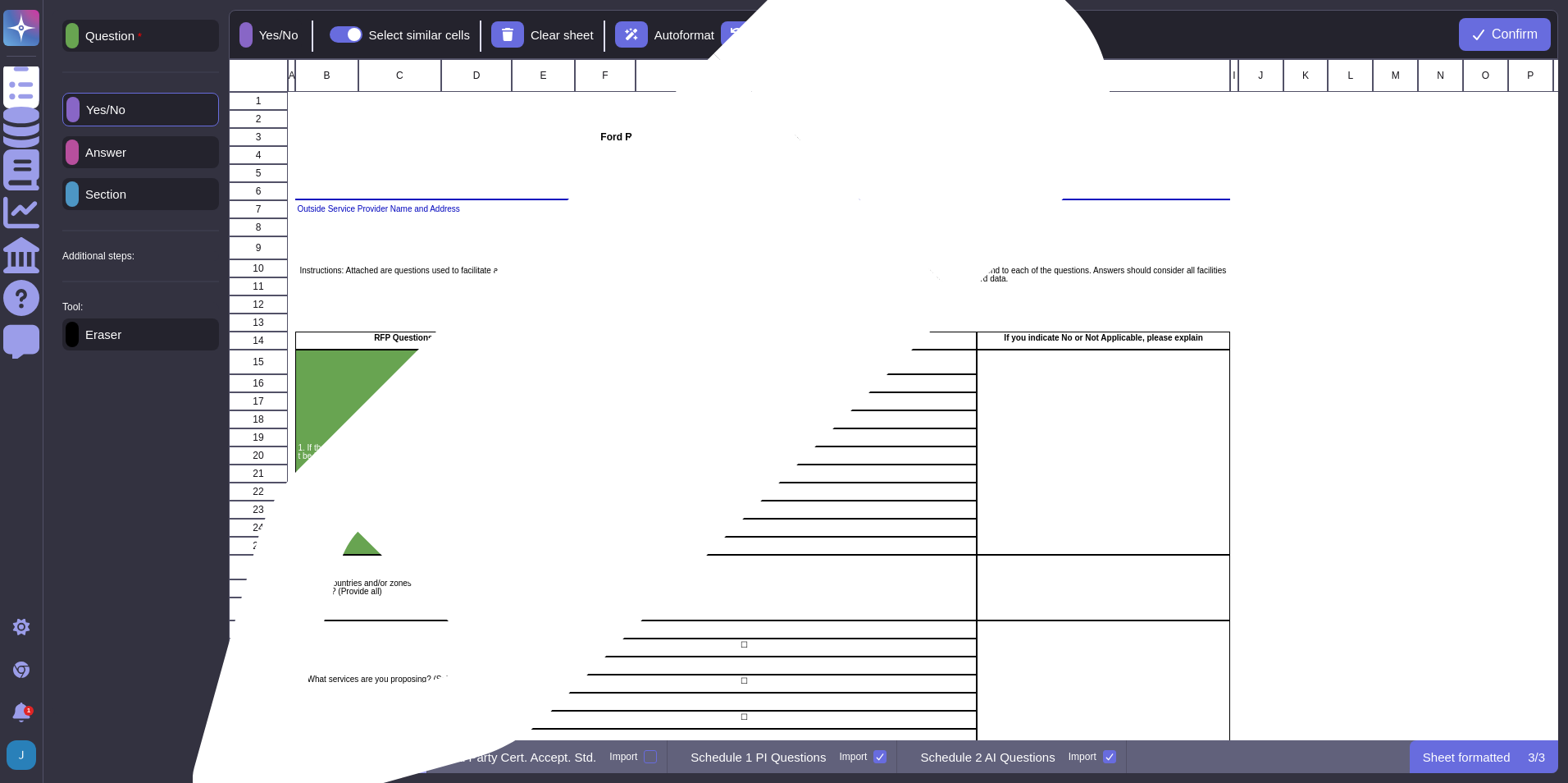
click at [646, 365] on div "grid" at bounding box center [744, 361] width 465 height 25
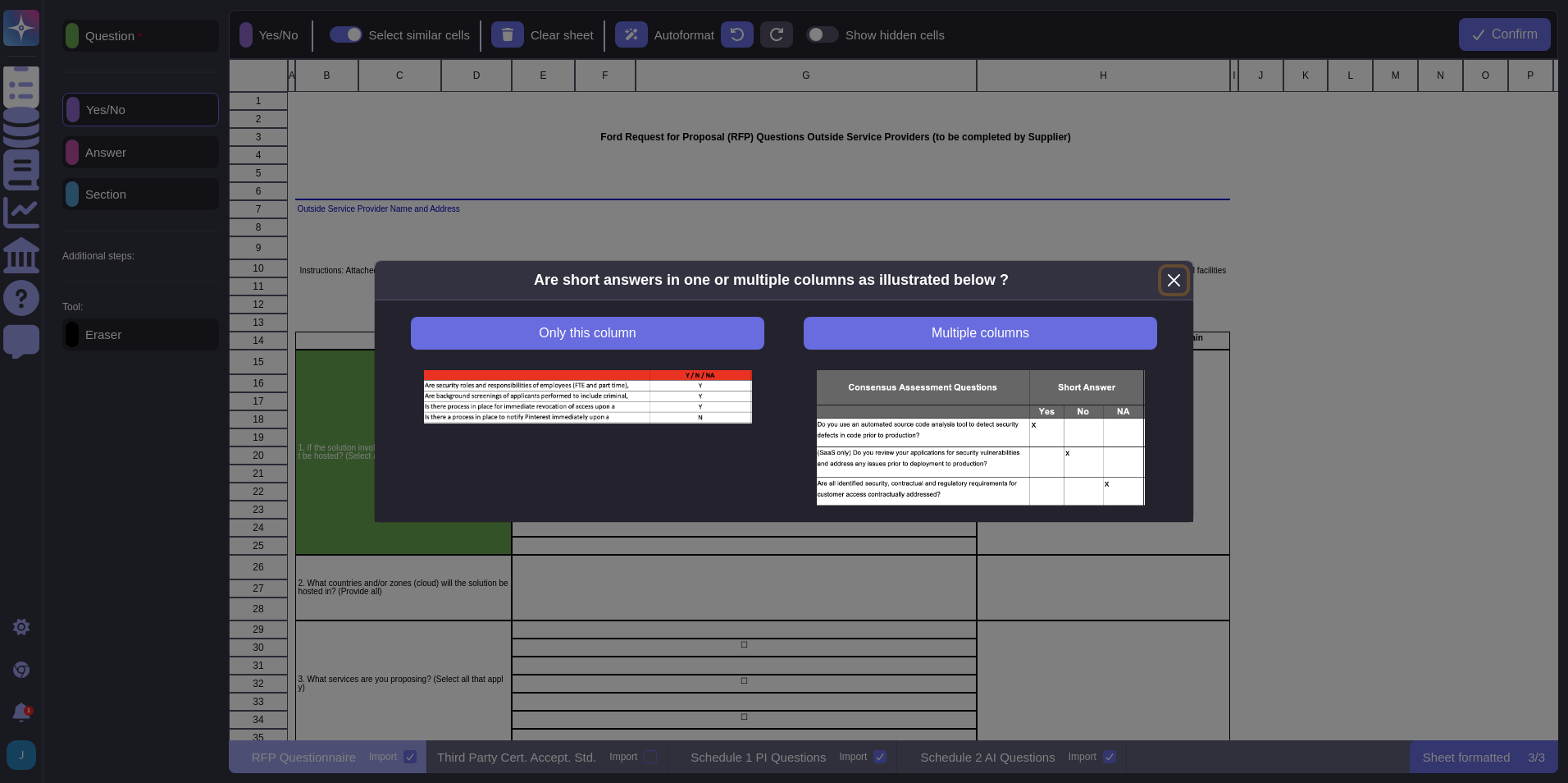
click at [1043, 278] on button "Close" at bounding box center [1174, 280] width 25 height 25
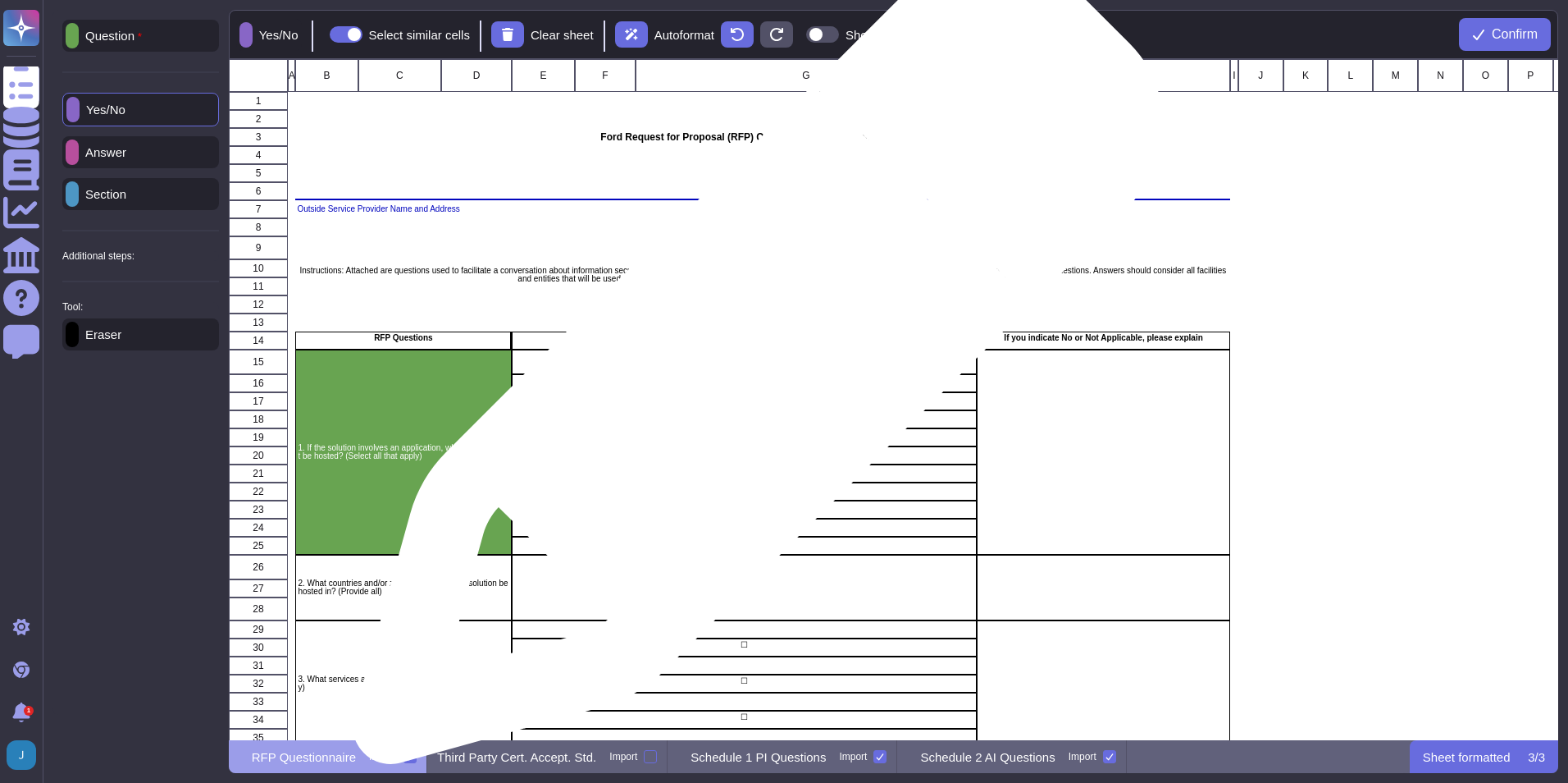
click at [752, 367] on div "grid" at bounding box center [744, 361] width 465 height 25
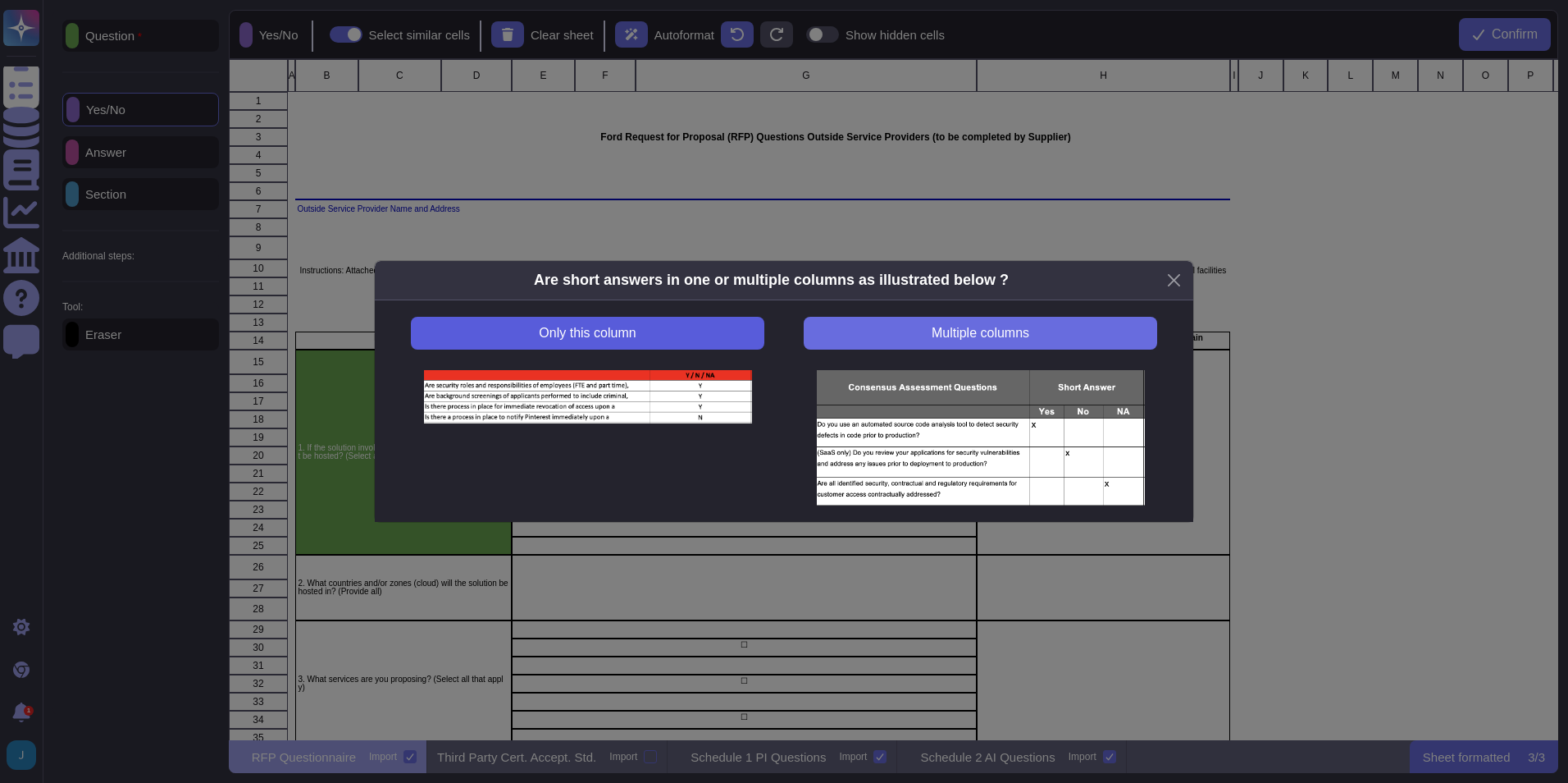
click at [679, 333] on button "Only this column" at bounding box center [588, 333] width 353 height 33
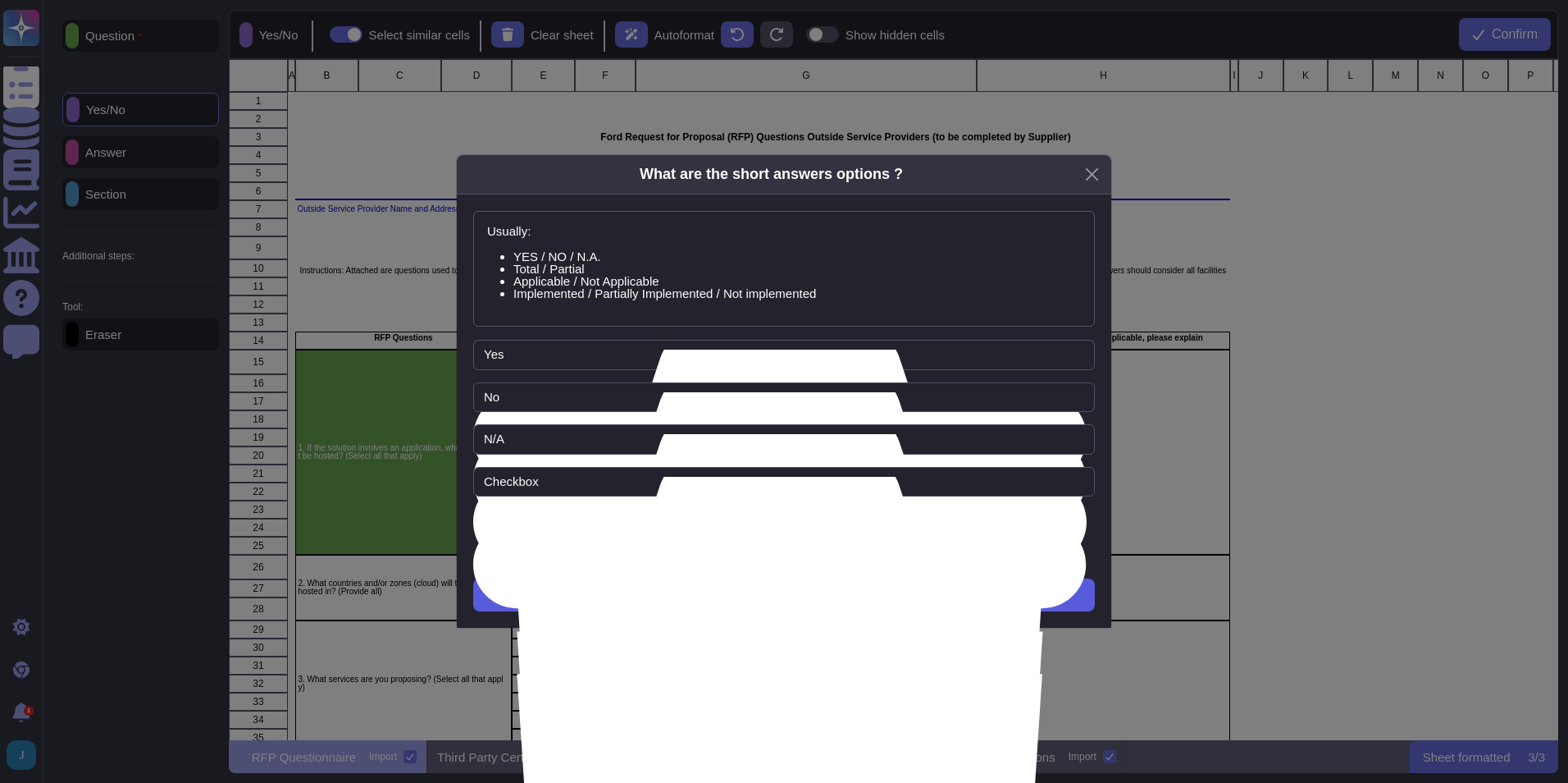
click at [804, 553] on button "Next" at bounding box center [784, 595] width 622 height 33
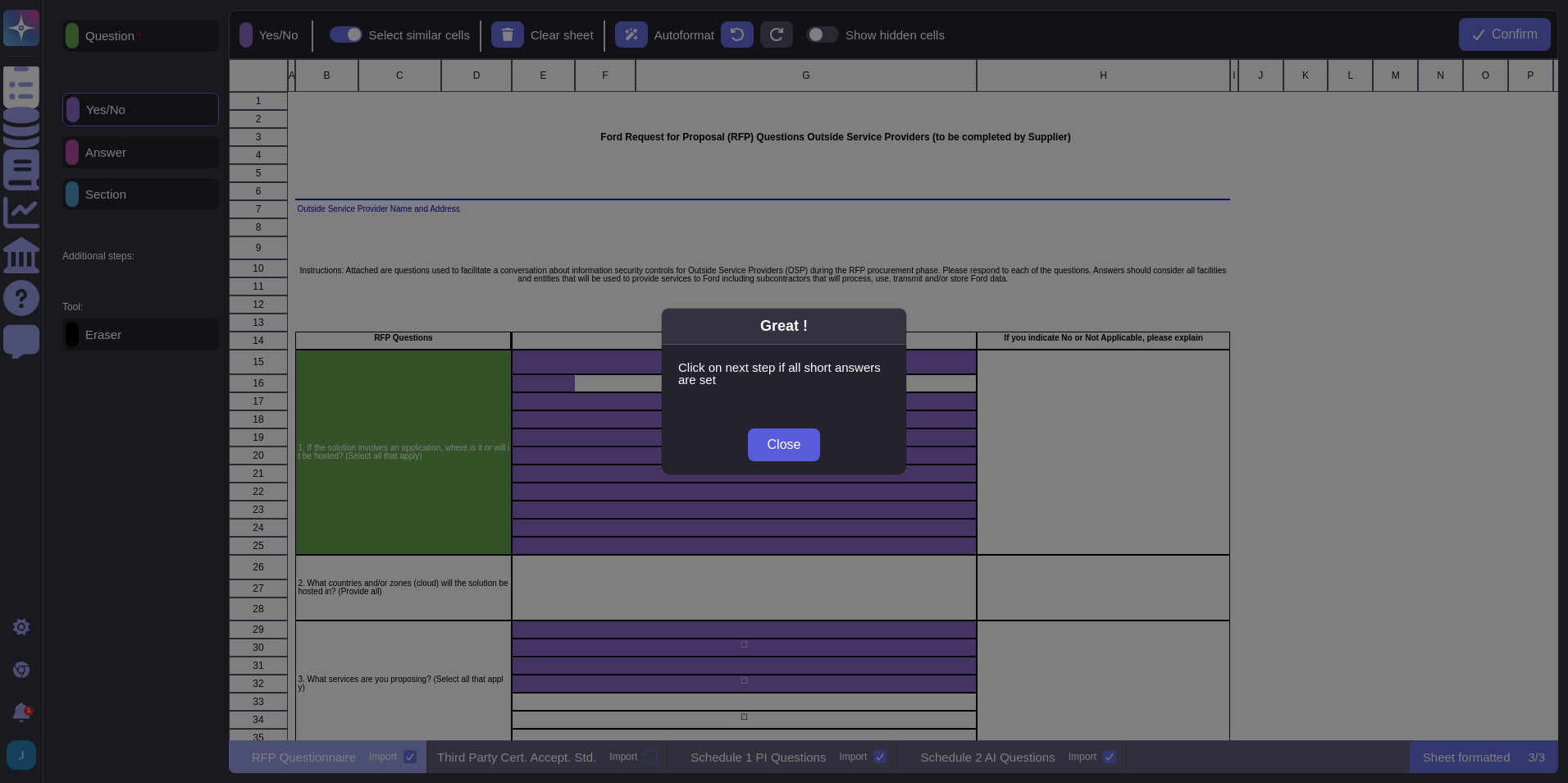
click at [791, 451] on span "Close" at bounding box center [784, 444] width 34 height 13
